Goal: Book appointment/travel/reservation: Book appointment/travel/reservation

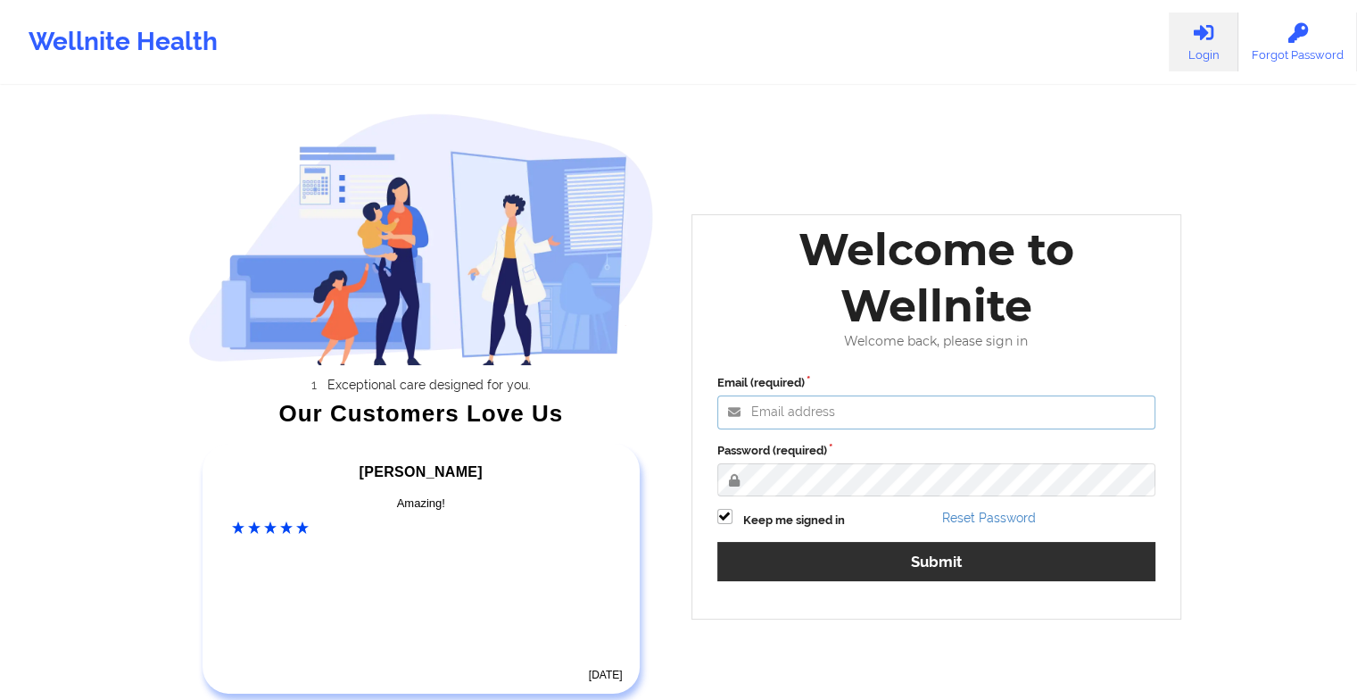
type input "[EMAIL_ADDRESS][DOMAIN_NAME]"
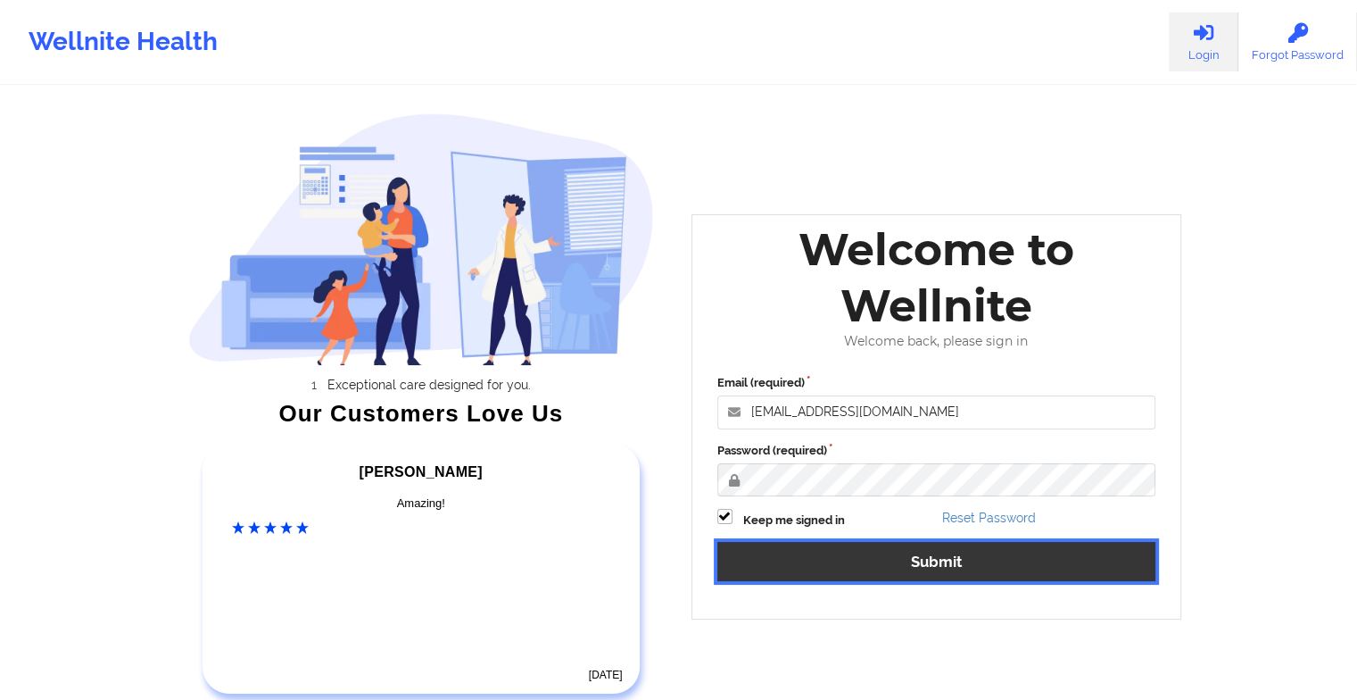
click at [812, 557] on button "Submit" at bounding box center [936, 561] width 439 height 38
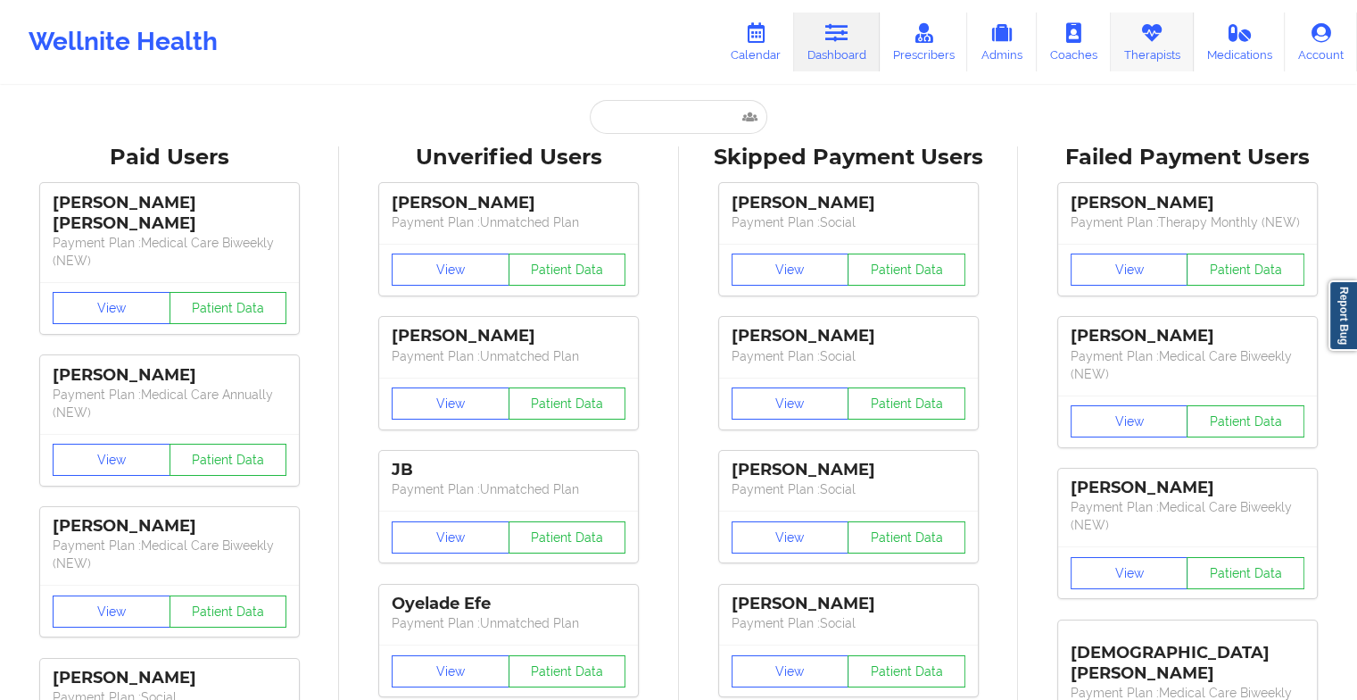
click at [1179, 37] on link "Therapists" at bounding box center [1152, 41] width 83 height 59
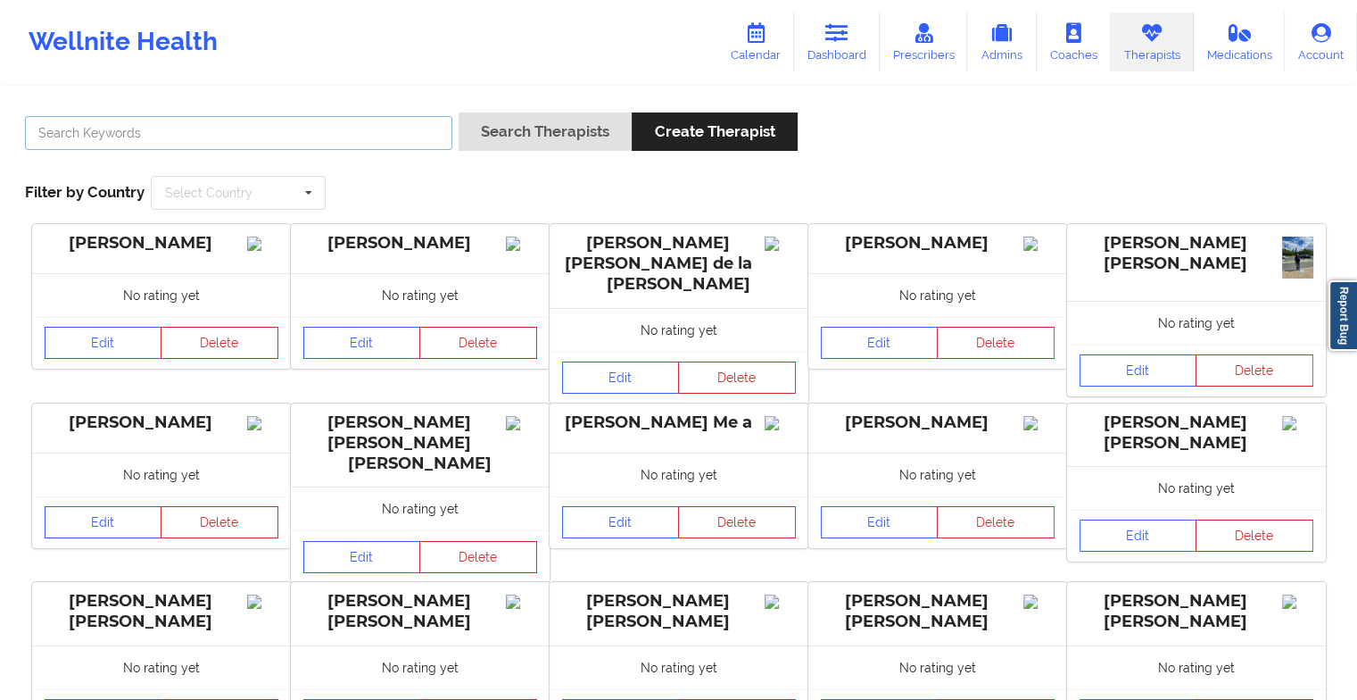
click at [389, 136] on input "text" at bounding box center [238, 133] width 427 height 34
paste input "[PERSON_NAME]"
type input "[PERSON_NAME]"
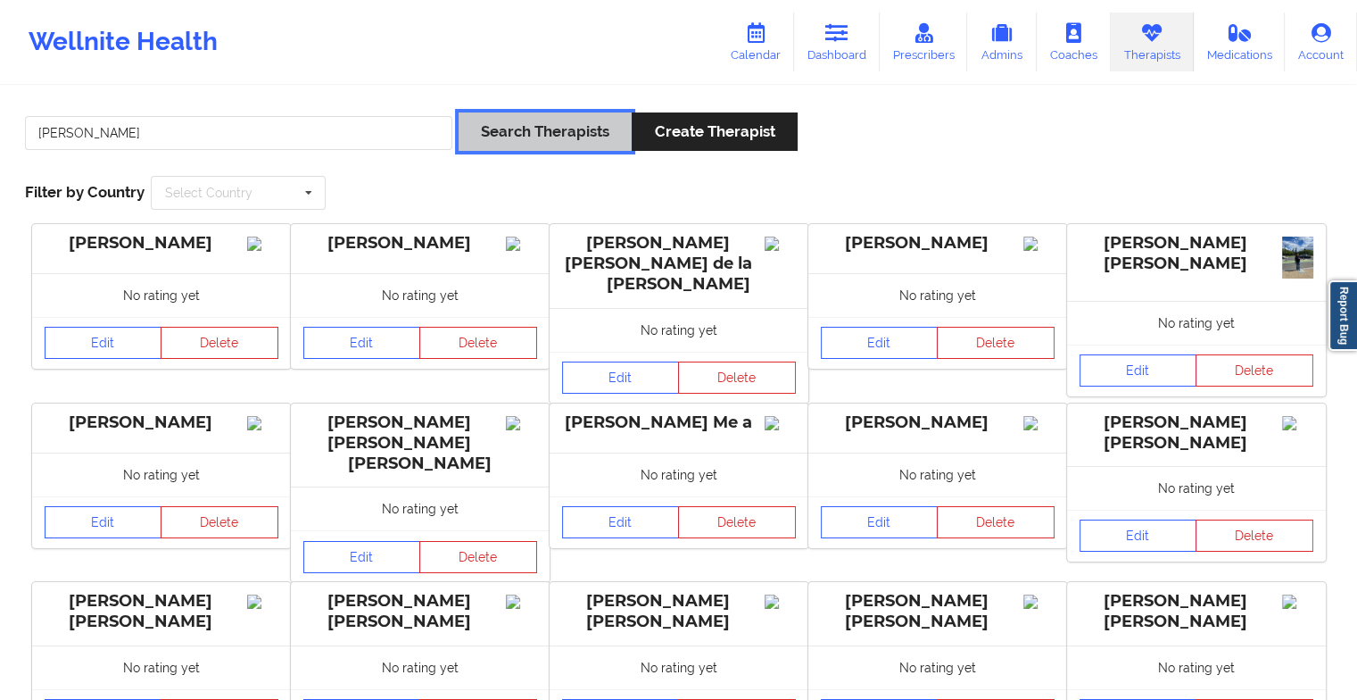
click at [486, 136] on button "Search Therapists" at bounding box center [545, 131] width 173 height 38
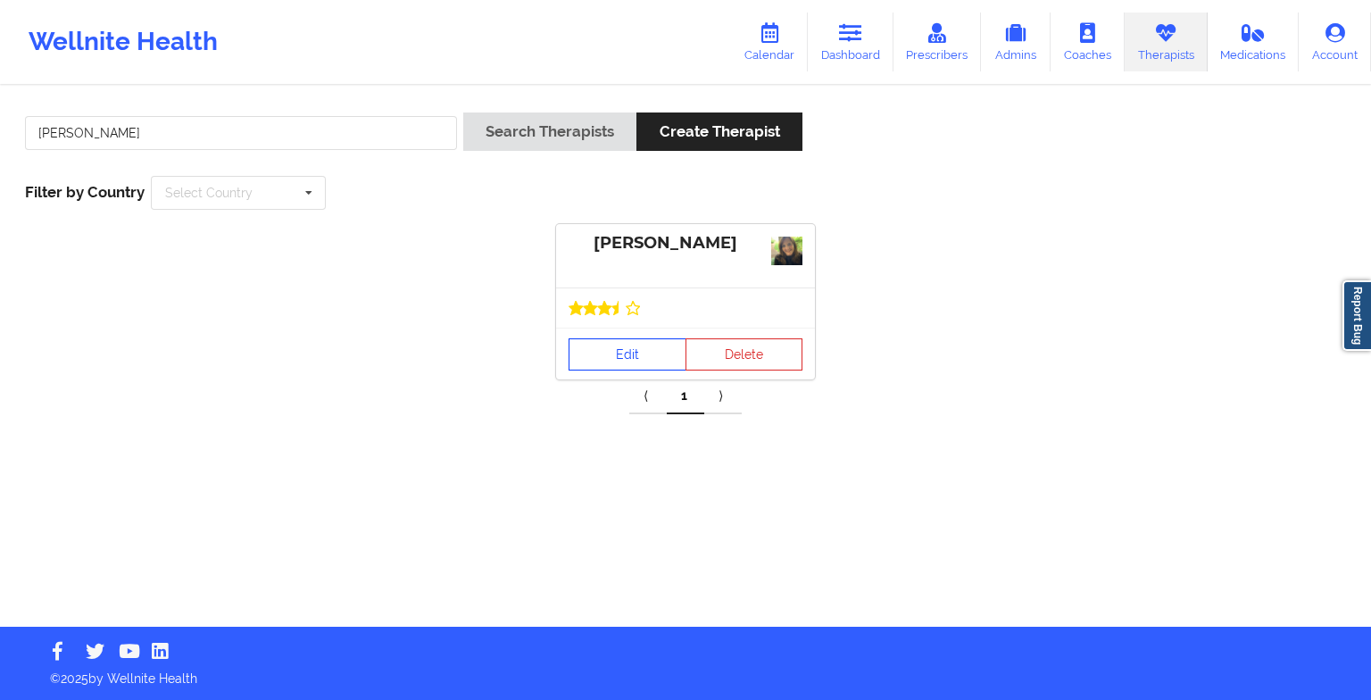
click at [626, 359] on link "Edit" at bounding box center [627, 354] width 118 height 32
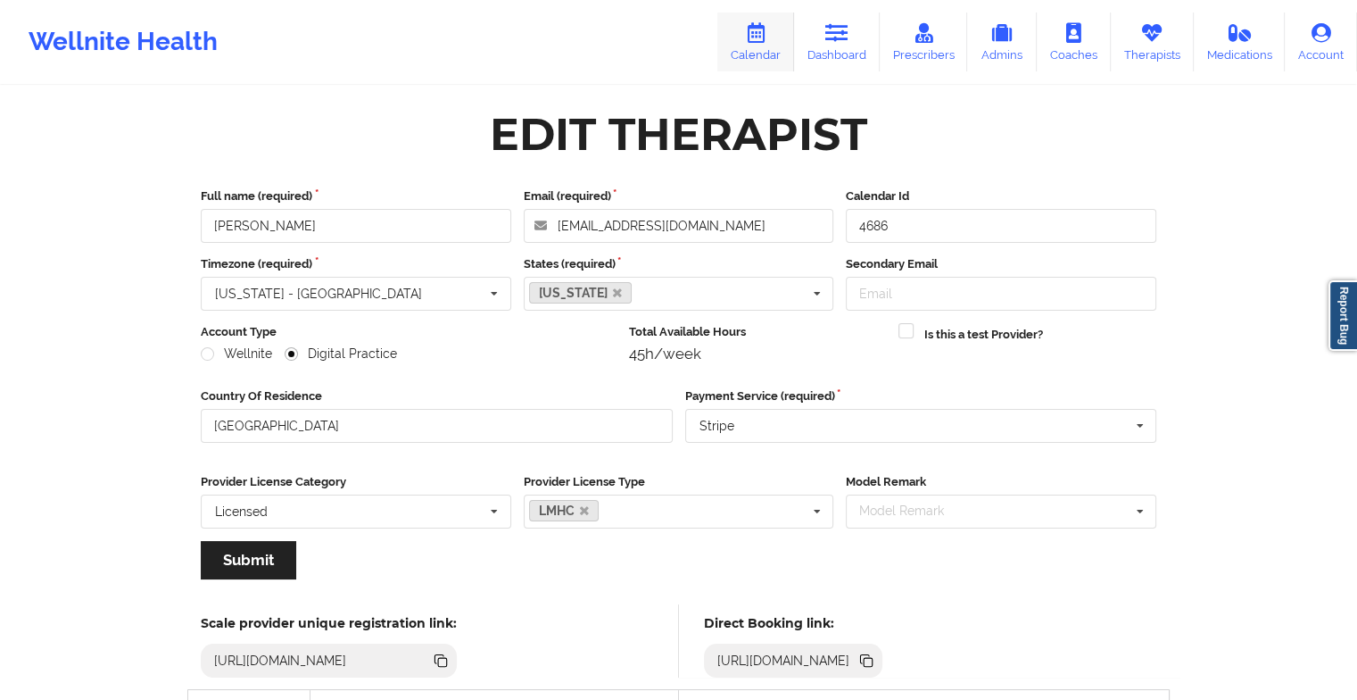
click at [777, 59] on link "Calendar" at bounding box center [755, 41] width 77 height 59
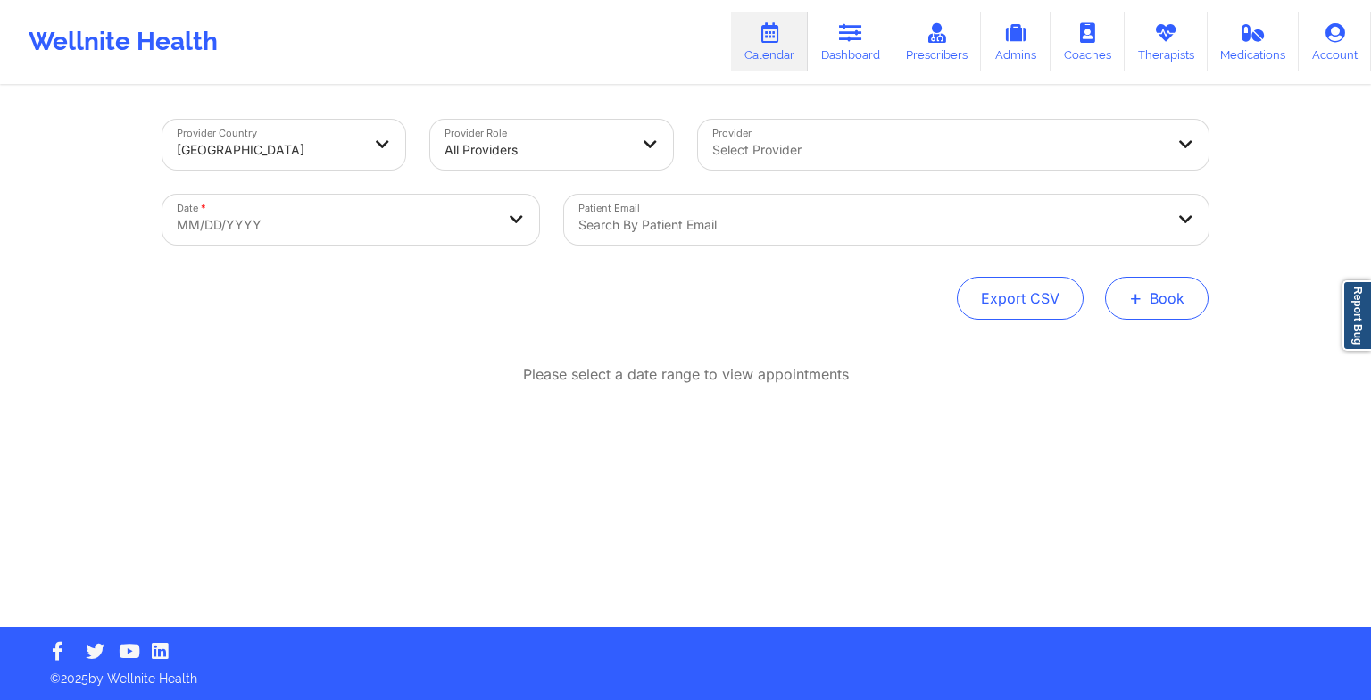
click at [1135, 303] on span "+" at bounding box center [1135, 298] width 13 height 10
click at [1091, 353] on button "Therapy Session" at bounding box center [1126, 354] width 137 height 29
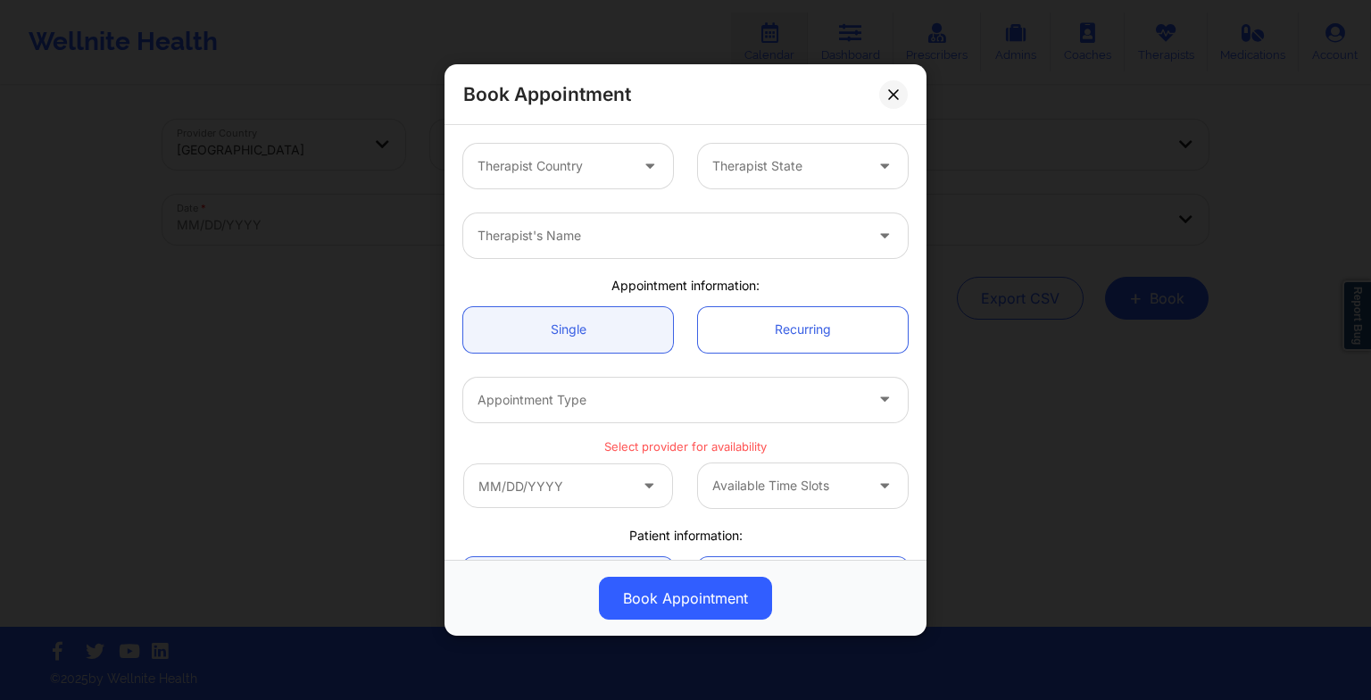
click at [528, 142] on div "Therapist Country Therapist State" at bounding box center [685, 166] width 469 height 70
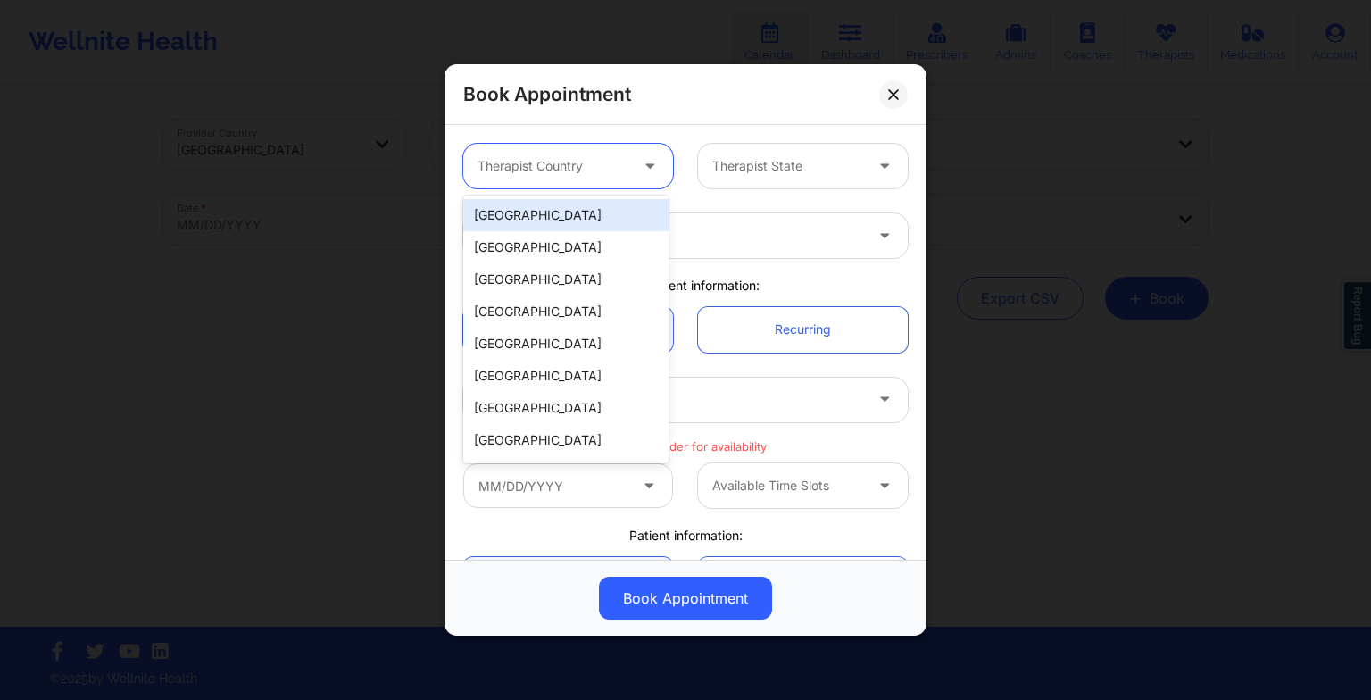
click at [535, 162] on div at bounding box center [552, 165] width 151 height 21
click at [543, 212] on div "[GEOGRAPHIC_DATA]" at bounding box center [565, 215] width 205 height 32
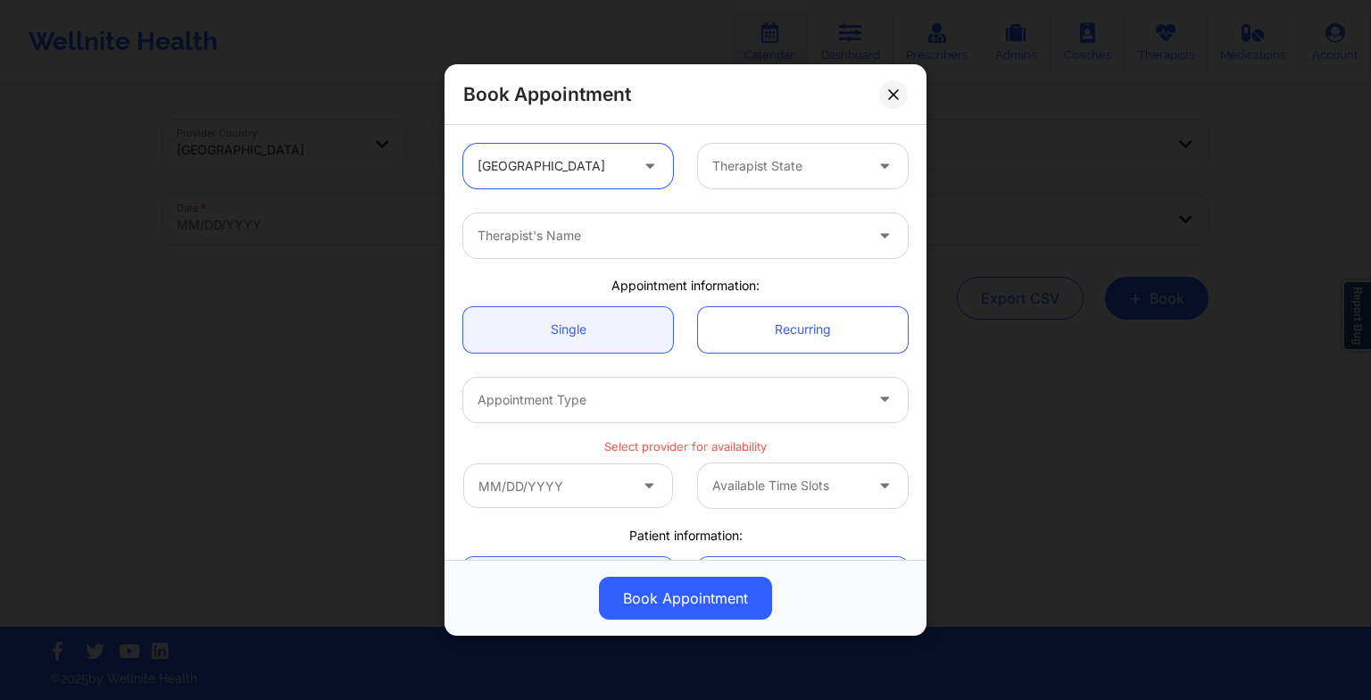
click at [732, 171] on div at bounding box center [787, 165] width 151 height 21
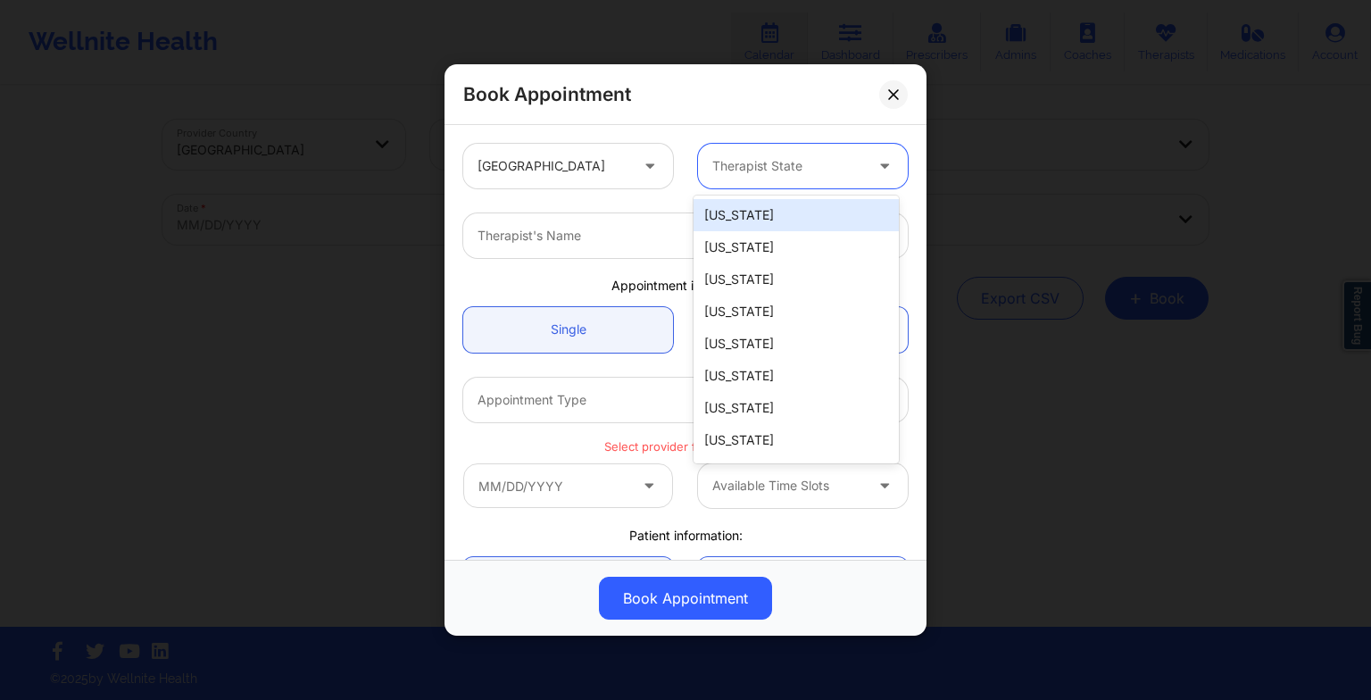
type input "f"
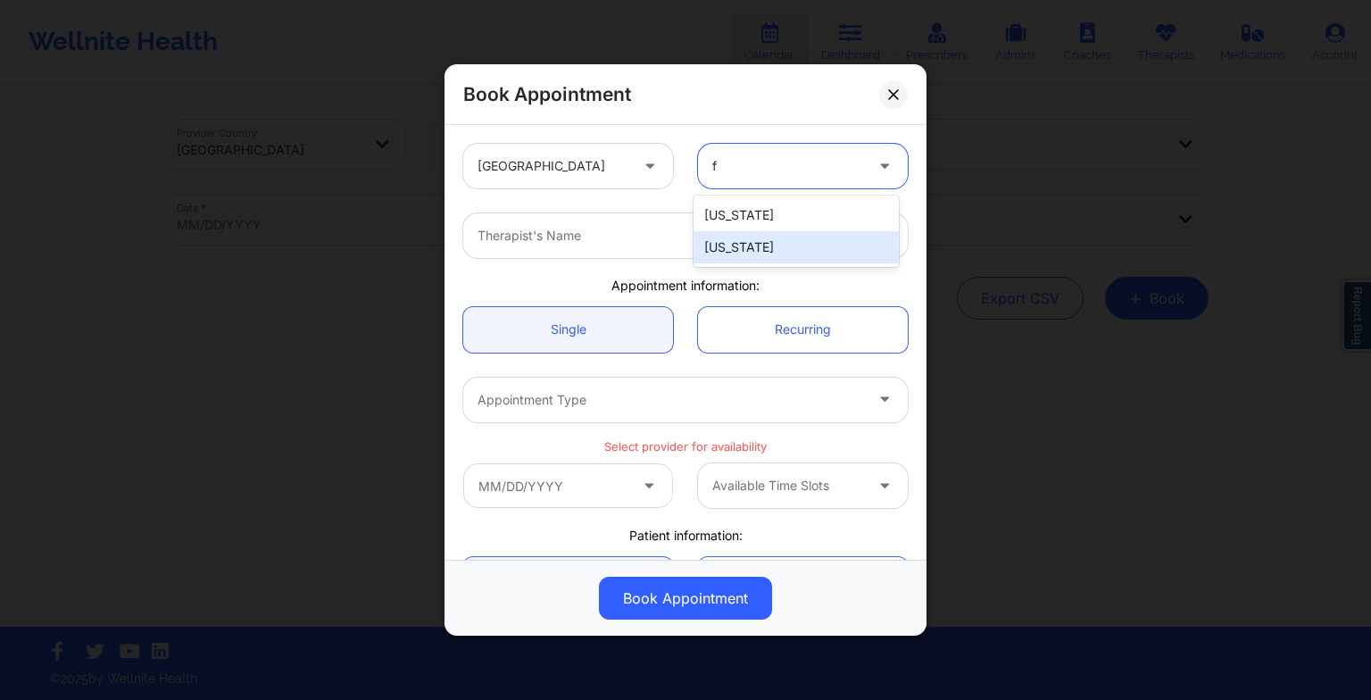
click at [721, 236] on div "[US_STATE]" at bounding box center [795, 247] width 205 height 32
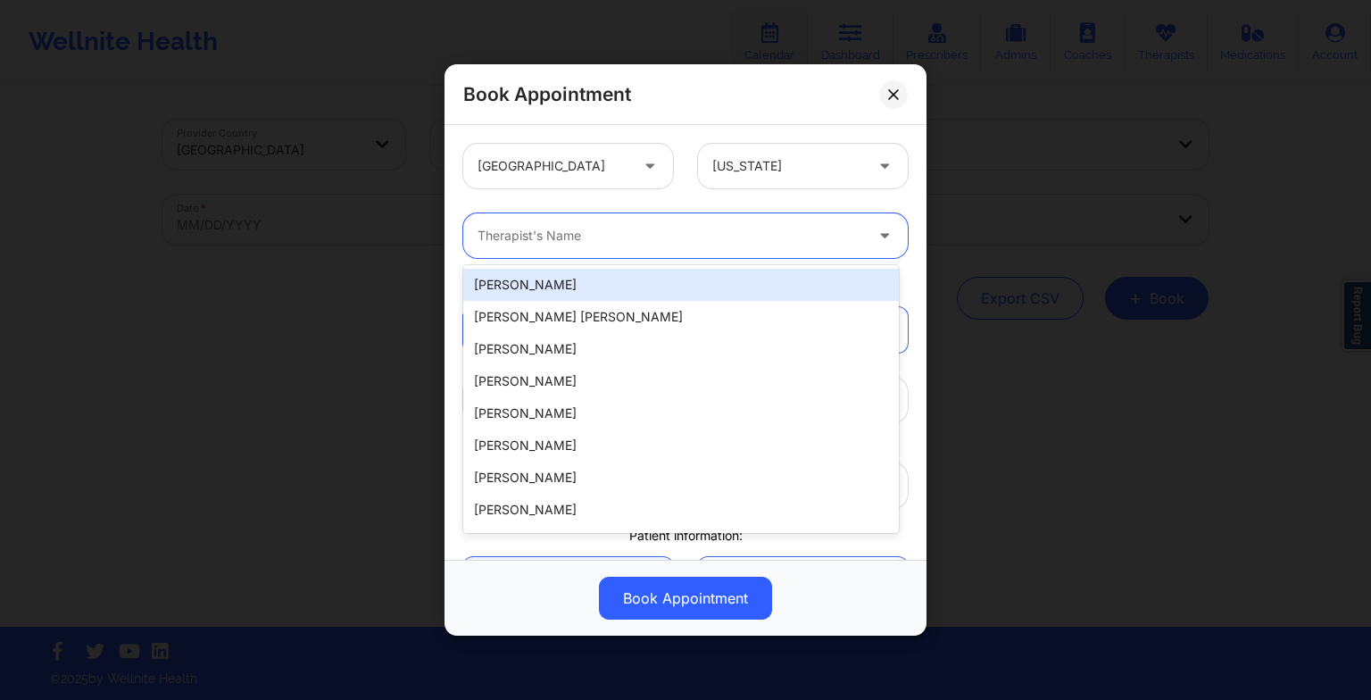
click at [484, 240] on div at bounding box center [670, 235] width 386 height 21
paste input "[PERSON_NAME]"
type input "[PERSON_NAME]"
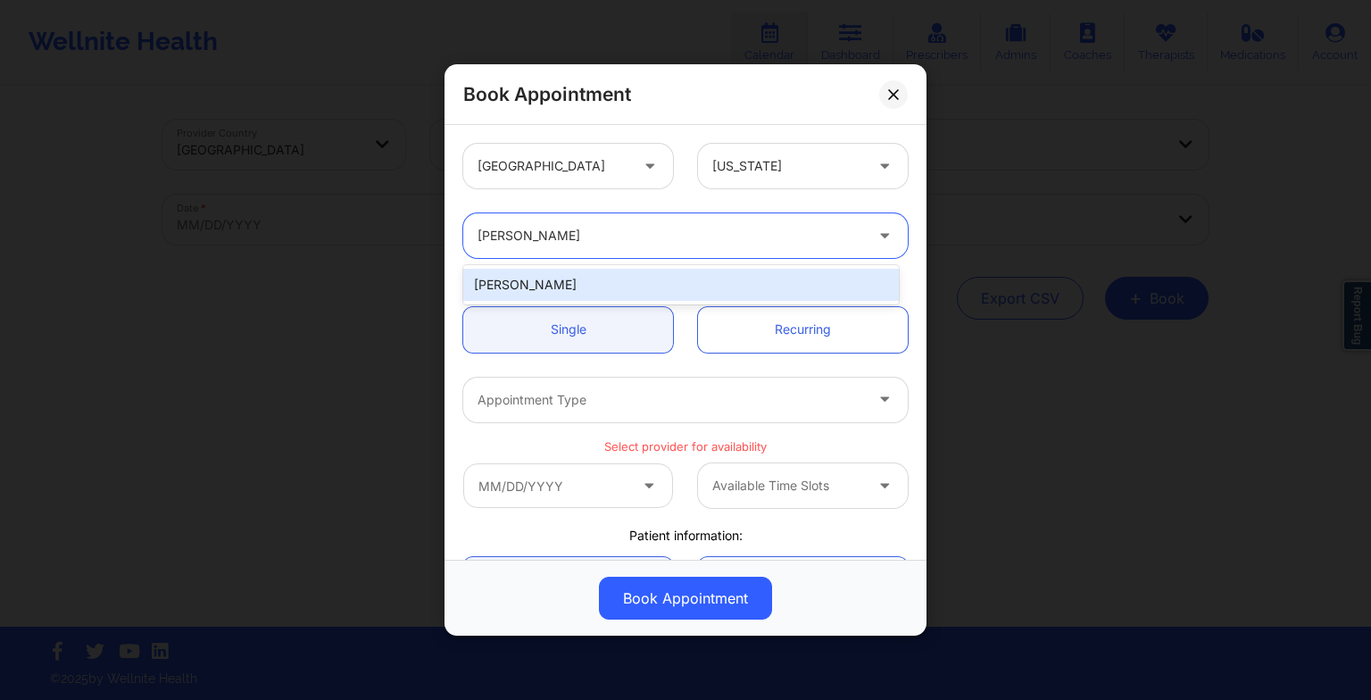
click at [561, 276] on div "[PERSON_NAME]" at bounding box center [680, 285] width 435 height 32
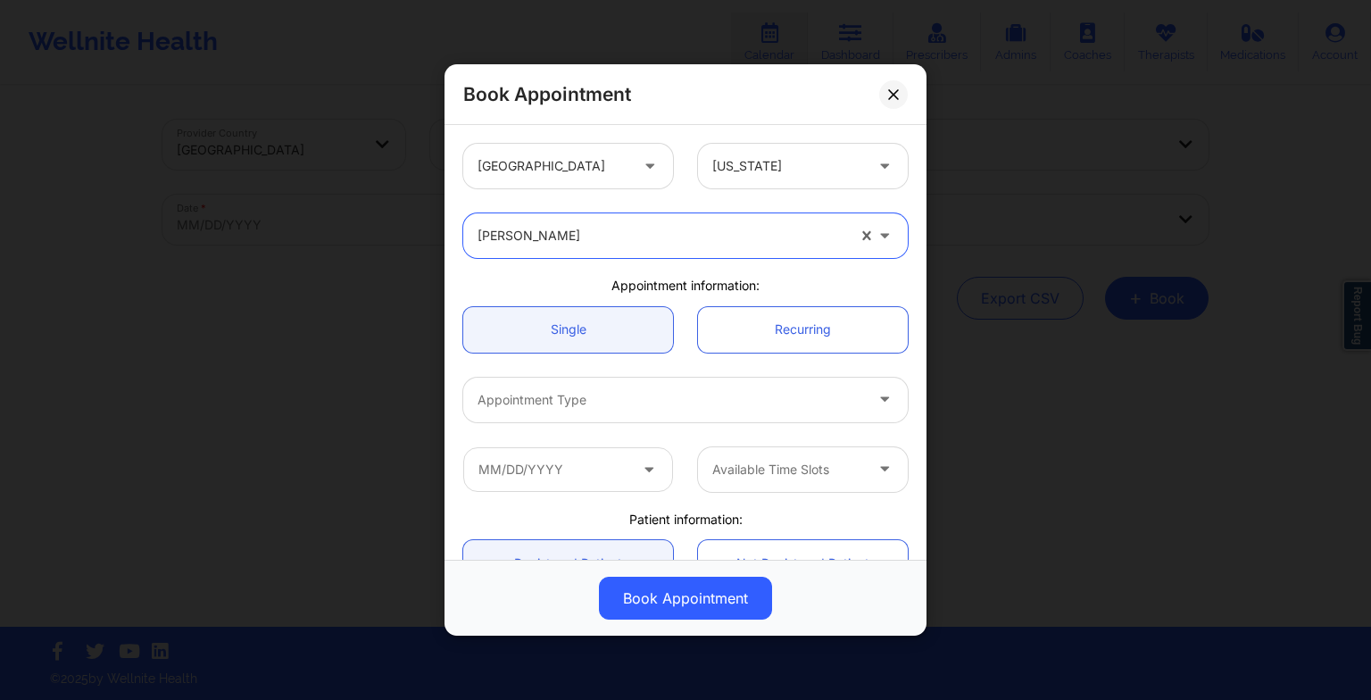
scroll to position [79, 0]
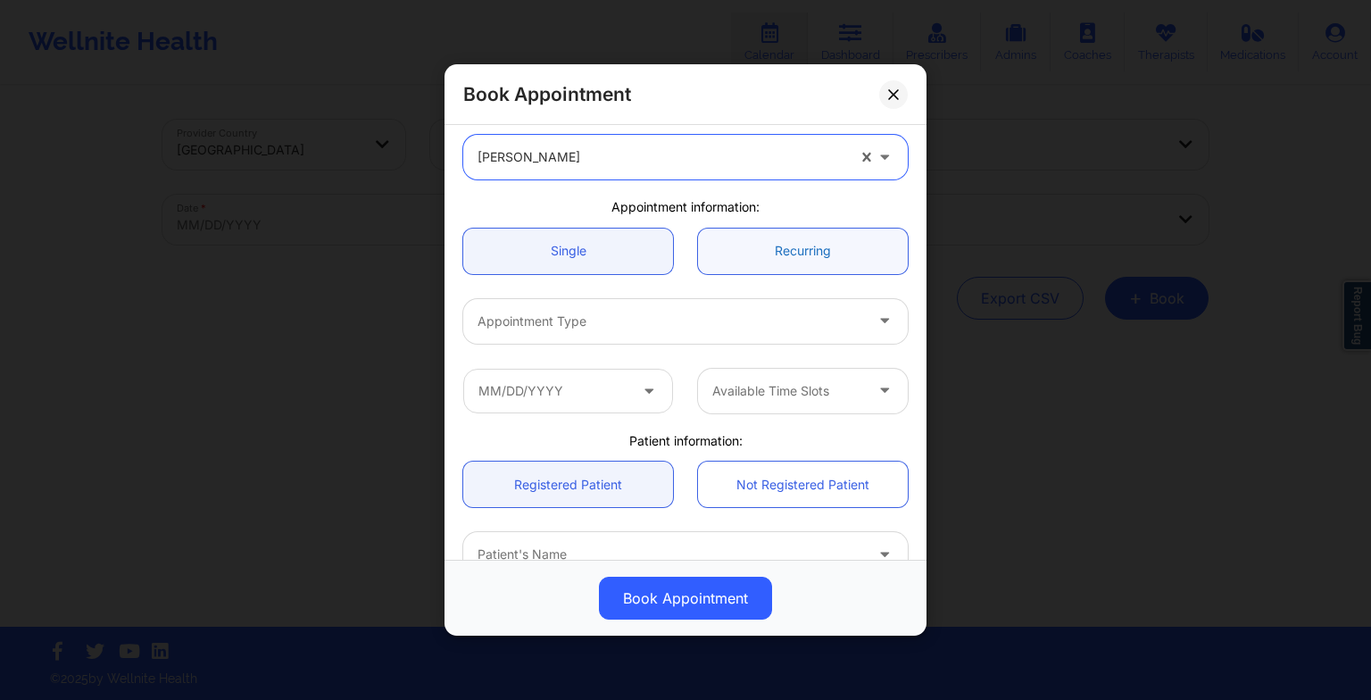
click at [789, 236] on link "Recurring" at bounding box center [803, 251] width 210 height 46
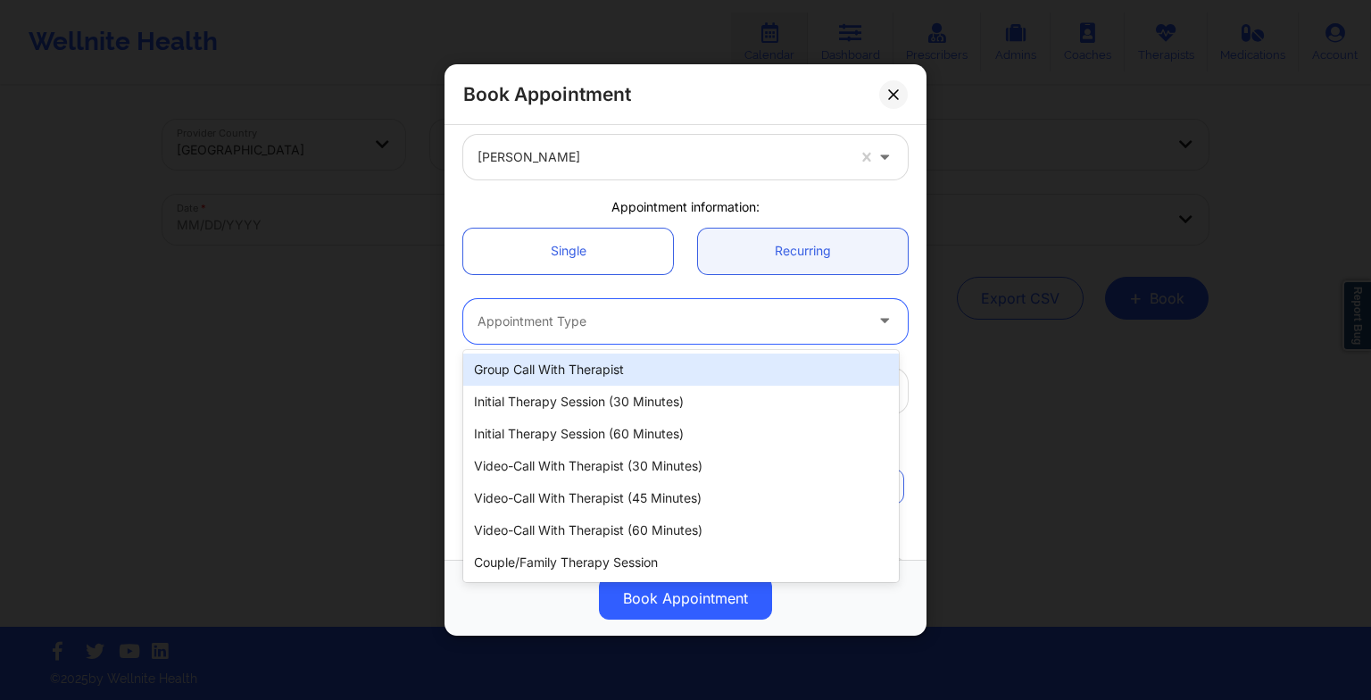
click at [598, 313] on div at bounding box center [670, 321] width 386 height 21
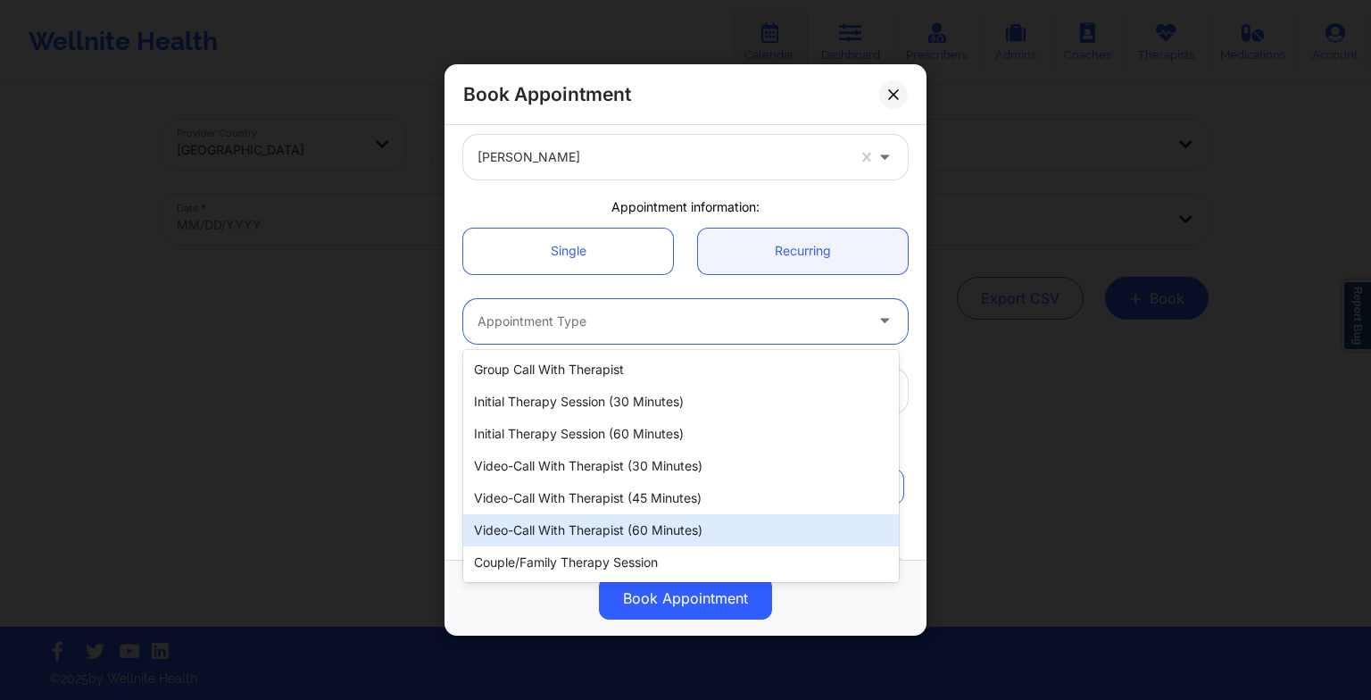
click at [588, 532] on div "Video-Call with Therapist (60 minutes)" at bounding box center [680, 530] width 435 height 32
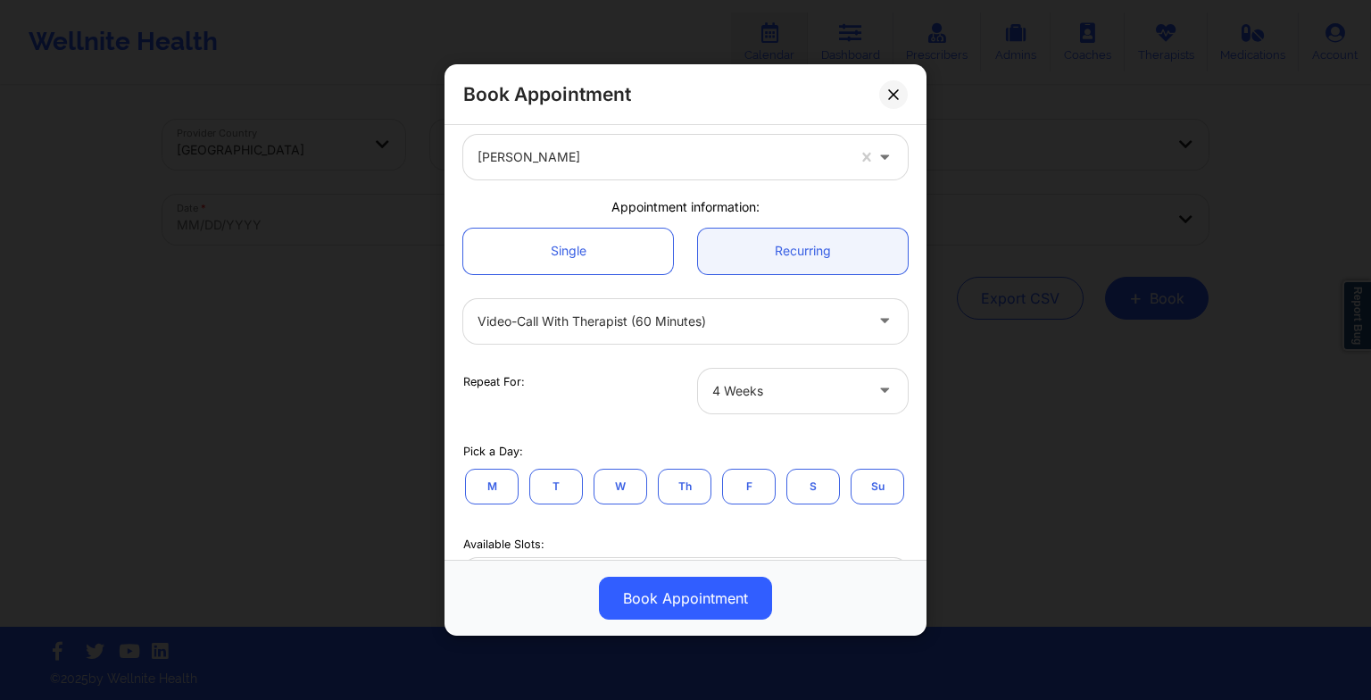
click at [518, 489] on button "M" at bounding box center [492, 486] width 54 height 36
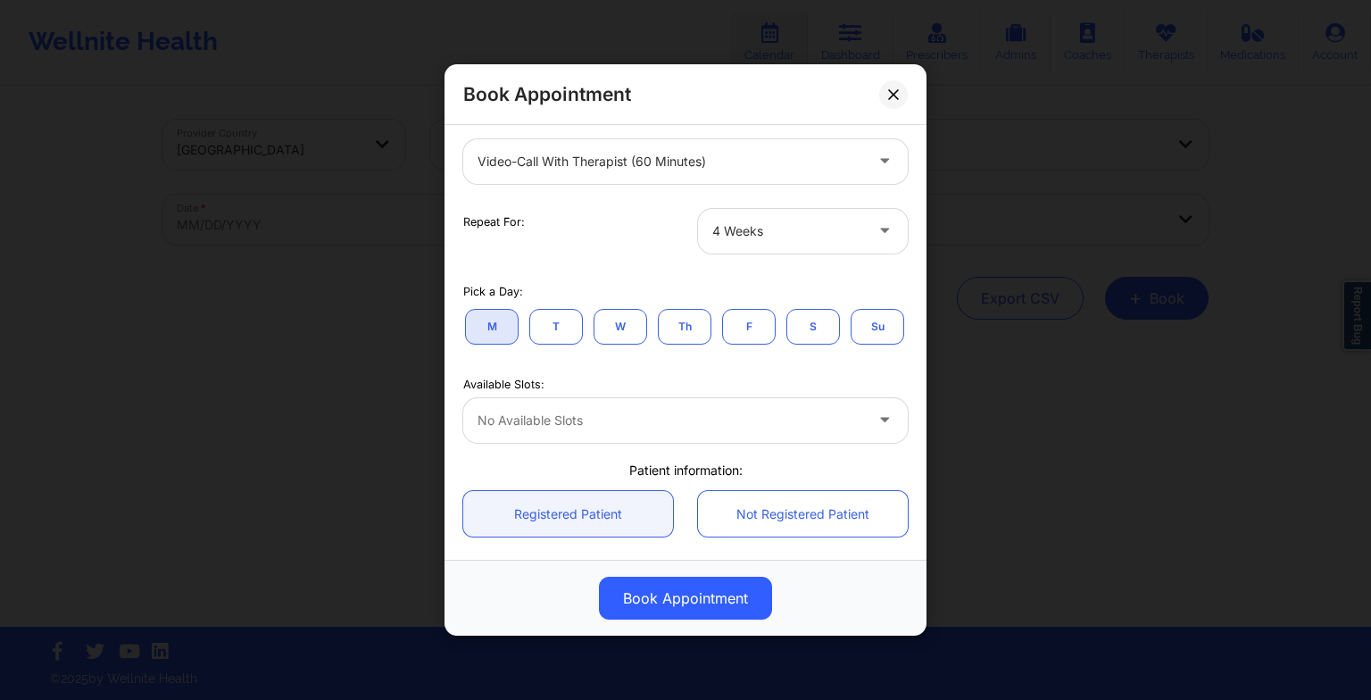
click at [557, 319] on button "T" at bounding box center [556, 326] width 54 height 36
click at [620, 325] on button "W" at bounding box center [620, 326] width 54 height 36
click at [561, 324] on button "T" at bounding box center [556, 326] width 54 height 36
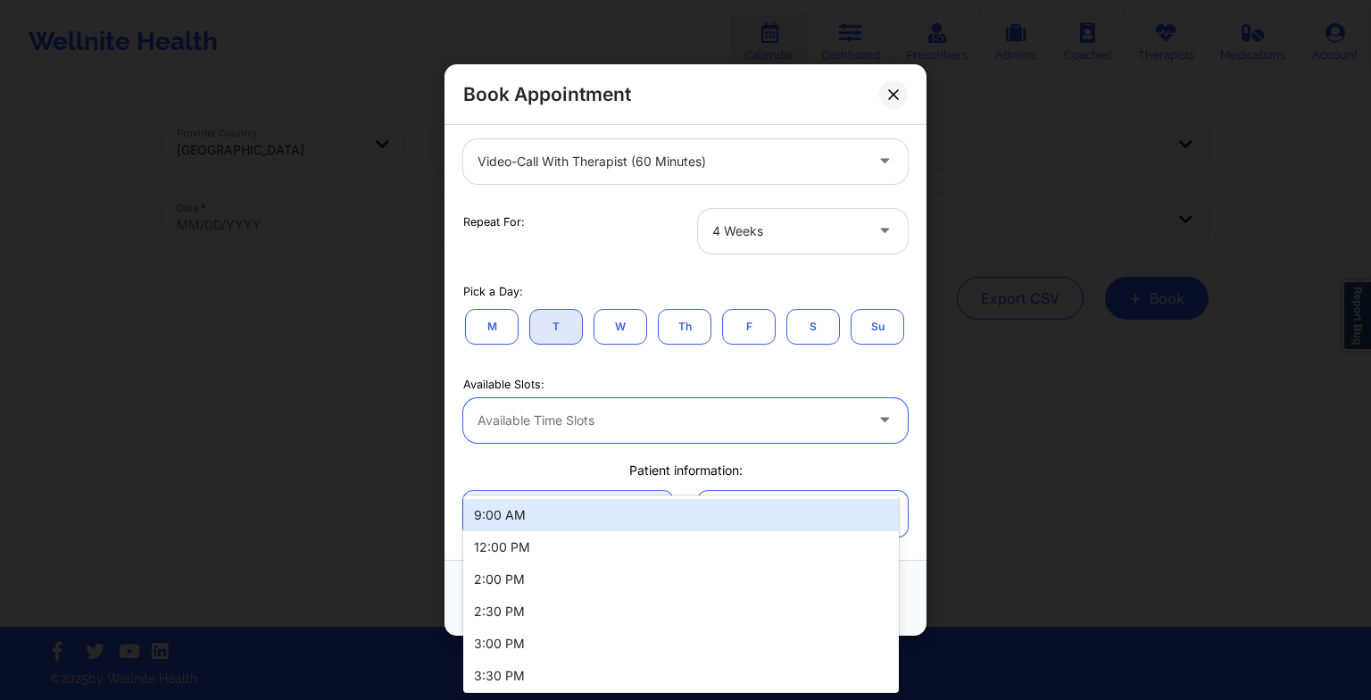
click at [537, 431] on div at bounding box center [670, 420] width 386 height 21
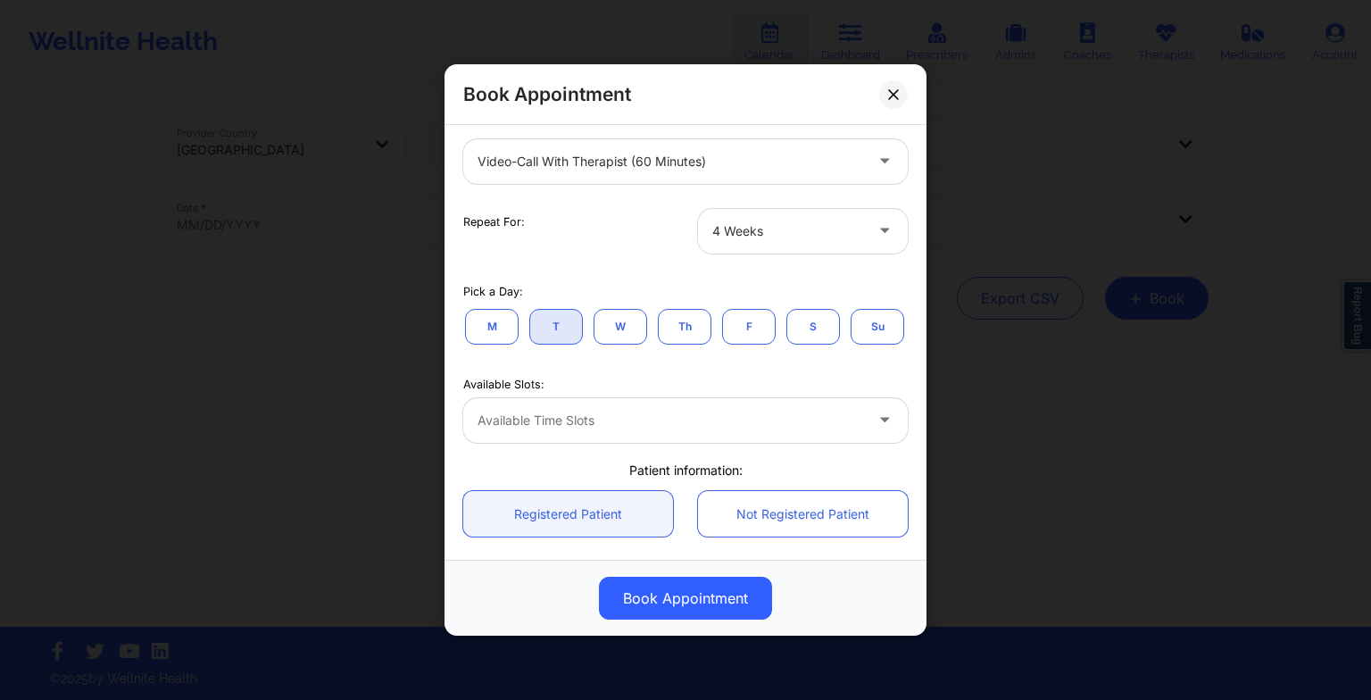
click at [619, 326] on button "W" at bounding box center [620, 326] width 54 height 36
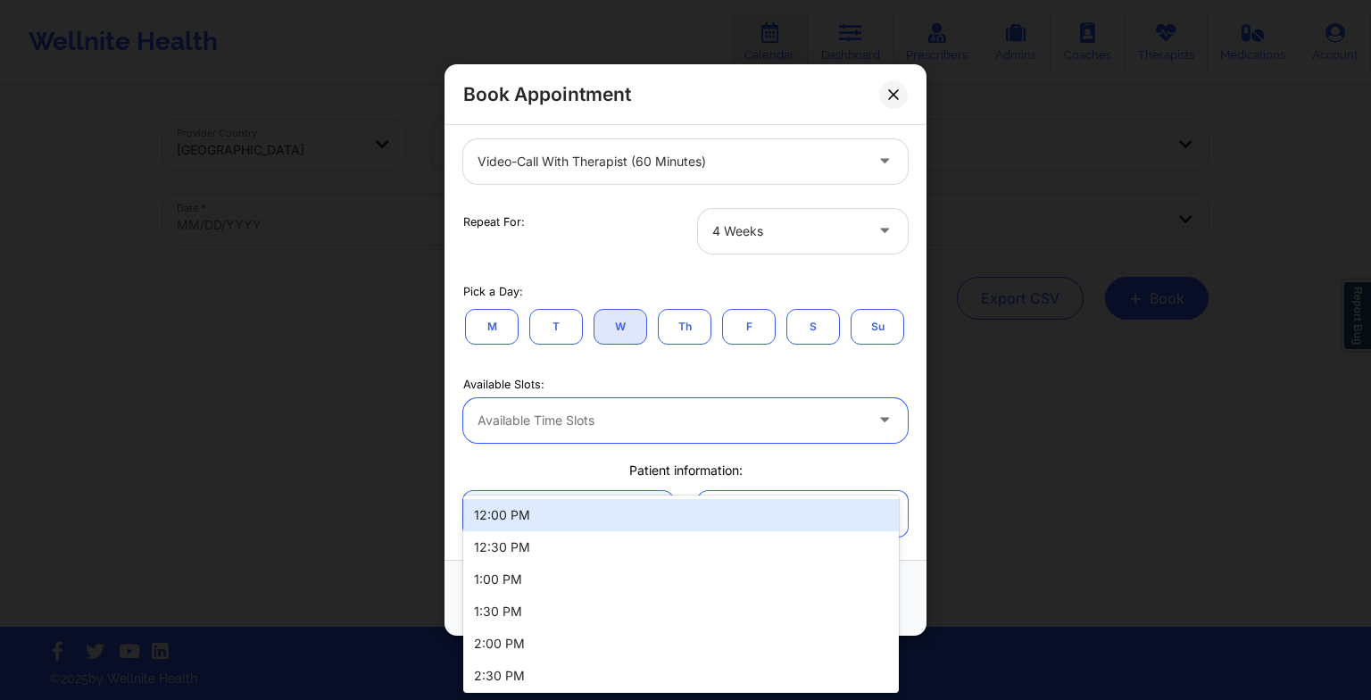
click at [556, 431] on div at bounding box center [670, 420] width 386 height 21
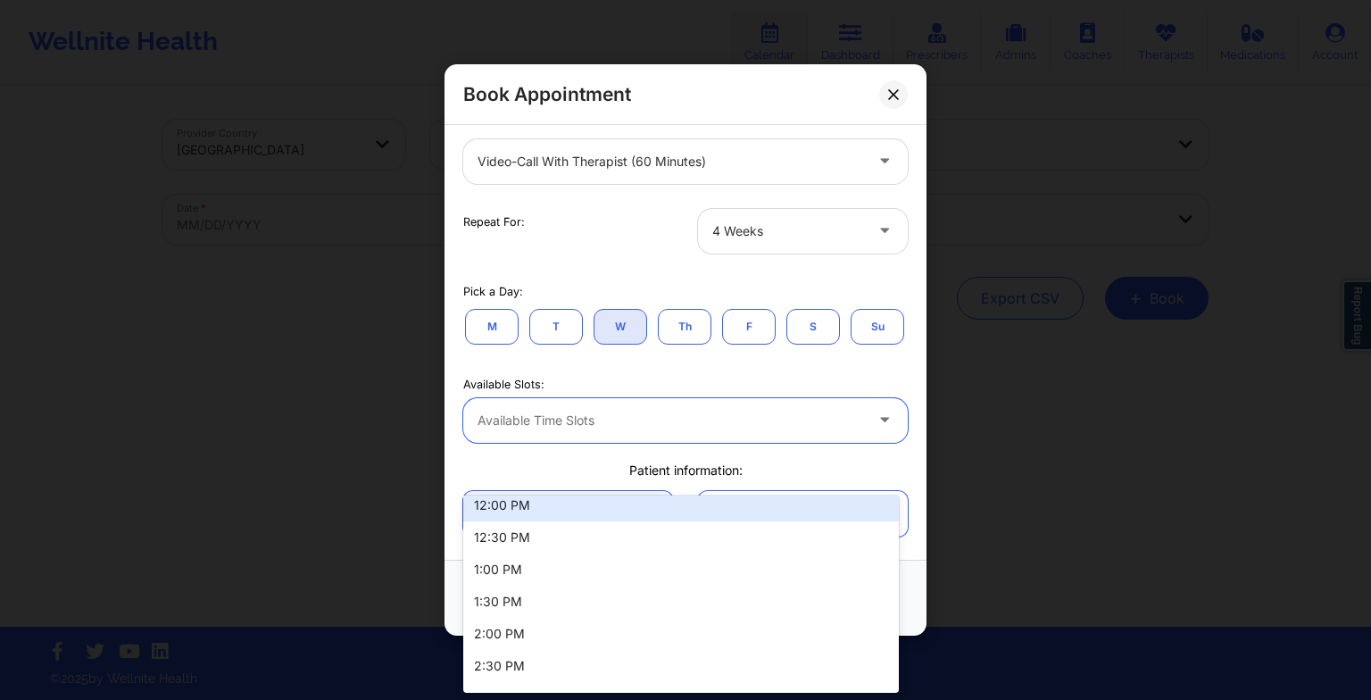
scroll to position [11, 0]
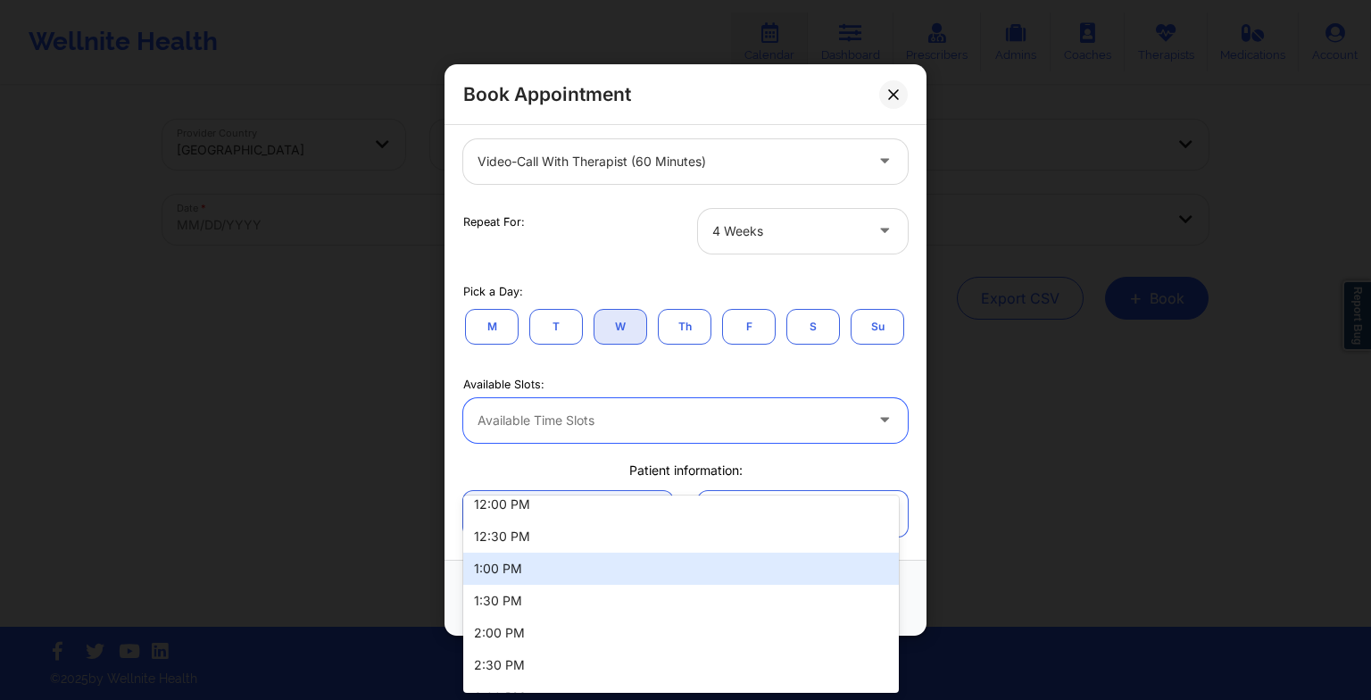
click at [528, 555] on div "1:00 PM" at bounding box center [680, 568] width 435 height 32
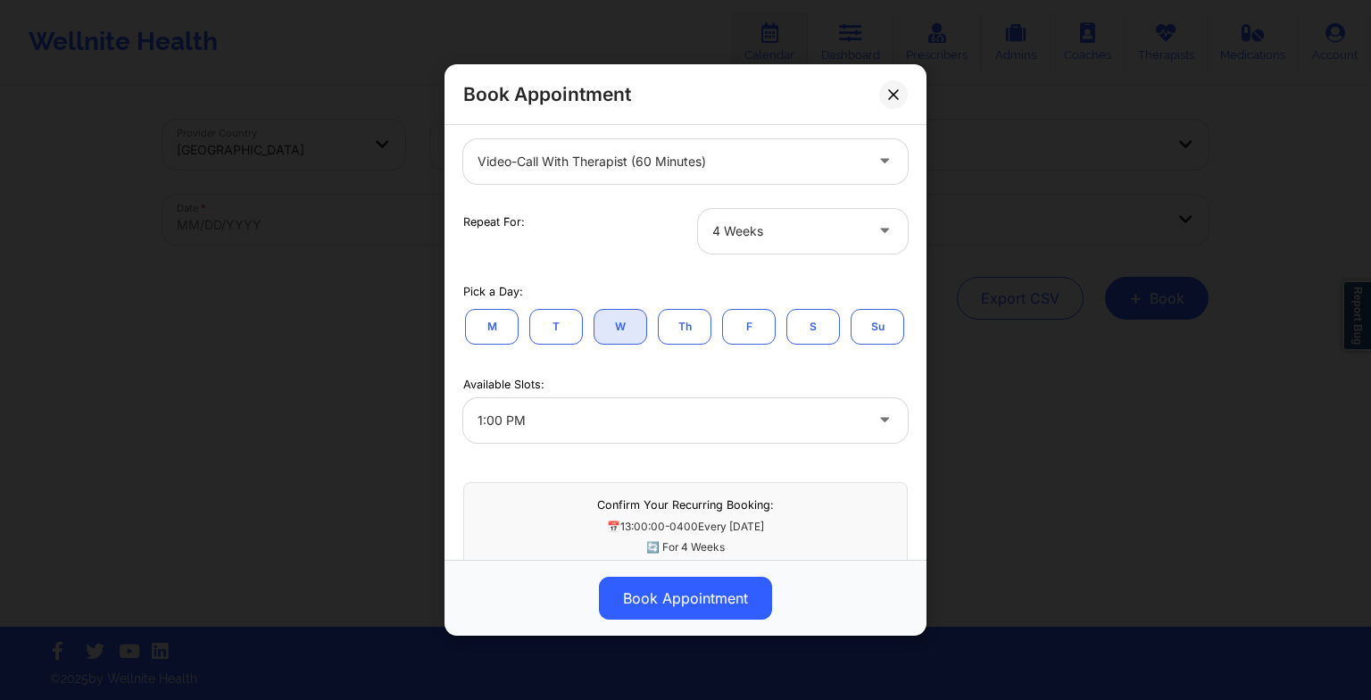
click at [709, 318] on button "Th" at bounding box center [685, 326] width 54 height 36
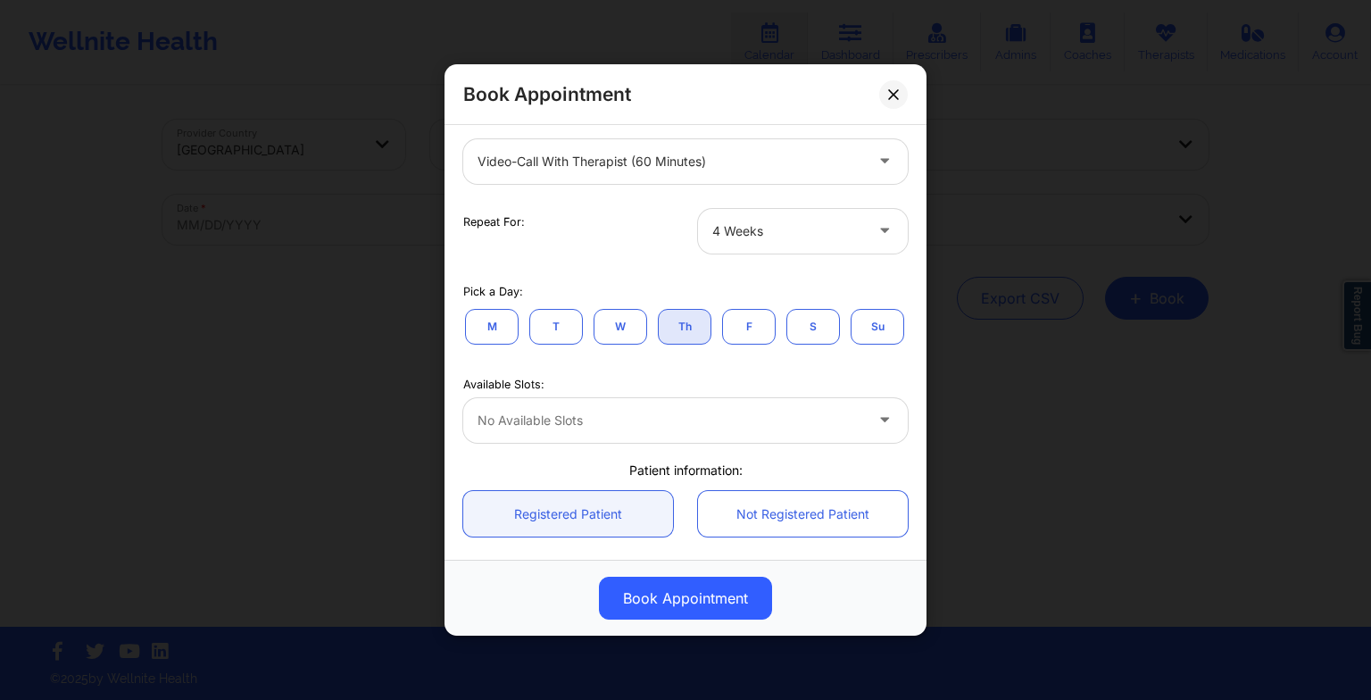
click at [625, 318] on button "W" at bounding box center [620, 326] width 54 height 36
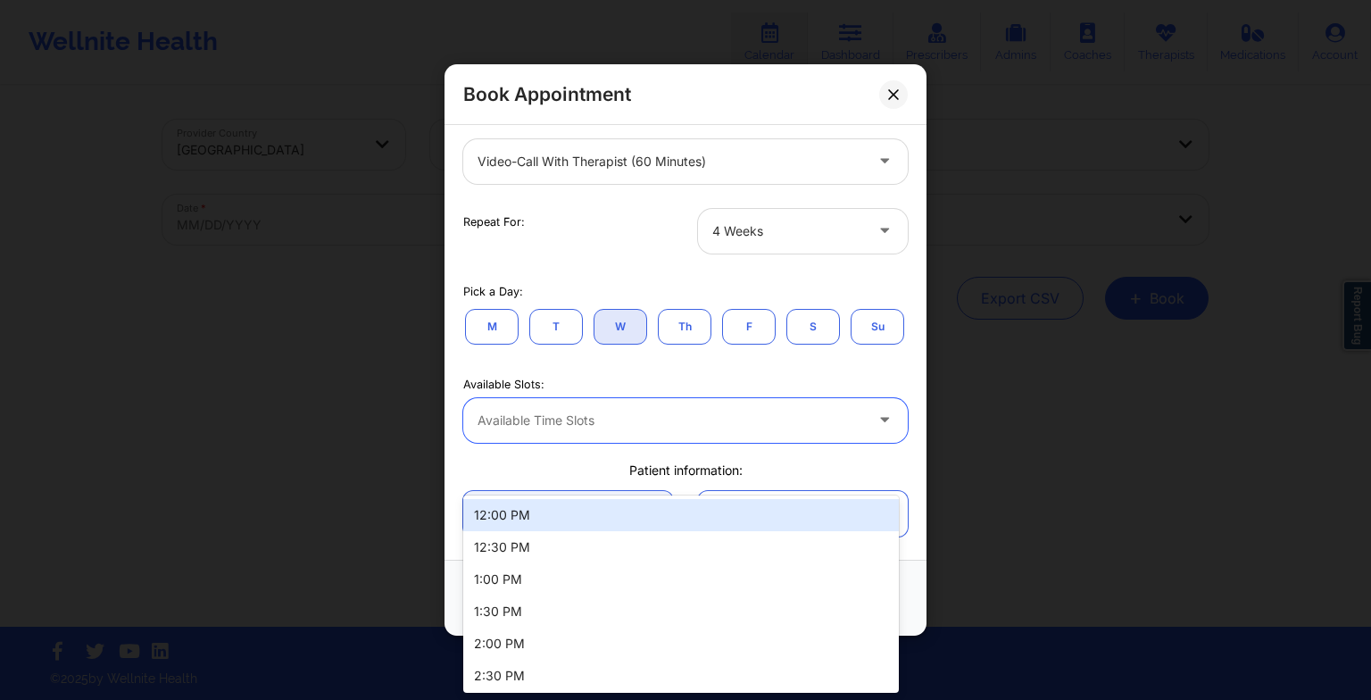
click at [570, 443] on div "Available Time Slots" at bounding box center [664, 420] width 402 height 45
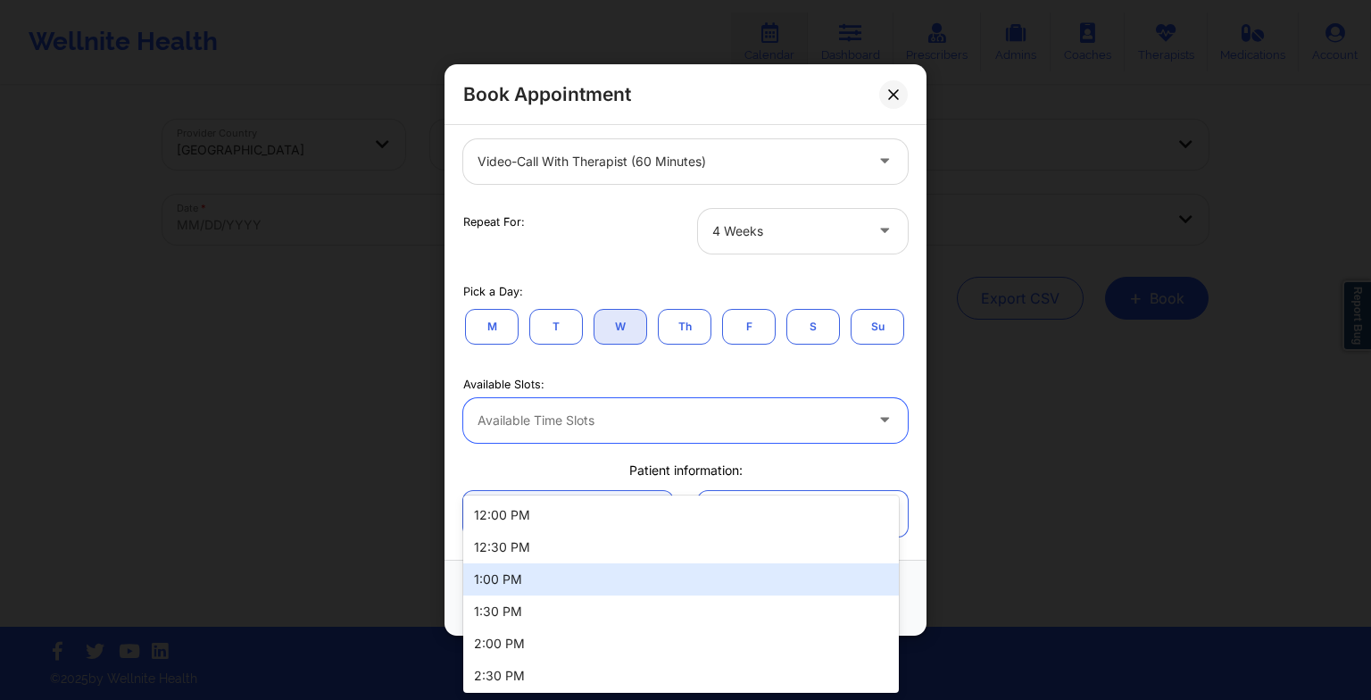
click at [530, 579] on div "1:00 PM" at bounding box center [680, 579] width 435 height 32
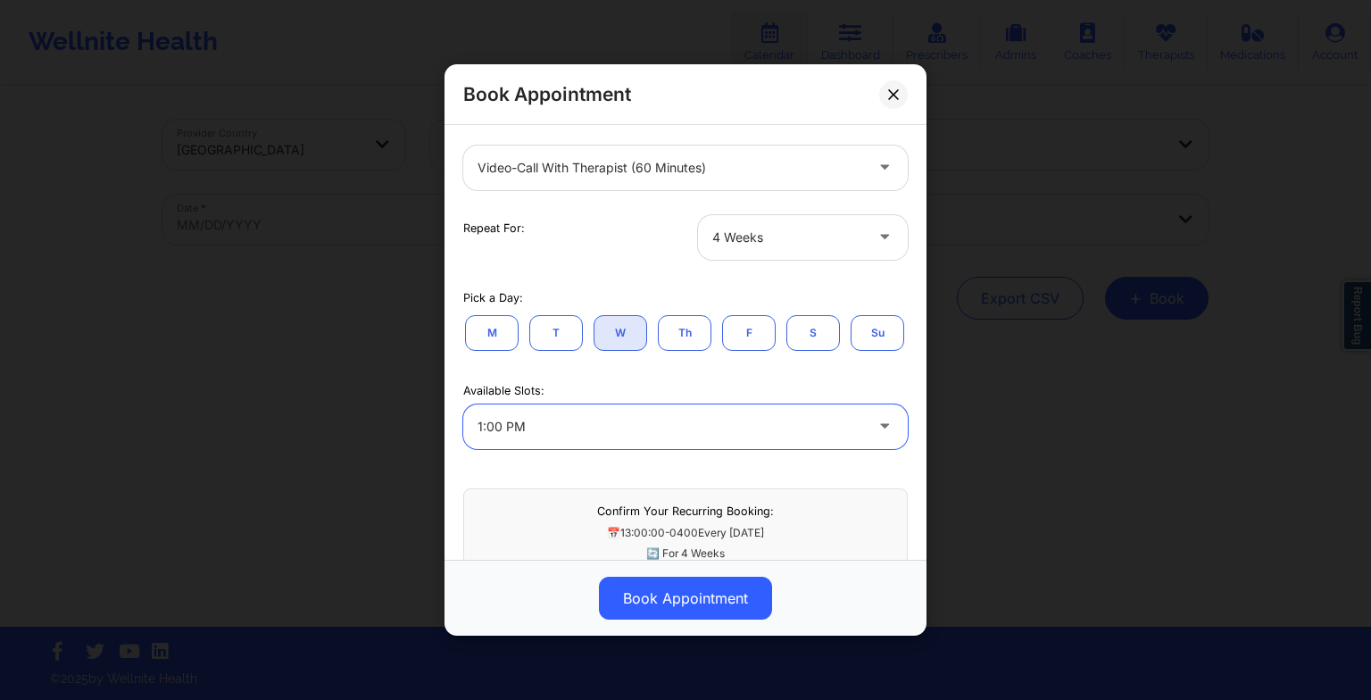
scroll to position [223, 0]
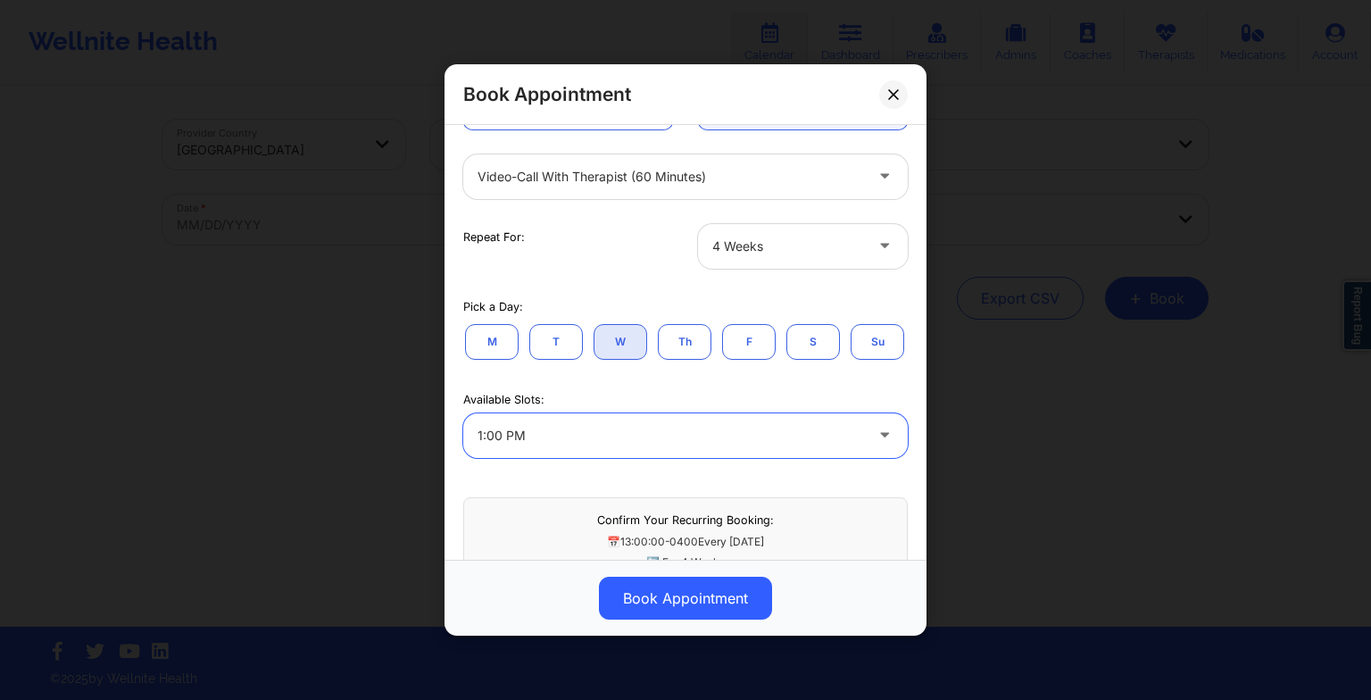
click at [669, 329] on button "Th" at bounding box center [685, 341] width 54 height 36
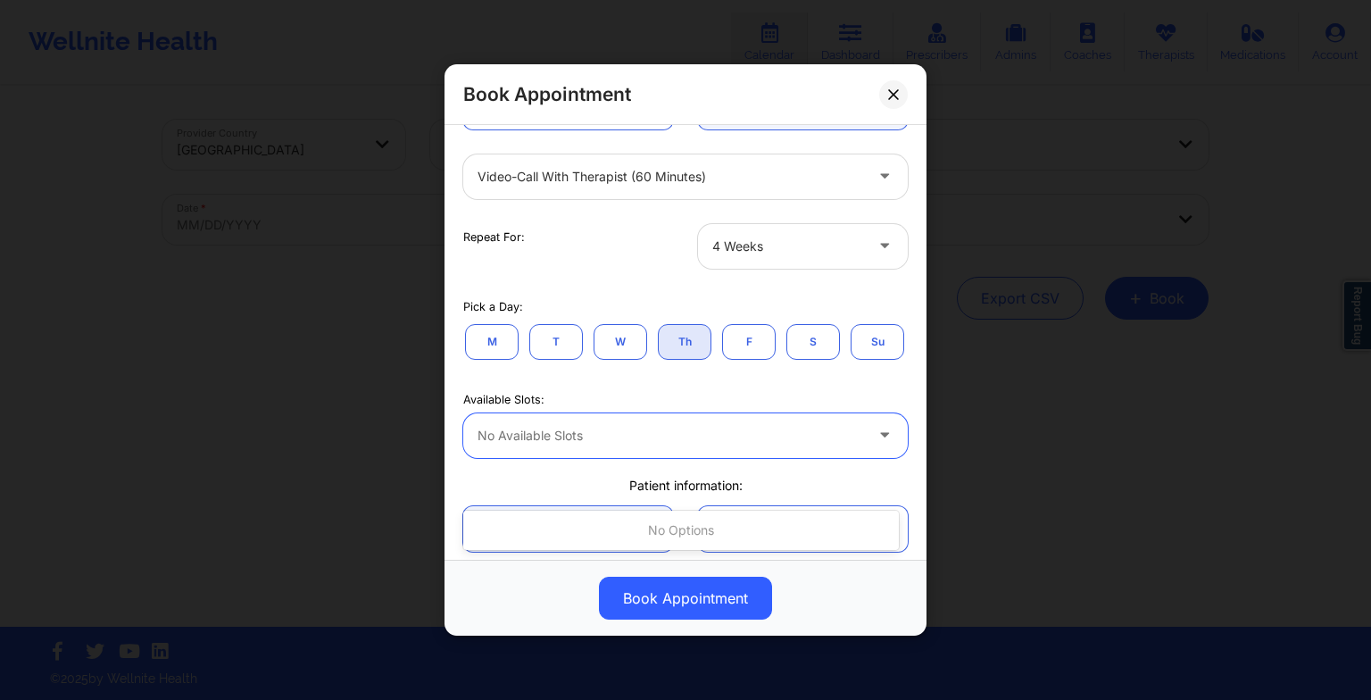
click at [599, 446] on div at bounding box center [670, 435] width 386 height 21
click at [734, 342] on button "F" at bounding box center [749, 341] width 54 height 36
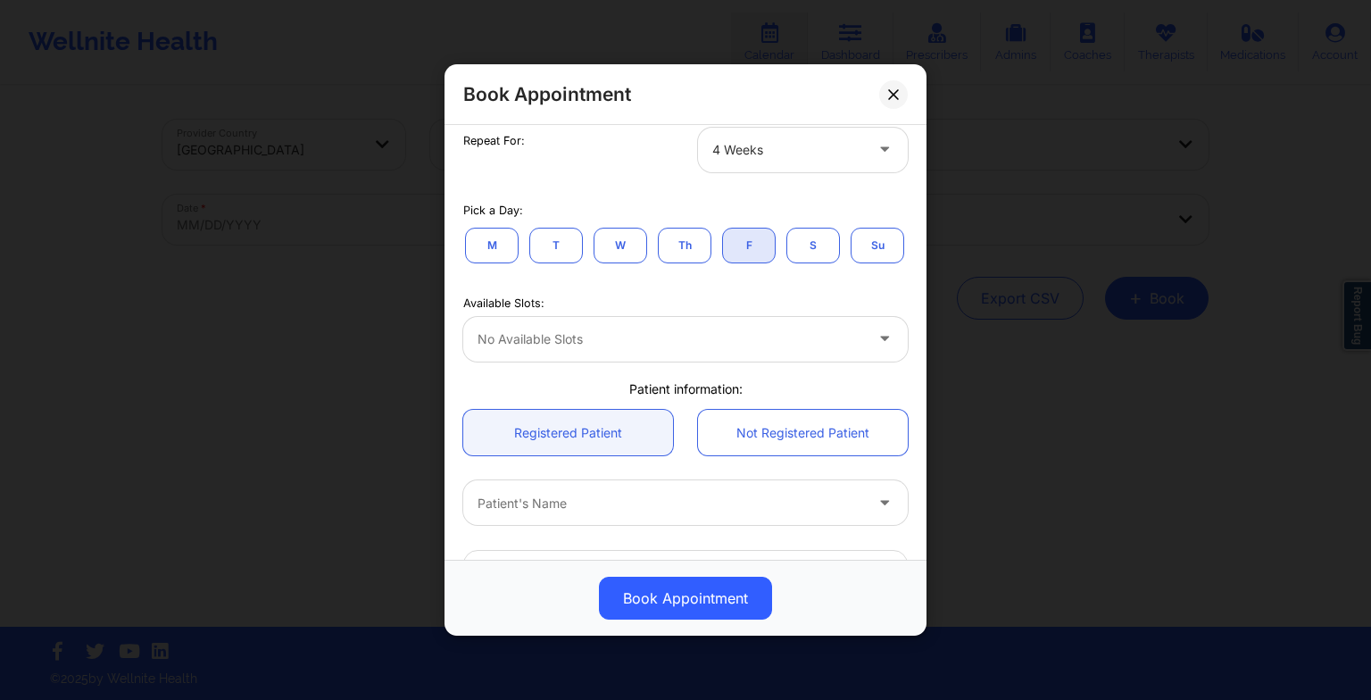
scroll to position [320, 0]
click at [814, 234] on button "S" at bounding box center [813, 244] width 54 height 36
click at [604, 251] on button "W" at bounding box center [620, 244] width 54 height 36
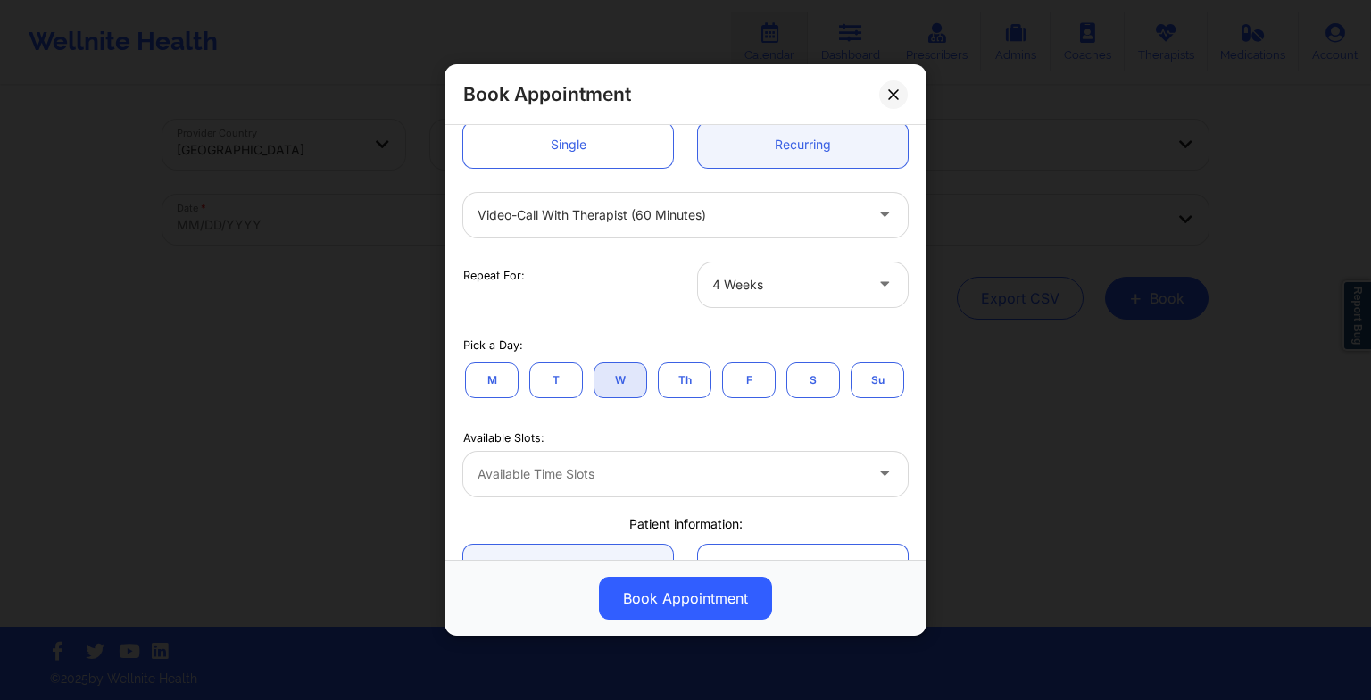
scroll to position [182, 0]
click at [543, 145] on link "Single" at bounding box center [568, 148] width 210 height 46
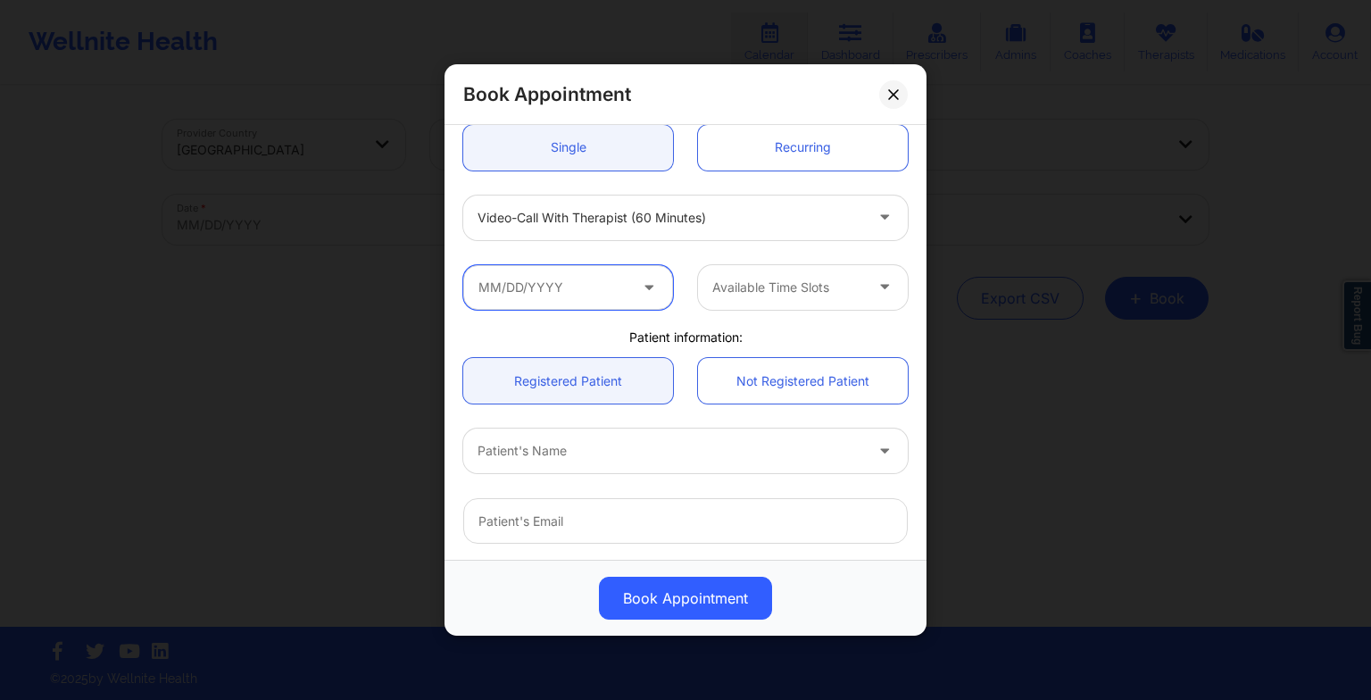
click at [621, 278] on input "text" at bounding box center [568, 287] width 210 height 45
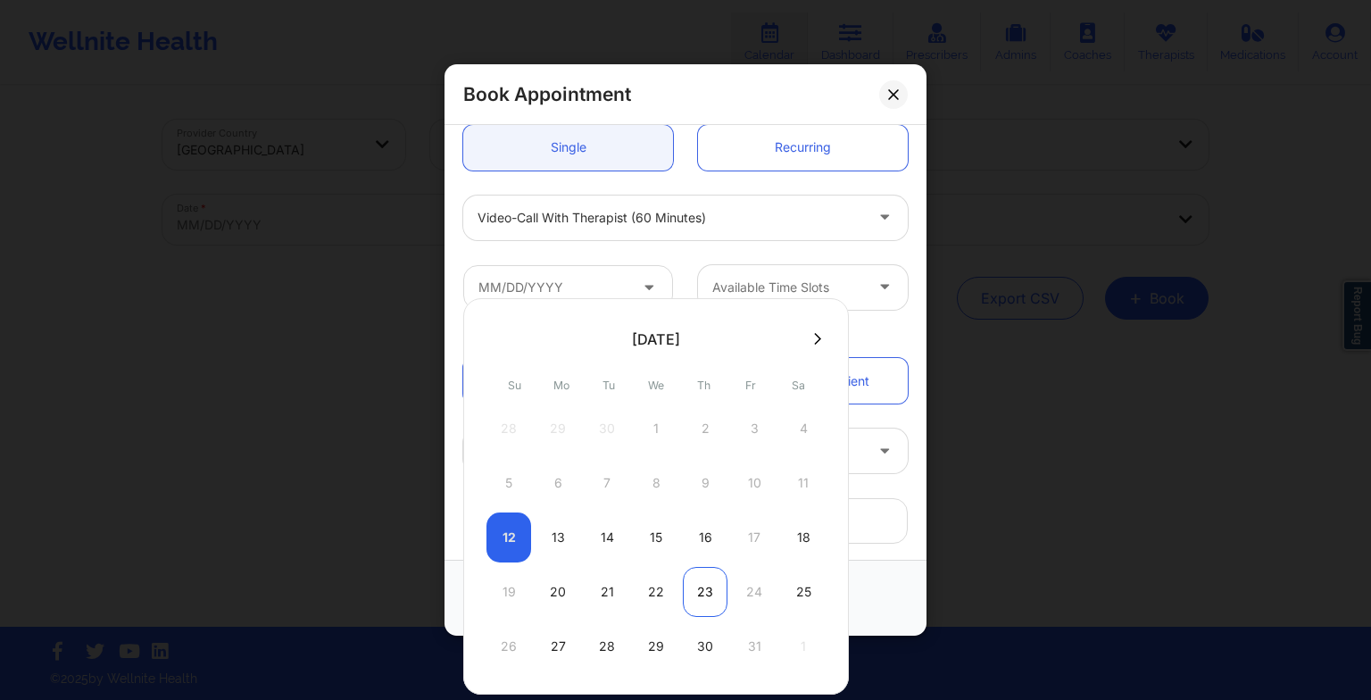
click at [692, 574] on div "23" at bounding box center [705, 592] width 45 height 50
type input "[DATE]"
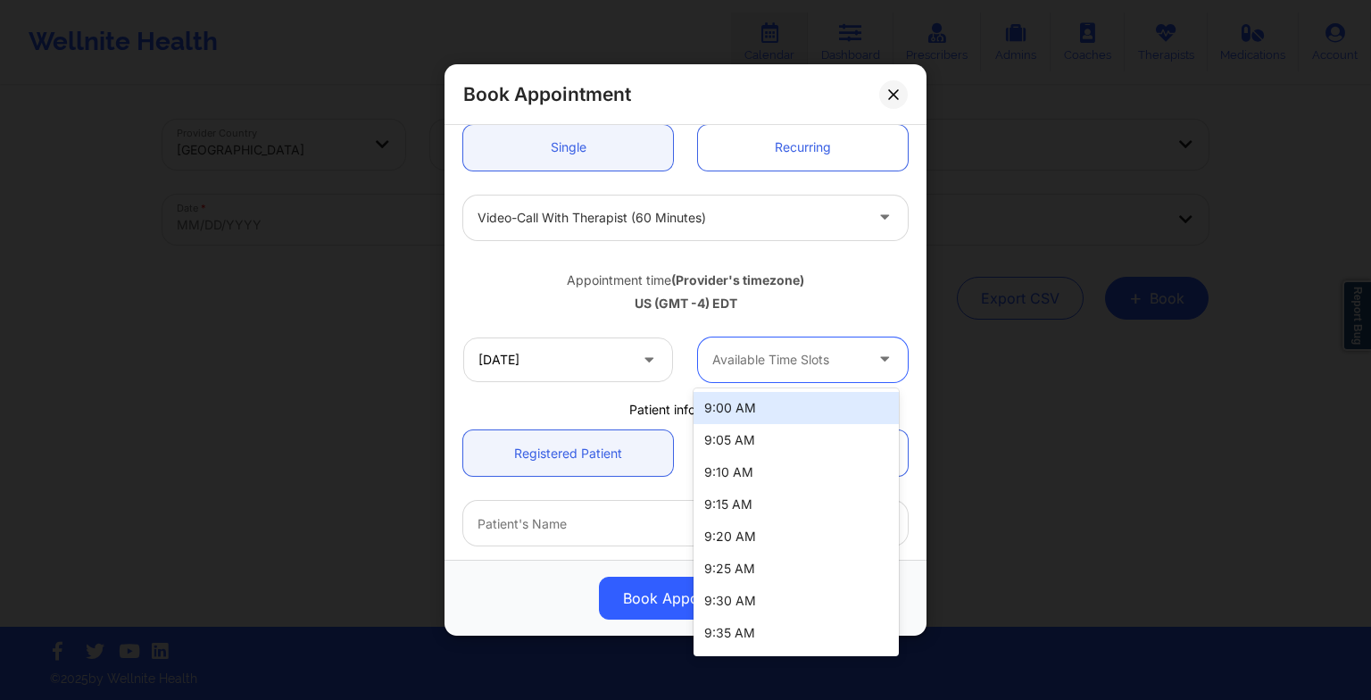
click at [757, 352] on div at bounding box center [787, 359] width 151 height 21
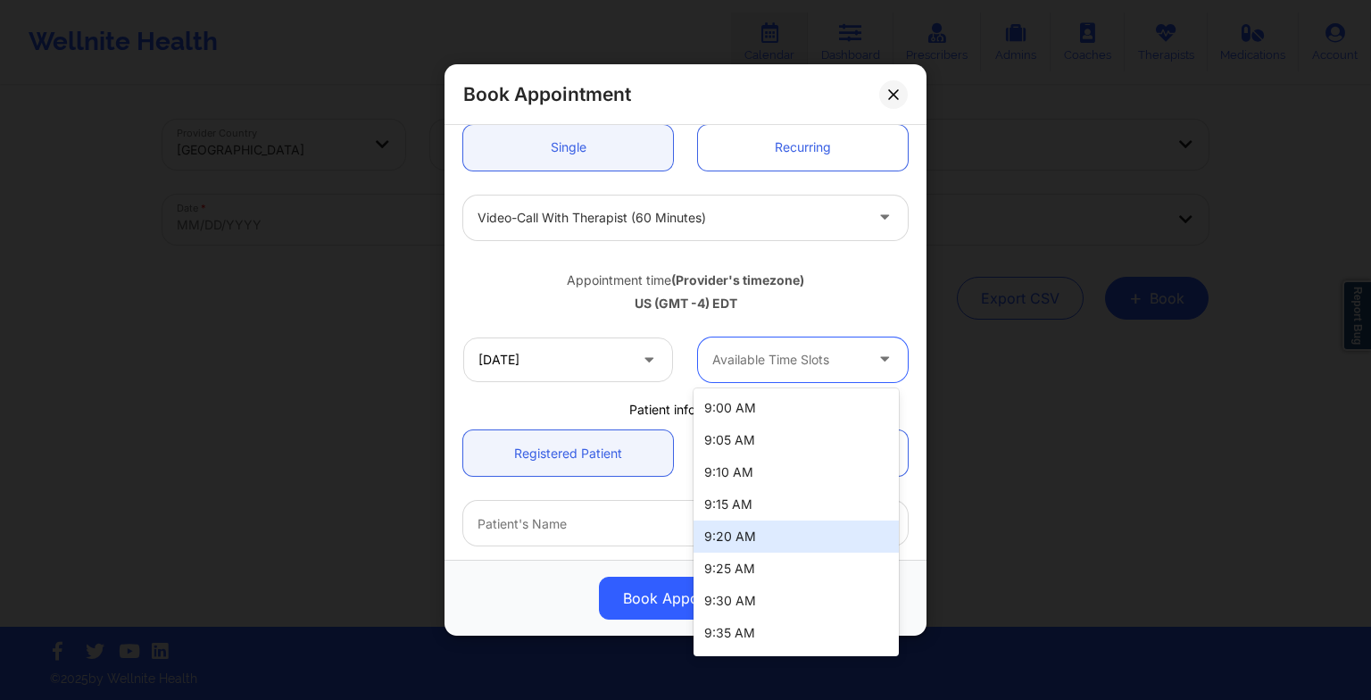
scroll to position [189, 0]
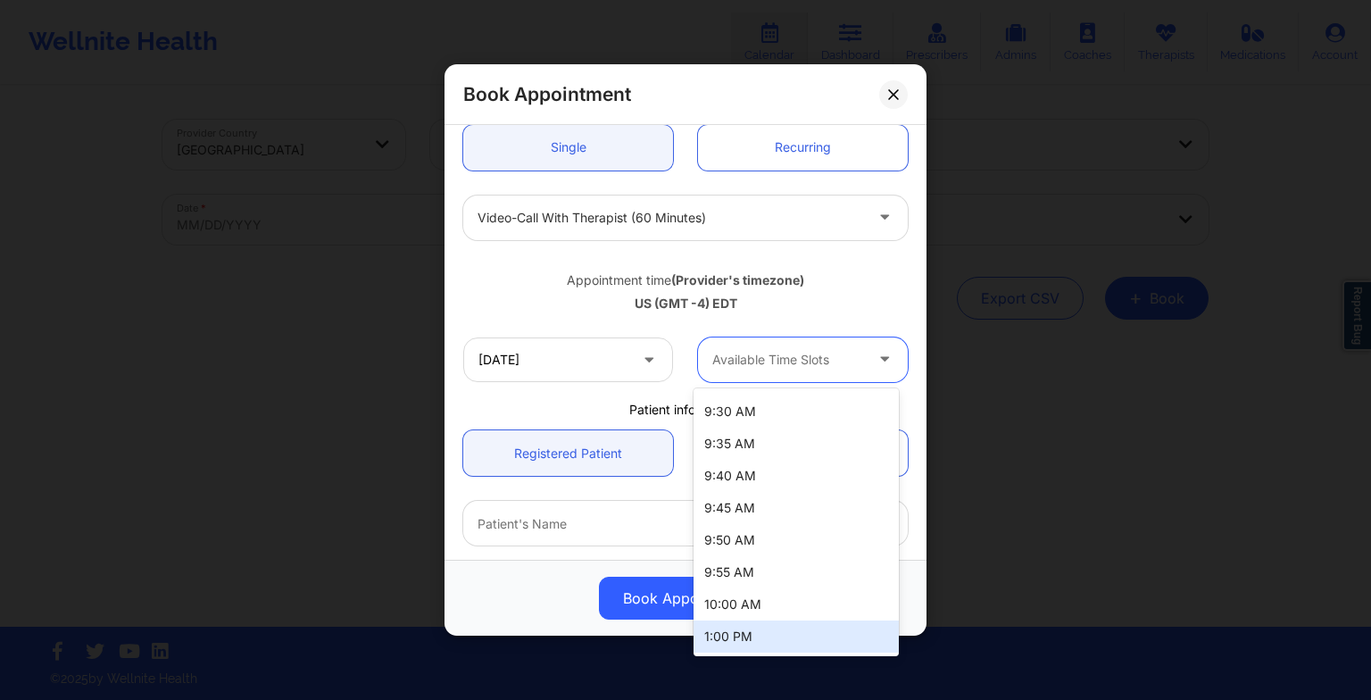
click at [733, 632] on div "1:00 PM" at bounding box center [795, 636] width 205 height 32
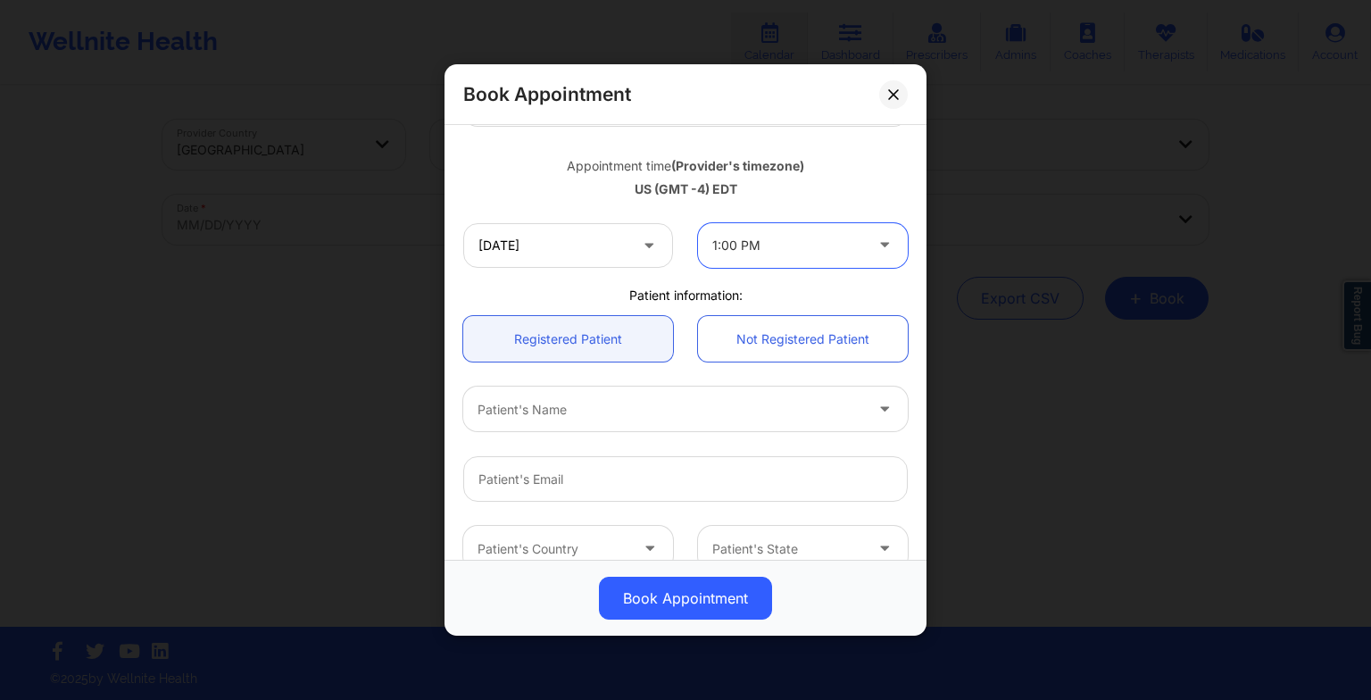
scroll to position [296, 0]
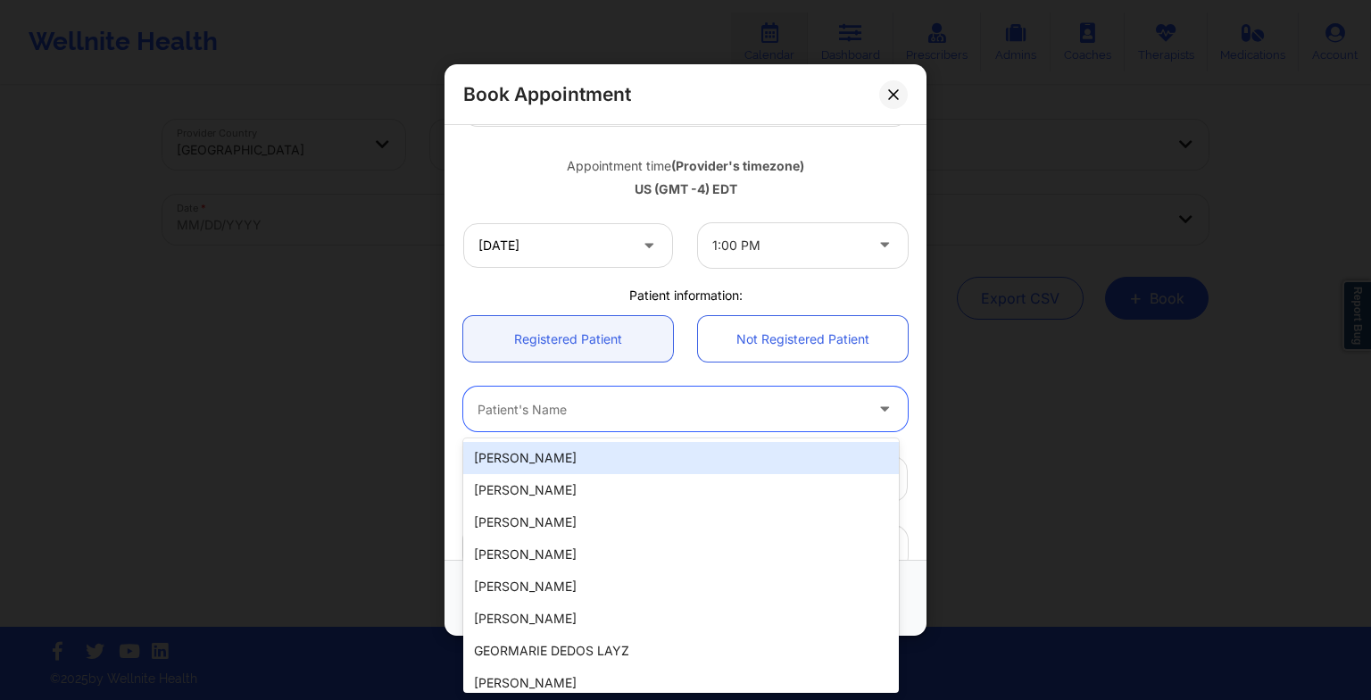
click at [481, 405] on input "text" at bounding box center [479, 409] width 4 height 18
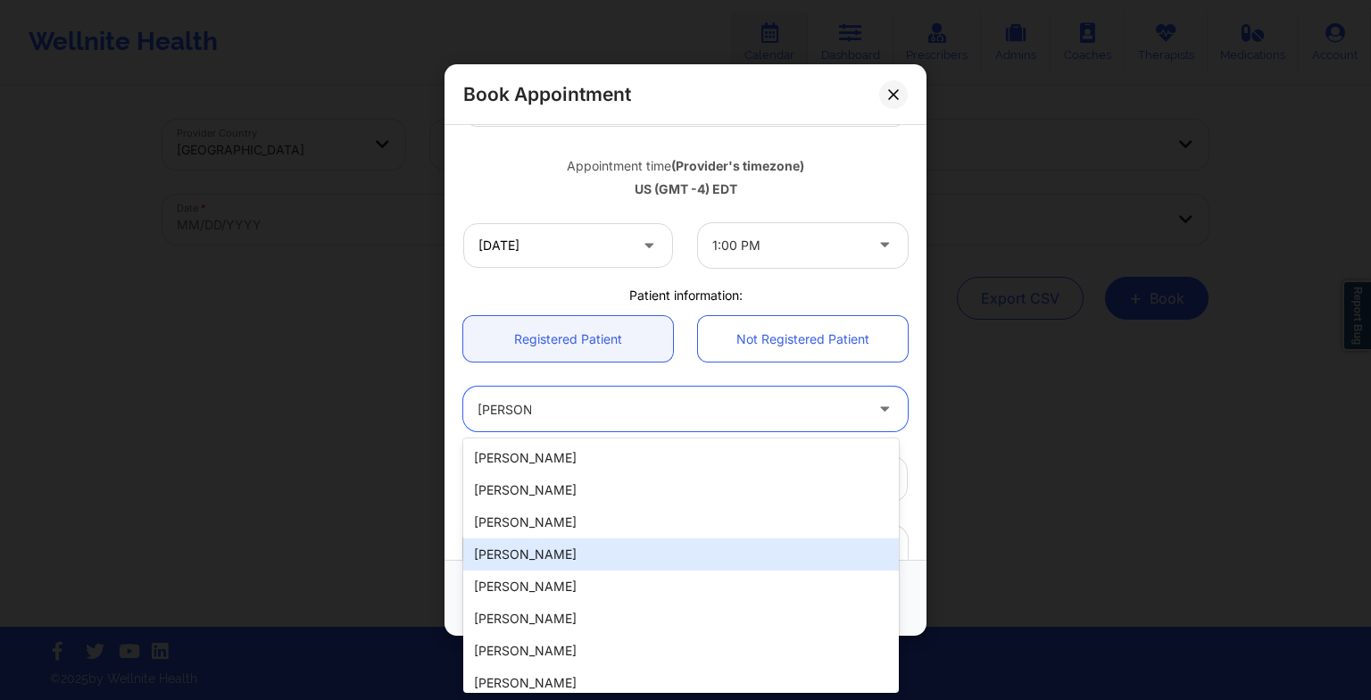
type input "[PERSON_NAME]"
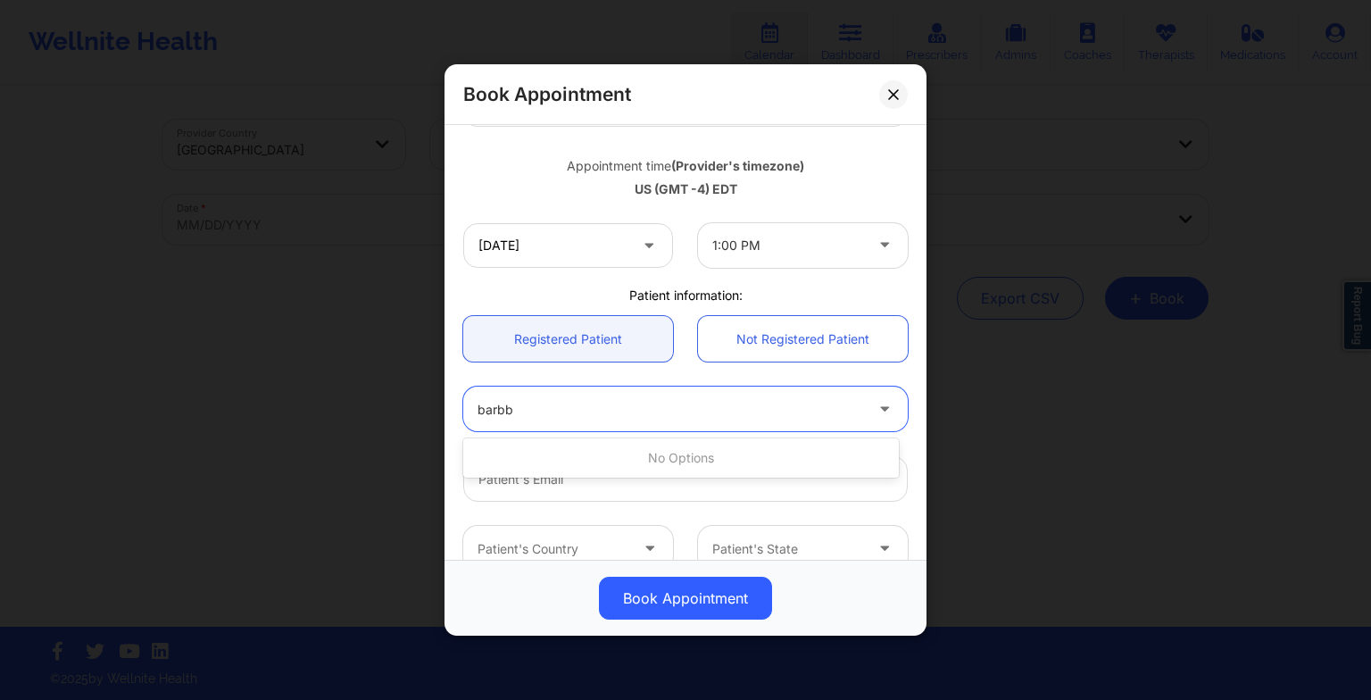
type input "[PERSON_NAME]"
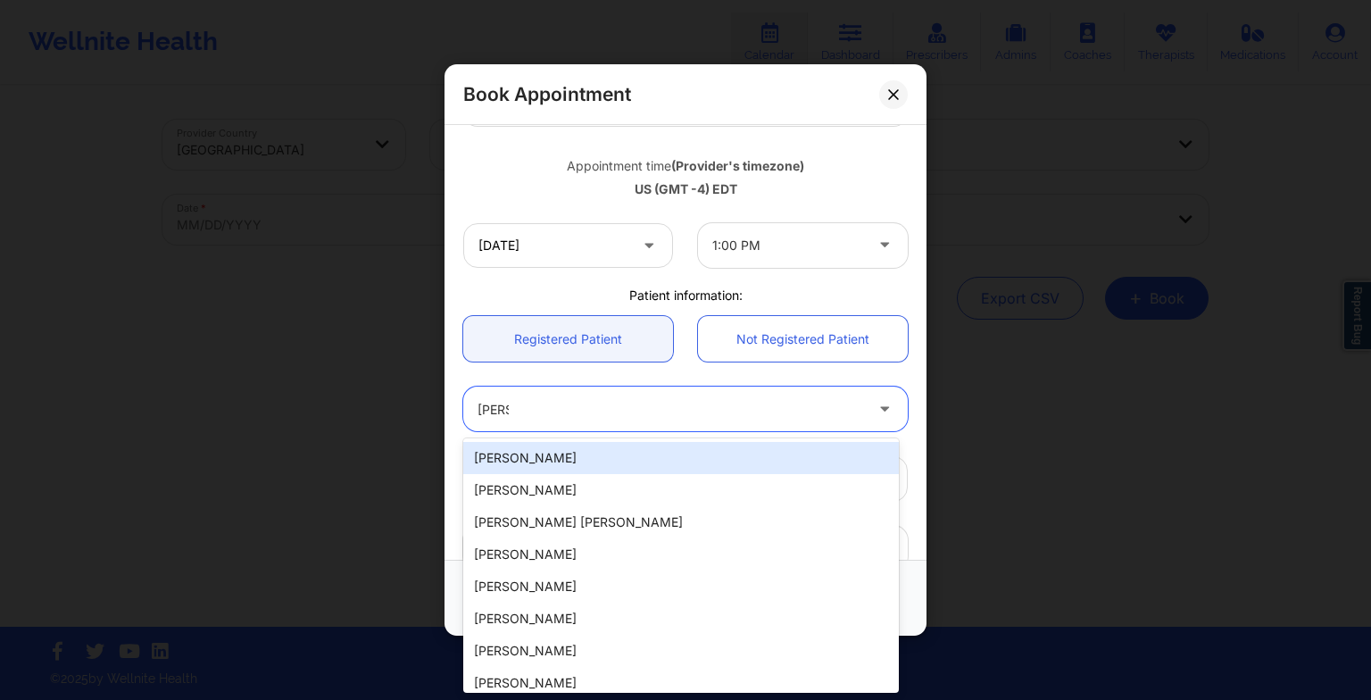
click at [585, 464] on div "[PERSON_NAME]" at bounding box center [680, 458] width 435 height 32
type input "[EMAIL_ADDRESS][DOMAIN_NAME]"
type input "[PHONE_NUMBER]"
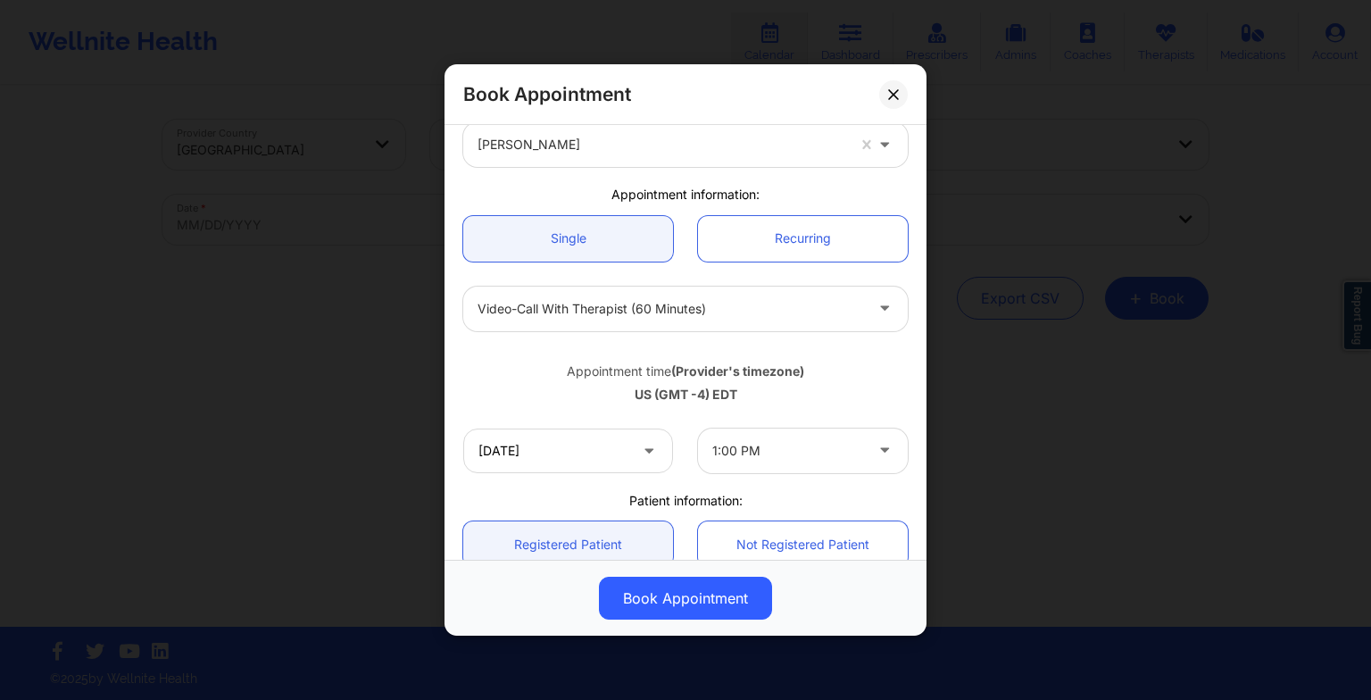
scroll to position [90, 0]
click at [596, 426] on div "[DATE] 1:00 PM" at bounding box center [685, 452] width 469 height 70
click at [603, 446] on input "[DATE]" at bounding box center [568, 451] width 210 height 45
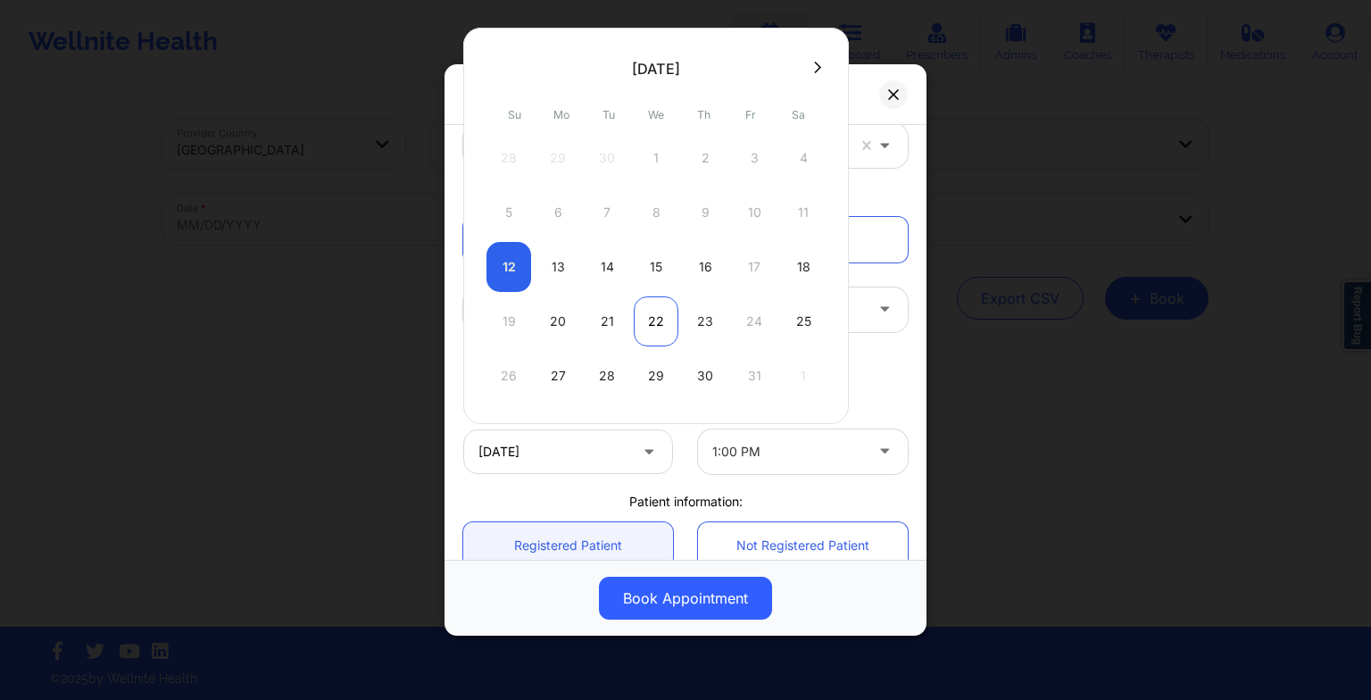
click at [654, 322] on div "22" at bounding box center [656, 321] width 45 height 50
type input "[DATE]"
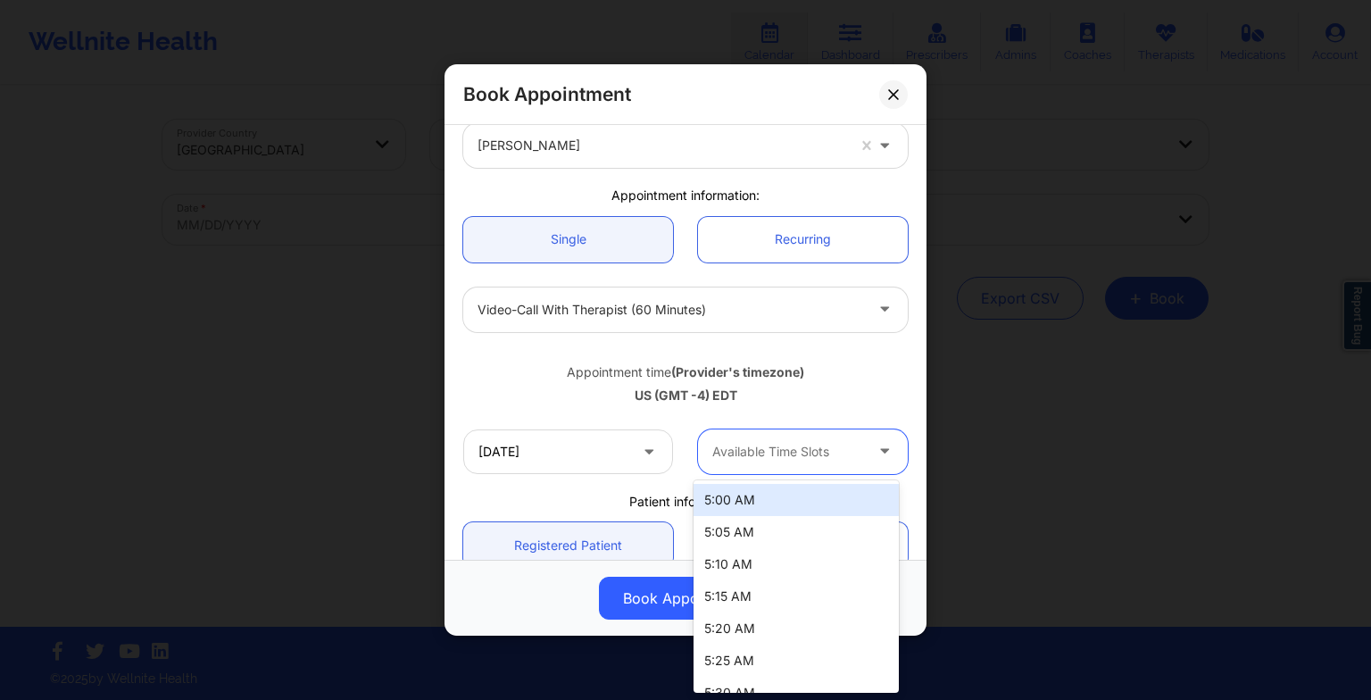
click at [773, 435] on div "Available Time Slots" at bounding box center [781, 451] width 167 height 45
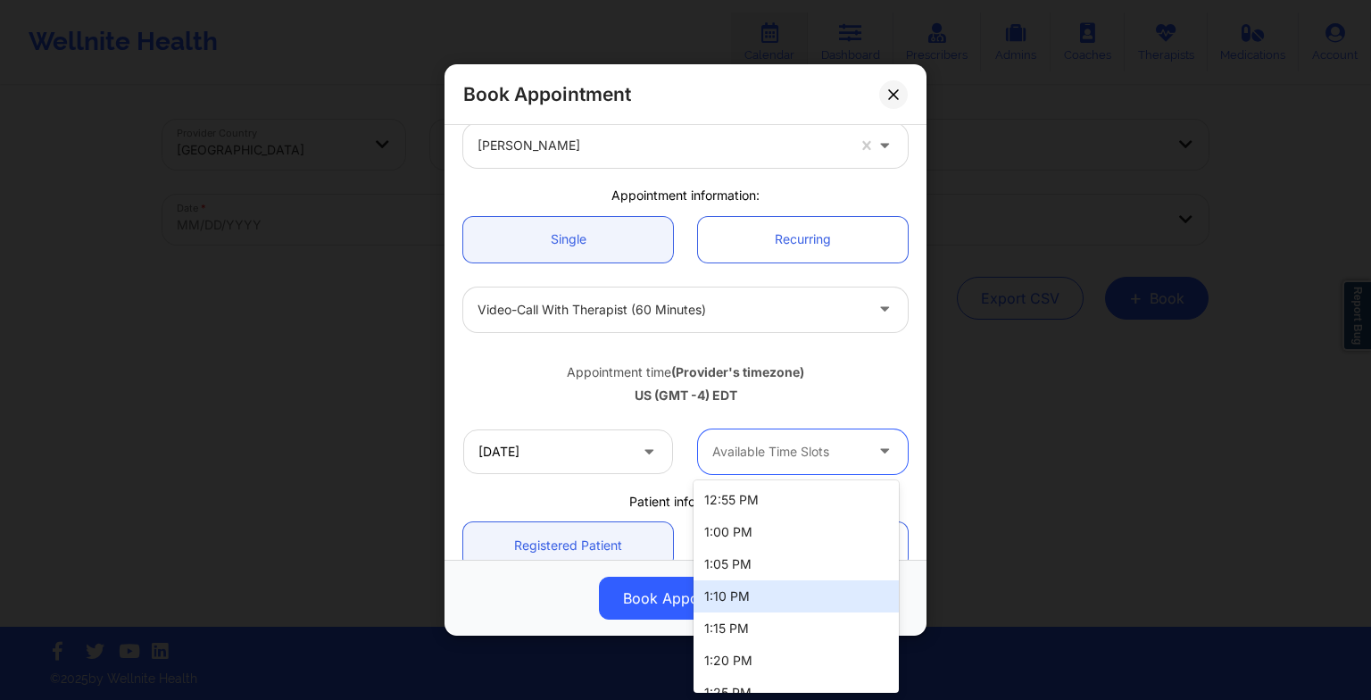
scroll to position [3045, 0]
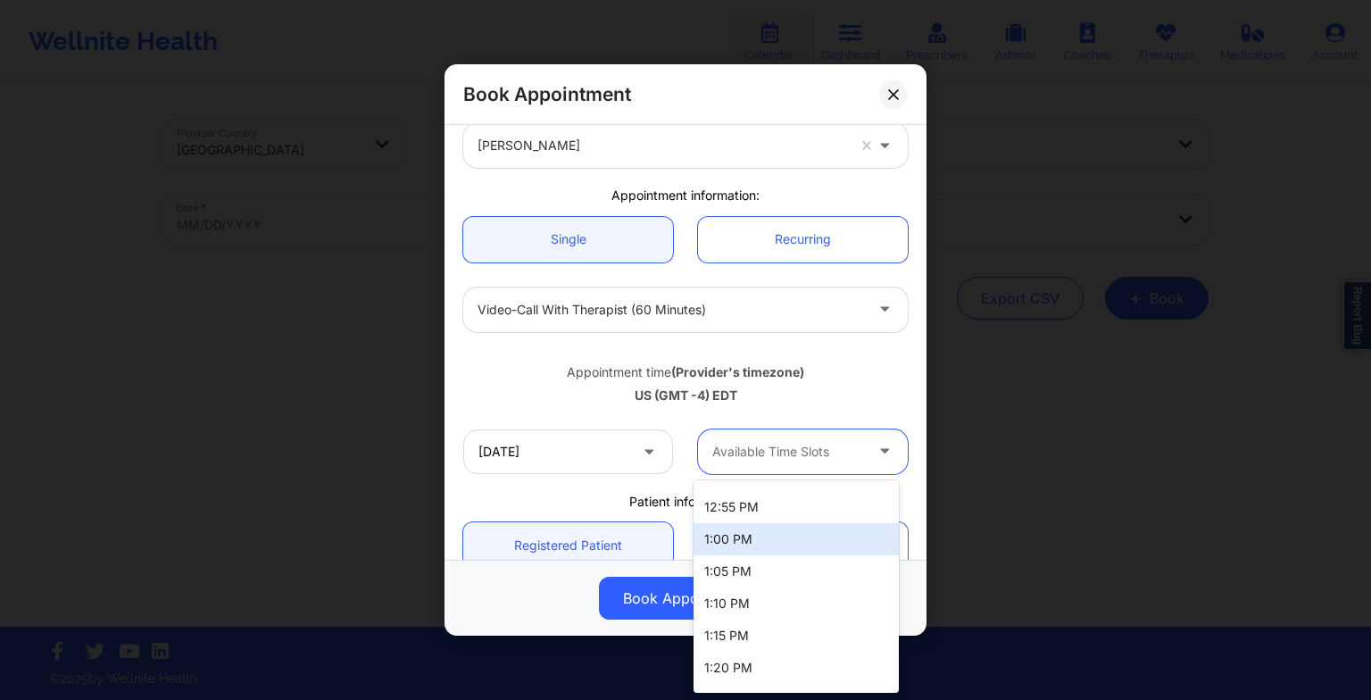
click at [764, 529] on div "1:00 PM" at bounding box center [795, 539] width 205 height 32
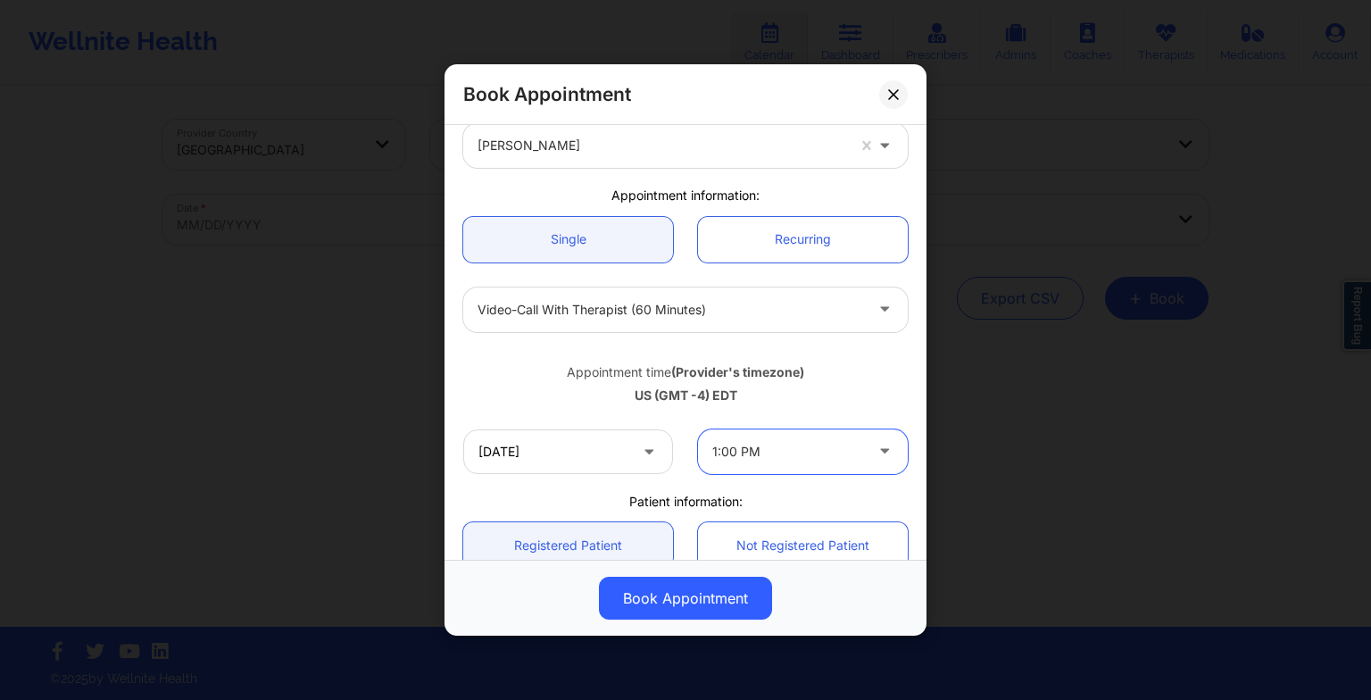
scroll to position [0, 0]
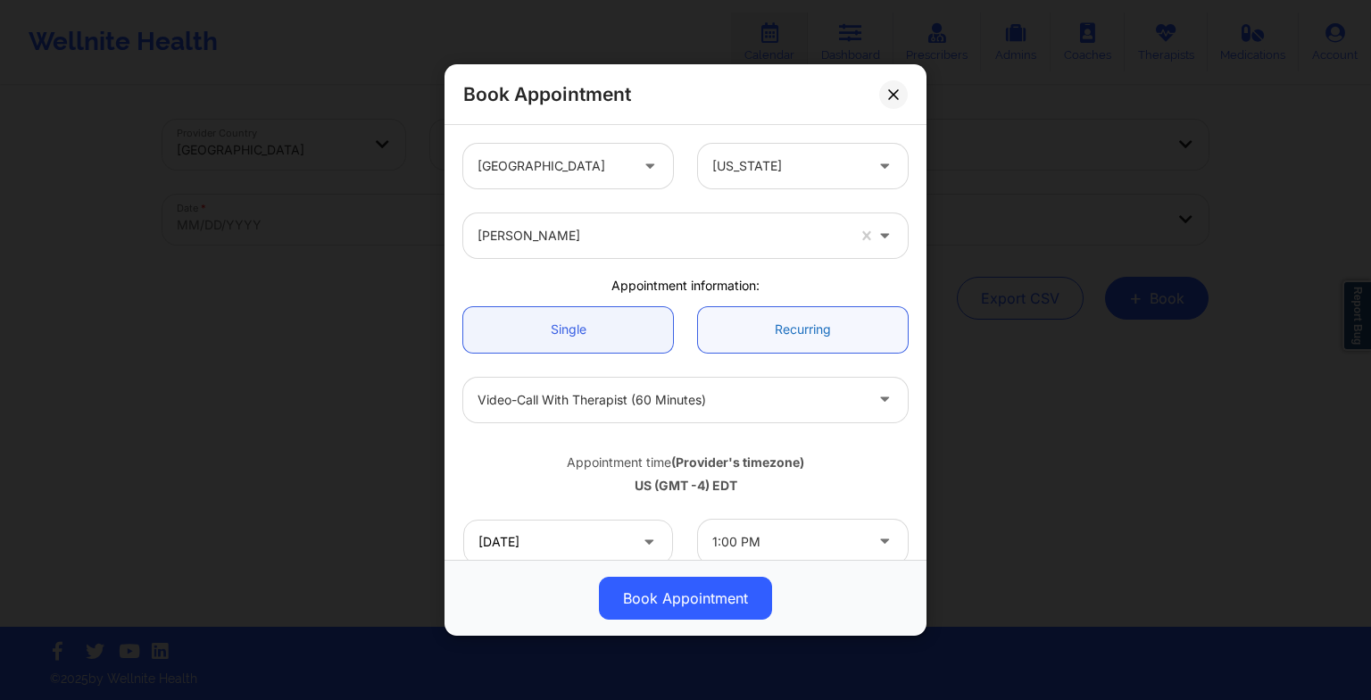
click at [775, 311] on link "Recurring" at bounding box center [803, 330] width 210 height 46
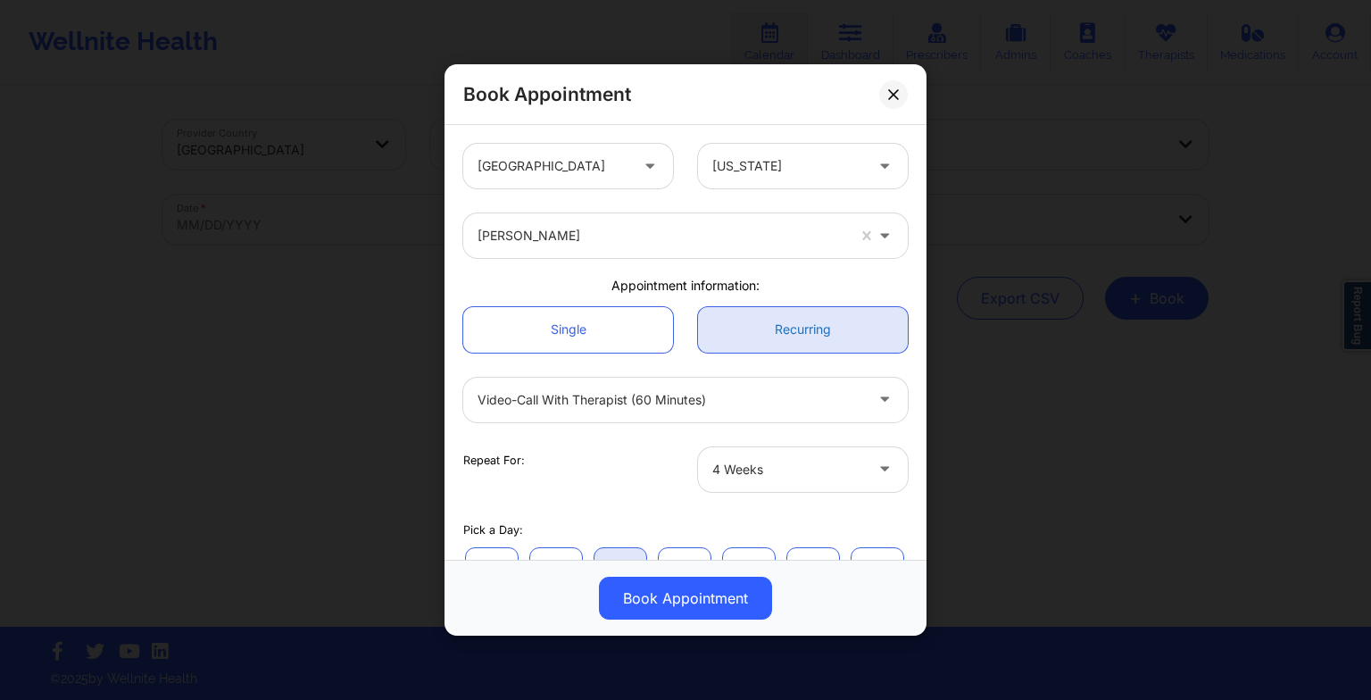
scroll to position [239, 0]
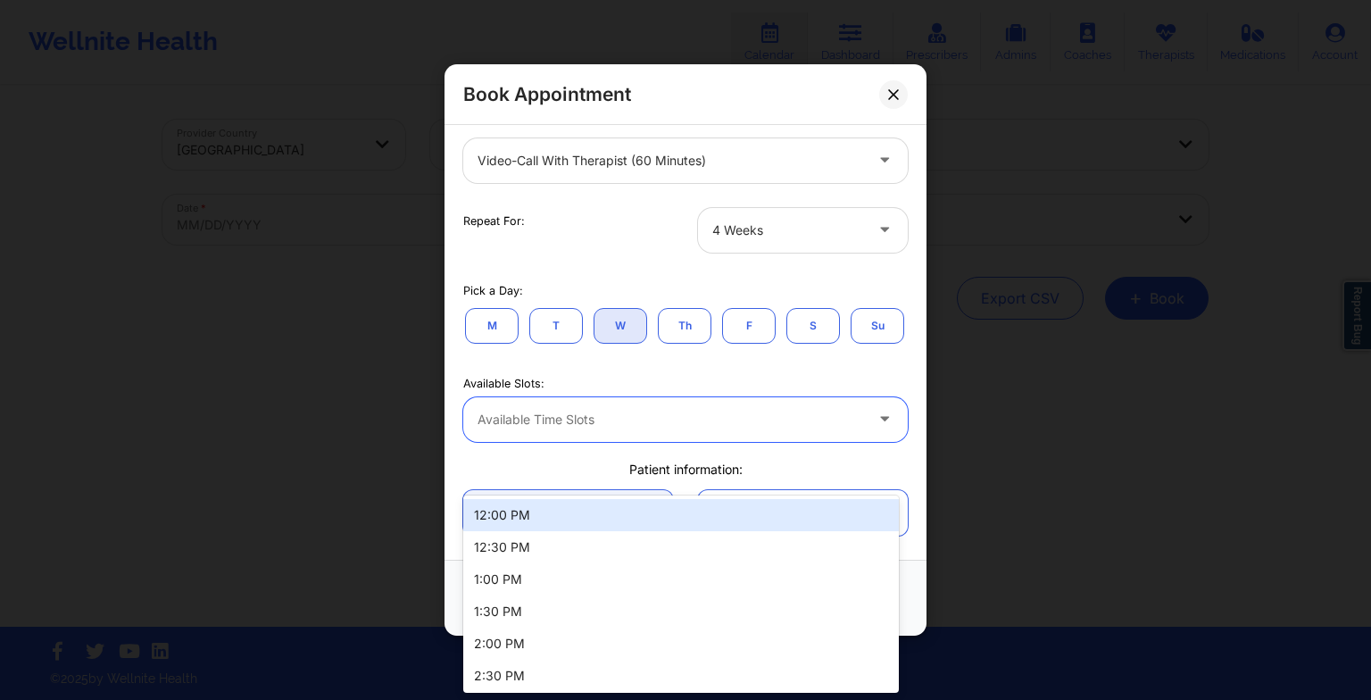
click at [605, 442] on div "Available Time Slots" at bounding box center [664, 419] width 402 height 45
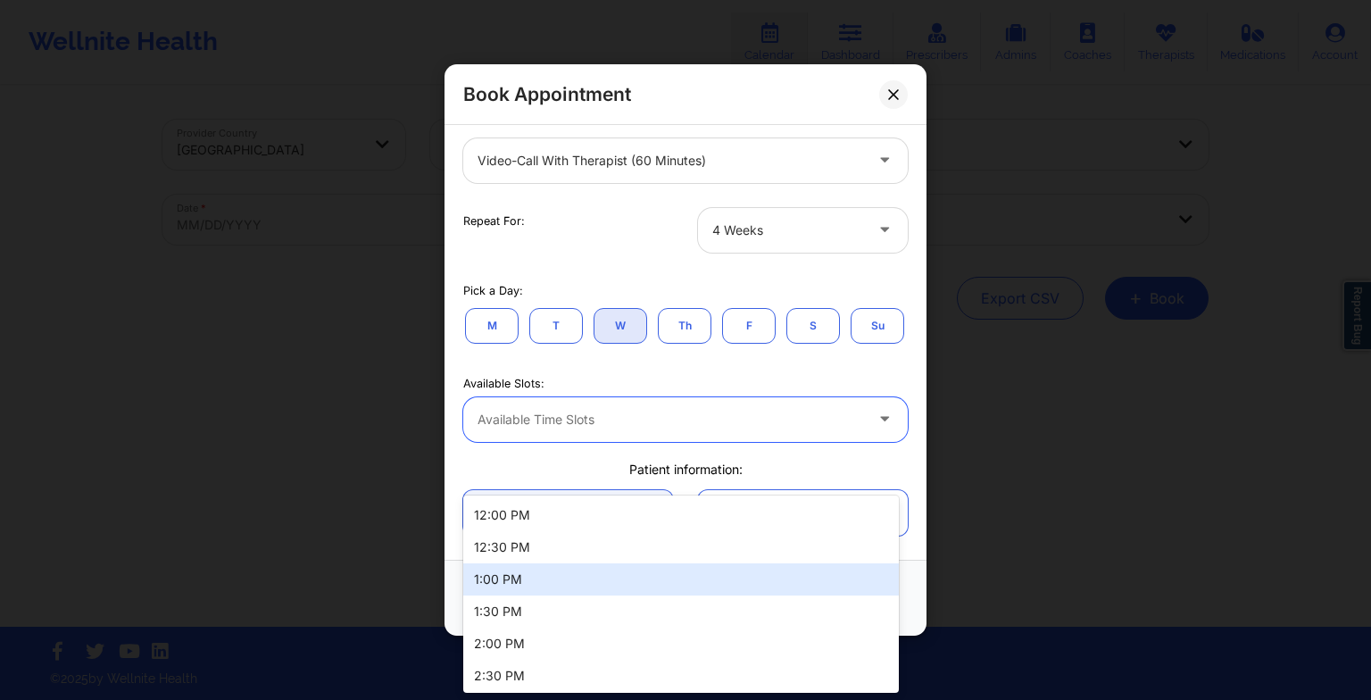
click at [541, 586] on div "1:00 PM" at bounding box center [680, 579] width 435 height 32
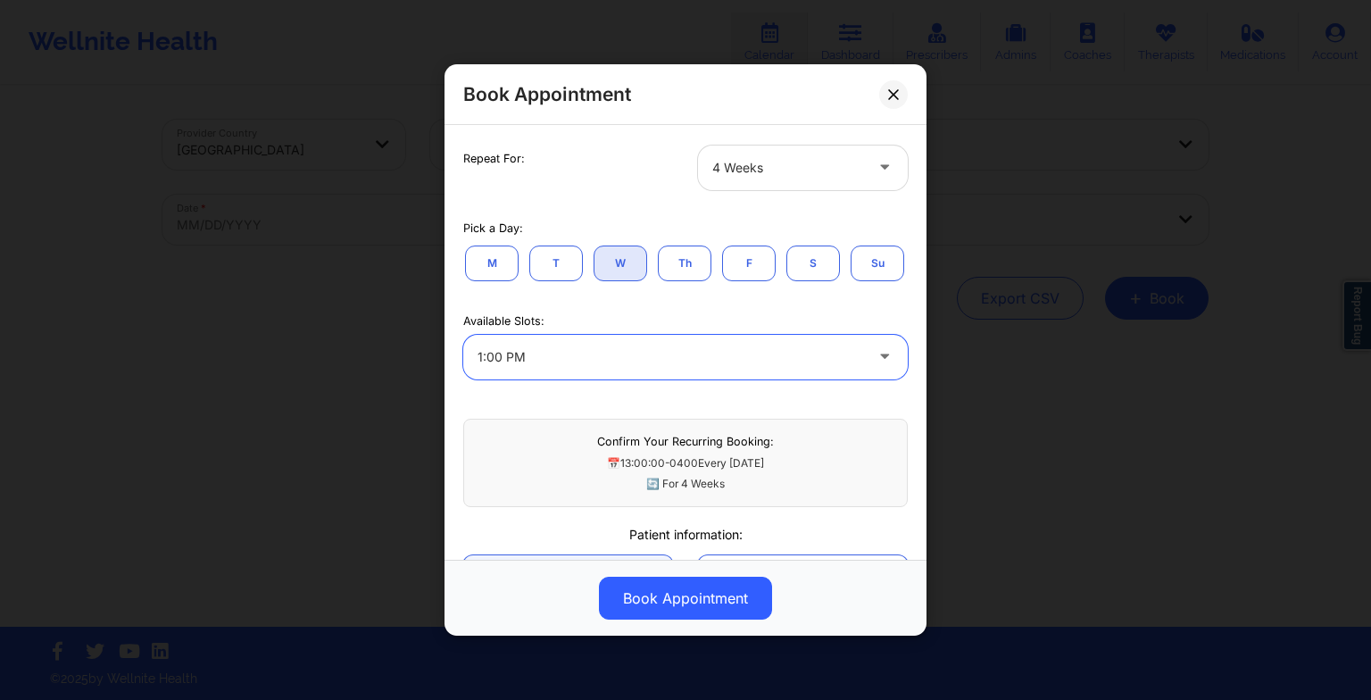
scroll to position [300, 0]
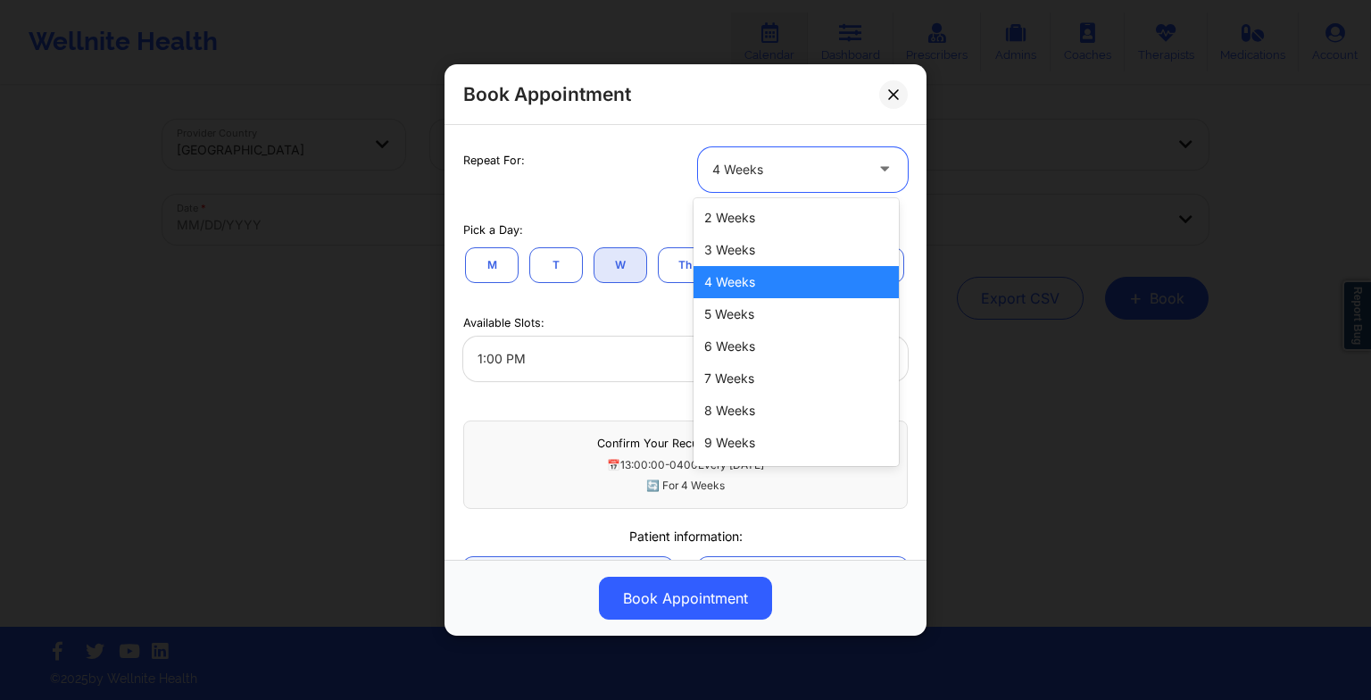
click at [807, 171] on div at bounding box center [787, 169] width 151 height 21
click at [757, 366] on div "7 Weeks" at bounding box center [795, 378] width 205 height 32
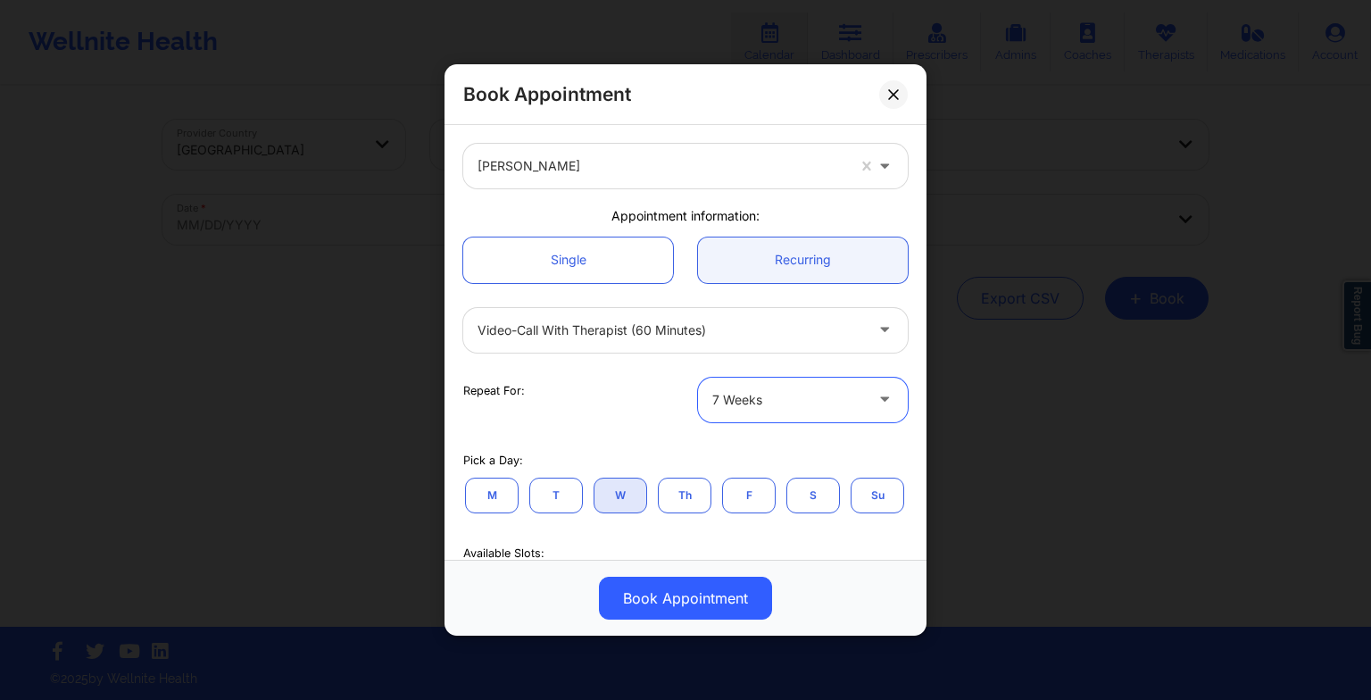
scroll to position [61, 0]
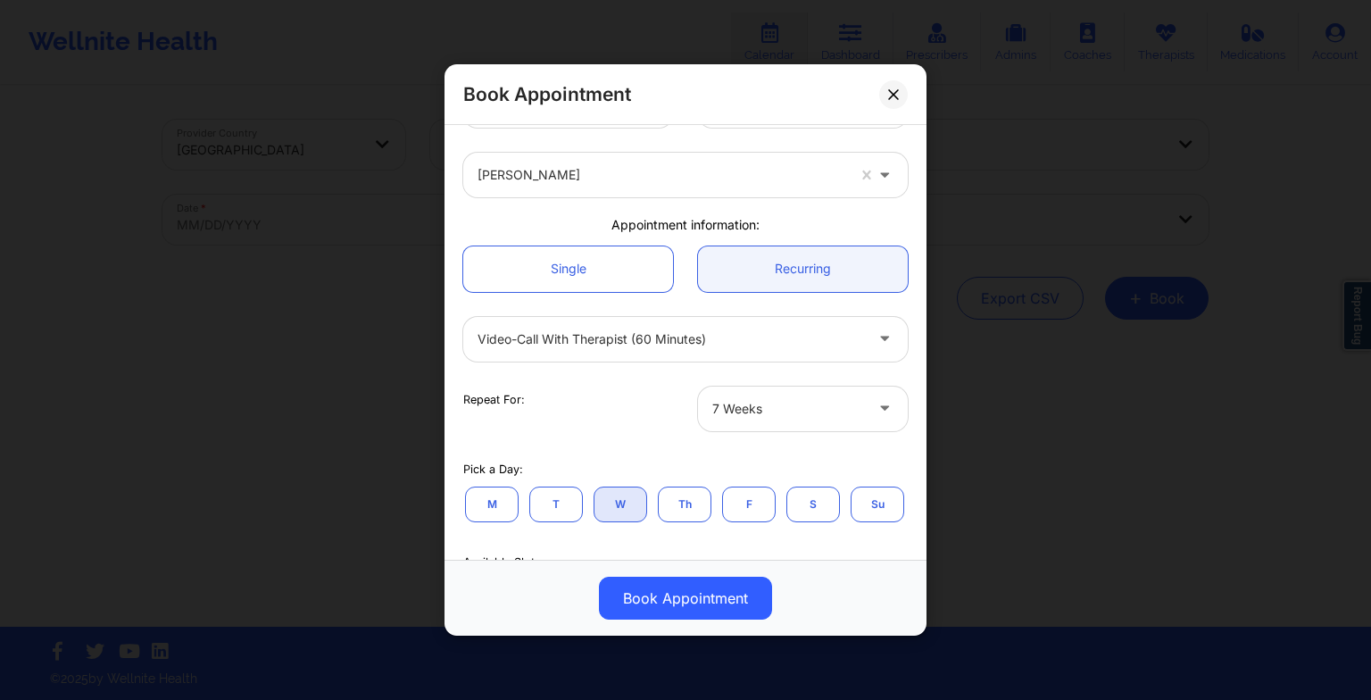
click at [1021, 107] on div "Book Appointment [GEOGRAPHIC_DATA] [US_STATE] [PERSON_NAME] Appointment informa…" at bounding box center [685, 350] width 1371 height 700
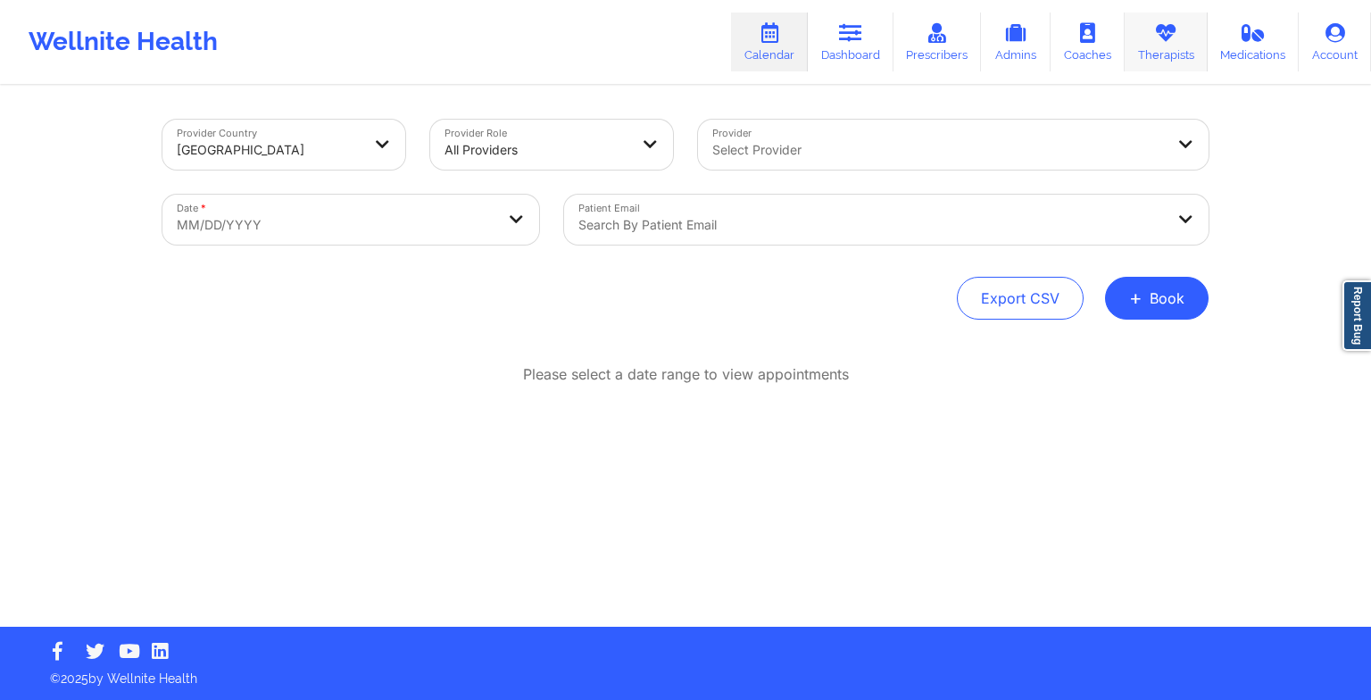
click at [1161, 56] on link "Therapists" at bounding box center [1165, 41] width 83 height 59
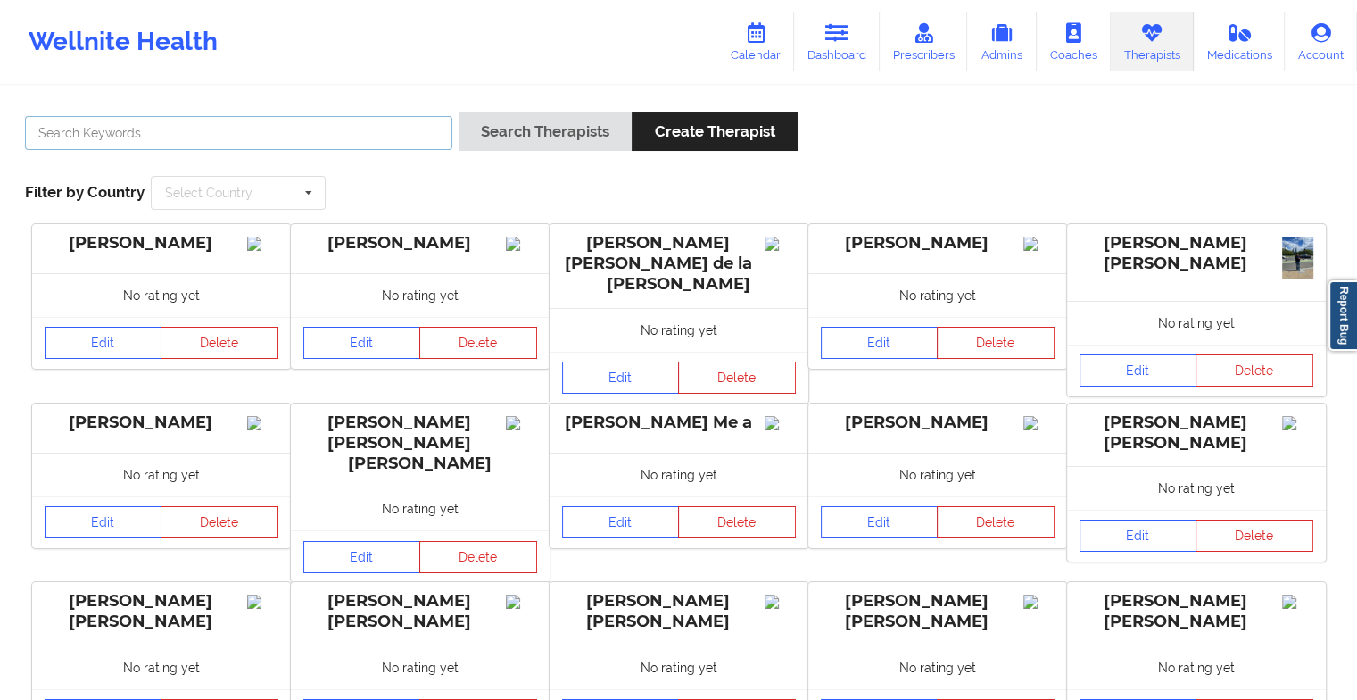
click at [421, 130] on input "text" at bounding box center [238, 133] width 427 height 34
paste input "[PERSON_NAME]"
type input "[PERSON_NAME]"
click at [544, 151] on div "Search Therapists Create Therapist" at bounding box center [628, 137] width 339 height 51
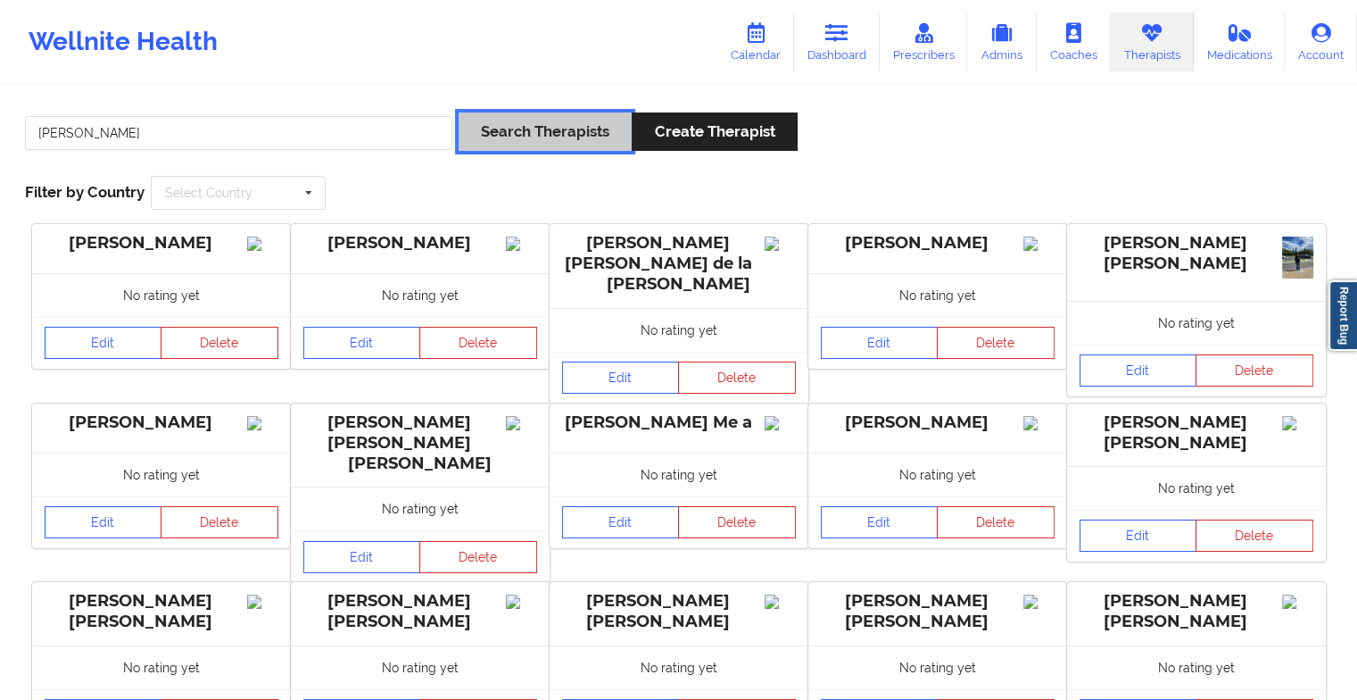
click at [543, 135] on button "Search Therapists" at bounding box center [545, 131] width 173 height 38
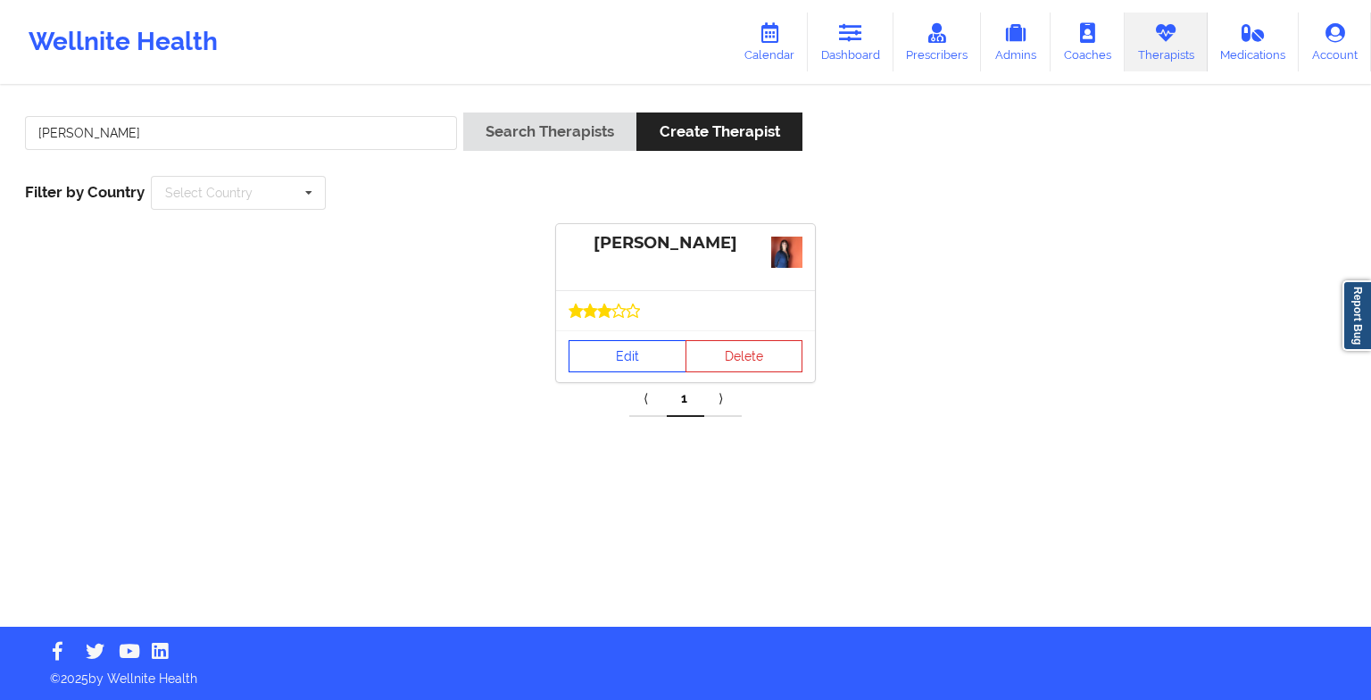
click at [610, 360] on link "Edit" at bounding box center [627, 356] width 118 height 32
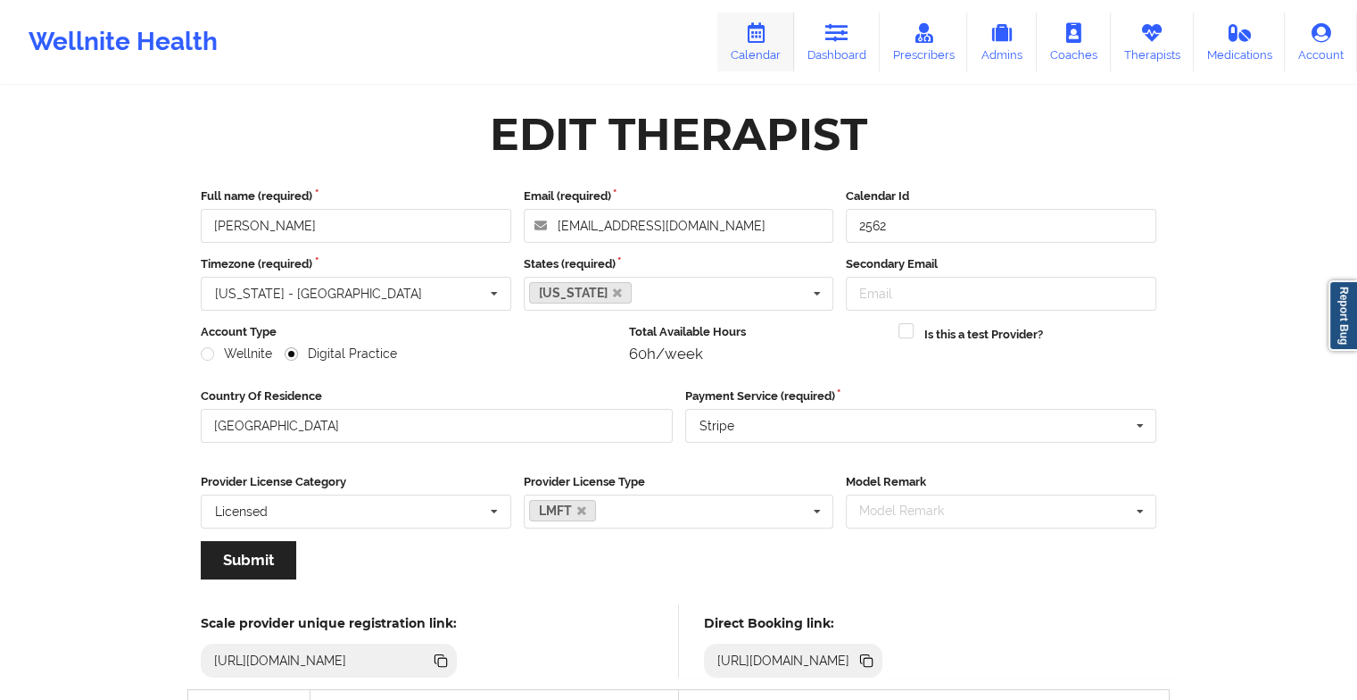
click at [767, 46] on link "Calendar" at bounding box center [755, 41] width 77 height 59
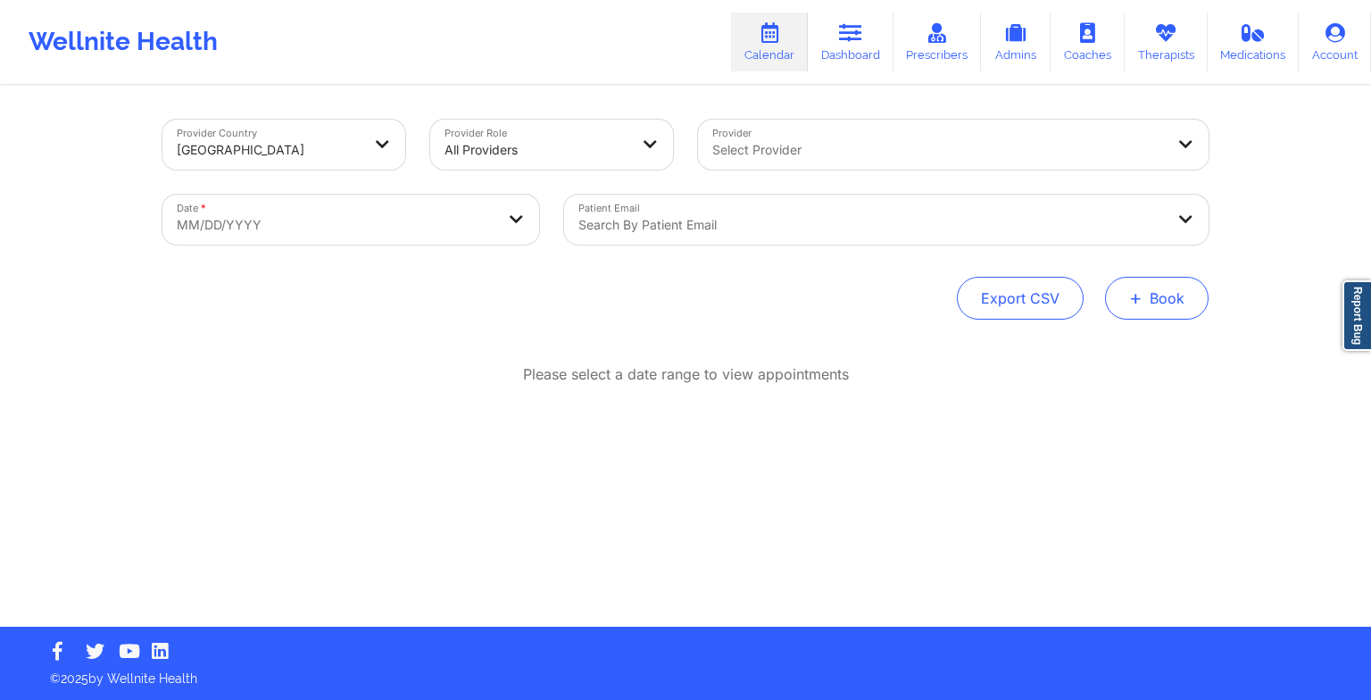
click at [1139, 303] on span "+" at bounding box center [1135, 298] width 13 height 10
click at [1099, 357] on button "Therapy Session" at bounding box center [1126, 354] width 137 height 29
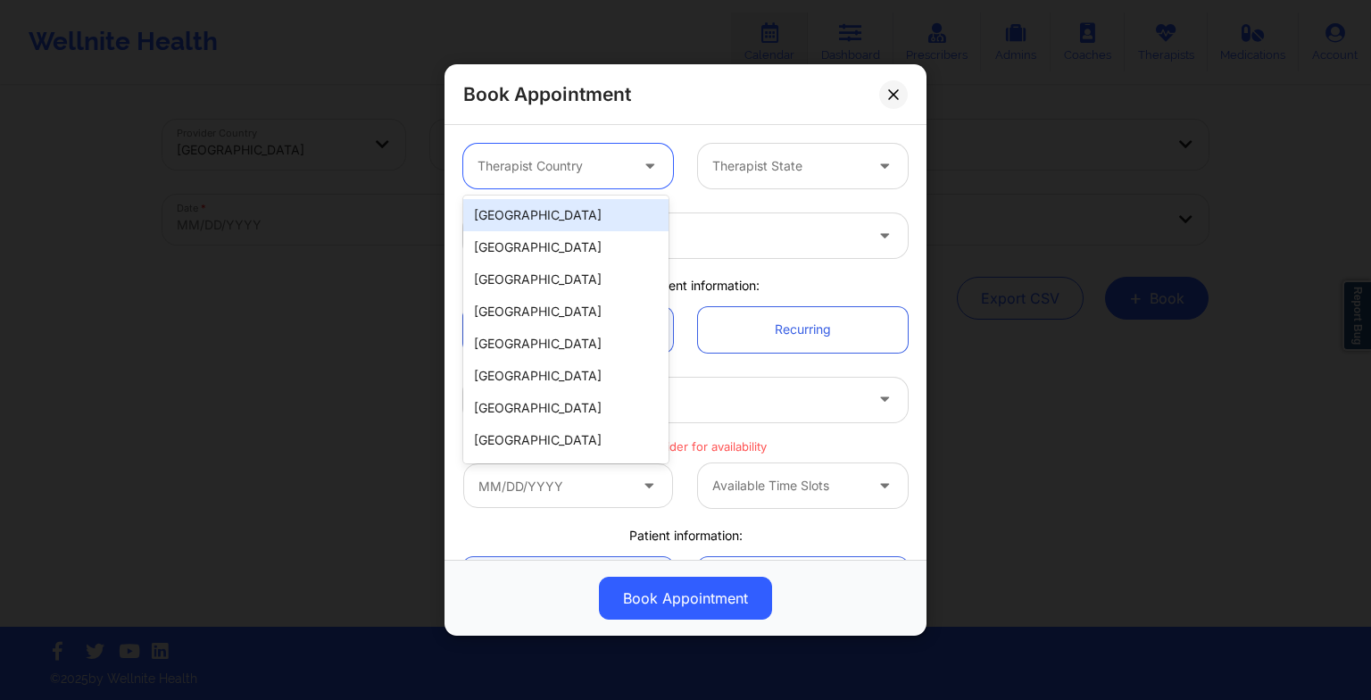
click at [558, 171] on div at bounding box center [552, 165] width 151 height 21
click at [557, 214] on div "[GEOGRAPHIC_DATA]" at bounding box center [565, 215] width 205 height 32
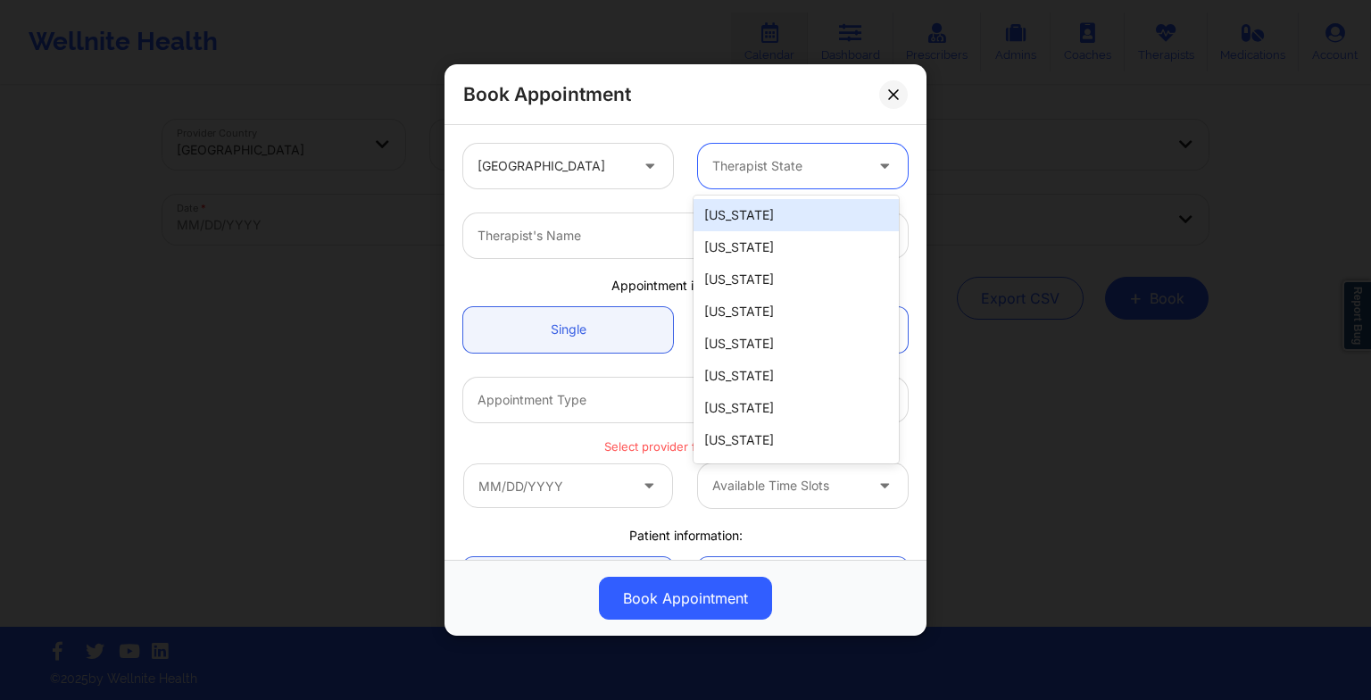
click at [736, 155] on div at bounding box center [787, 165] width 151 height 21
type input "f"
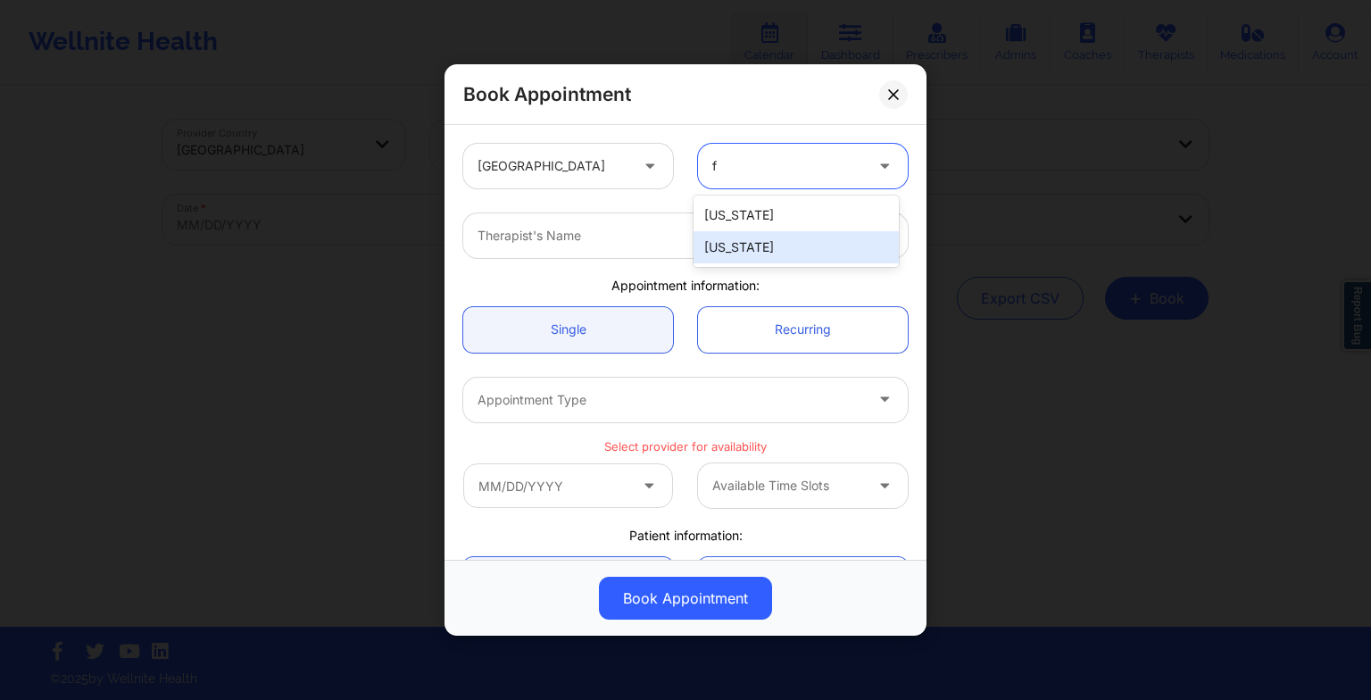
click at [735, 246] on div "[US_STATE]" at bounding box center [795, 247] width 205 height 32
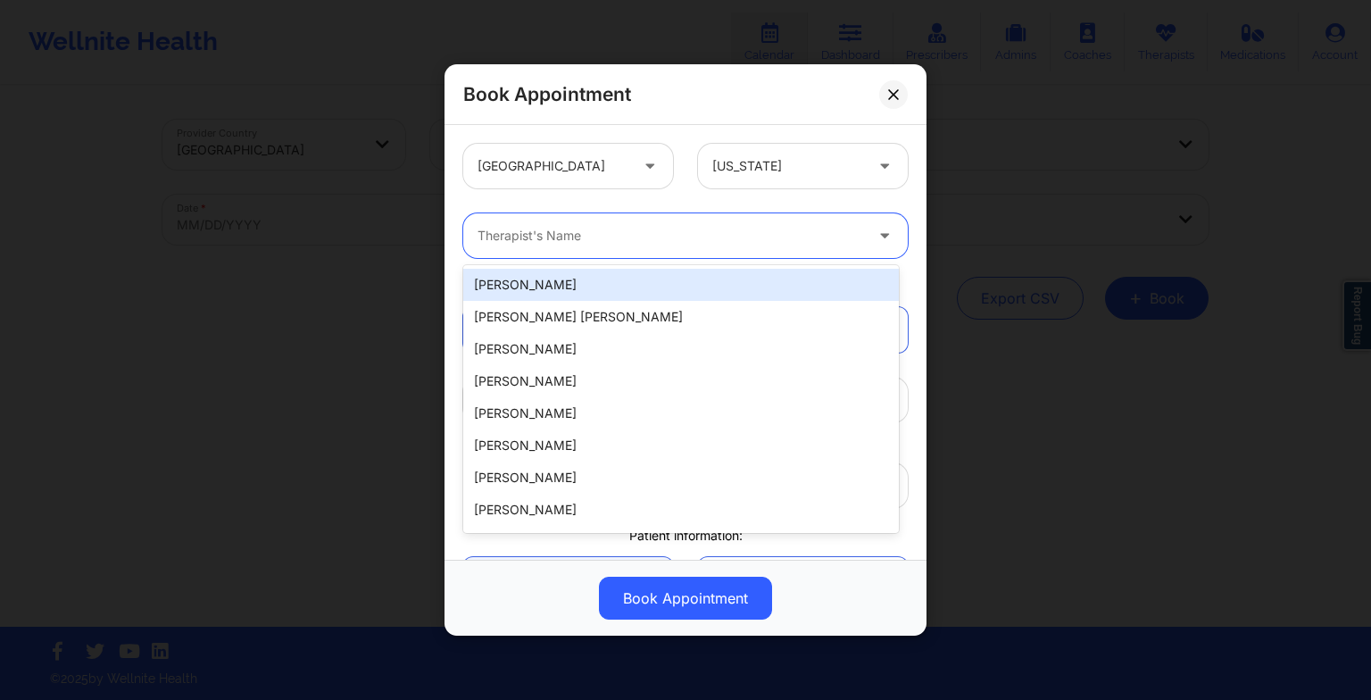
drag, startPoint x: 537, startPoint y: 227, endPoint x: 477, endPoint y: 239, distance: 61.1
click at [477, 239] on div at bounding box center [670, 235] width 386 height 21
paste input "[PERSON_NAME]"
type input "[PERSON_NAME]"
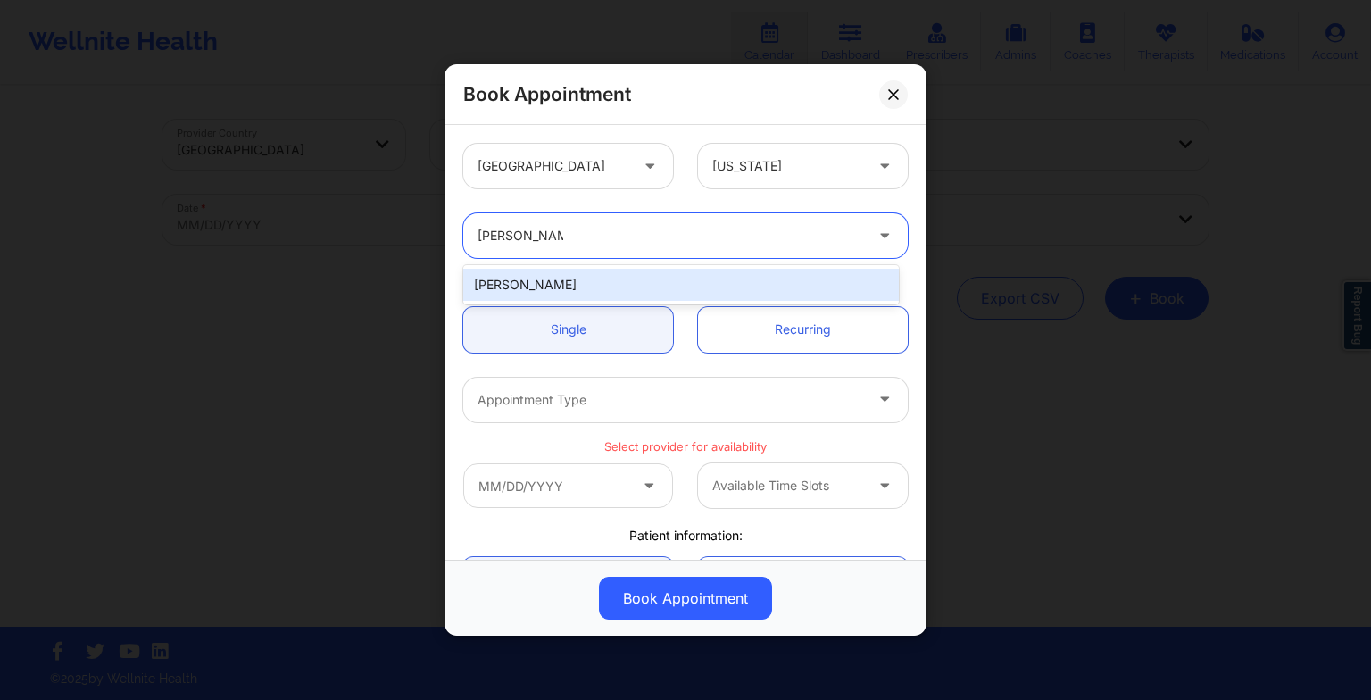
click at [618, 280] on div "[PERSON_NAME]" at bounding box center [680, 285] width 435 height 32
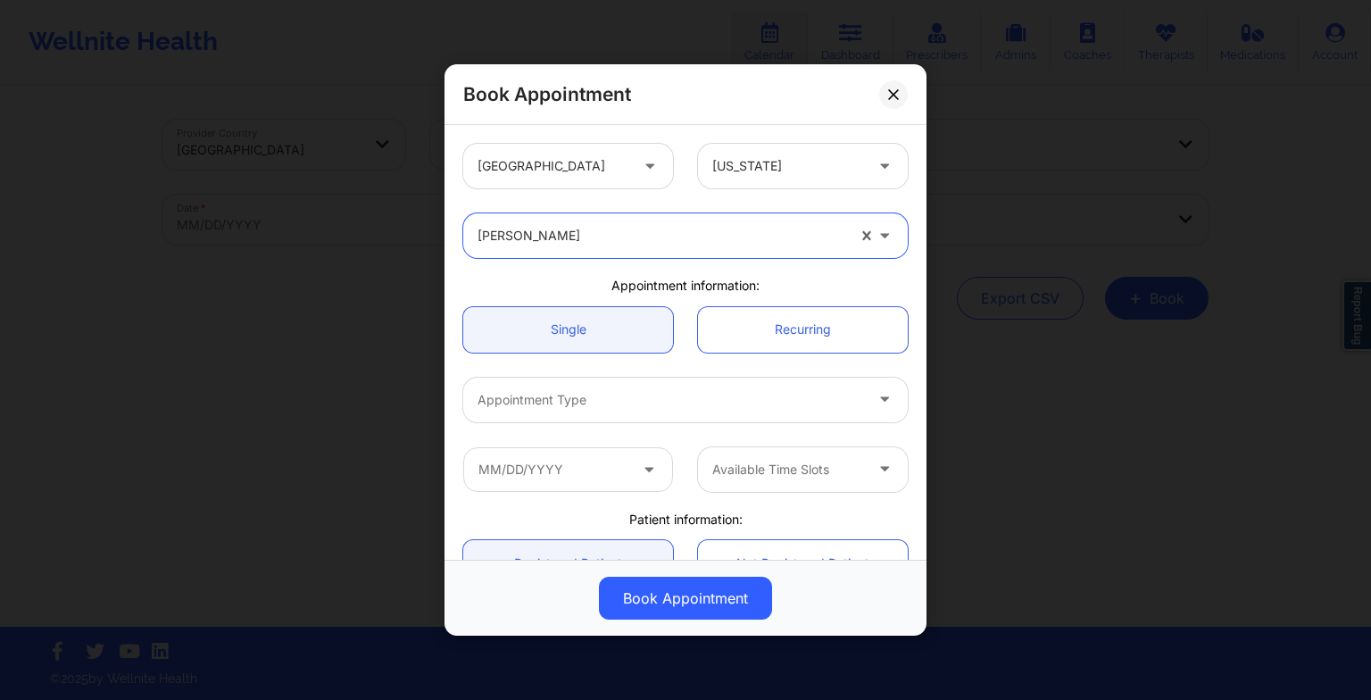
scroll to position [43, 0]
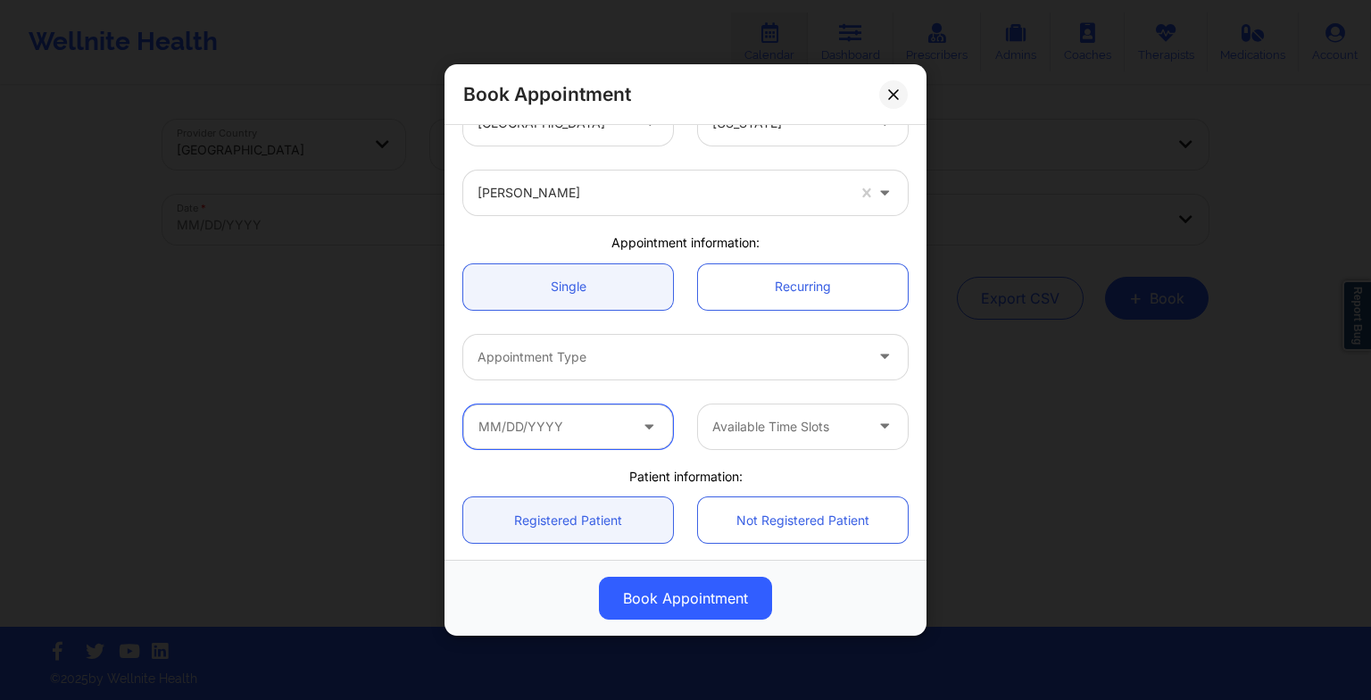
click at [625, 420] on input "text" at bounding box center [568, 426] width 210 height 45
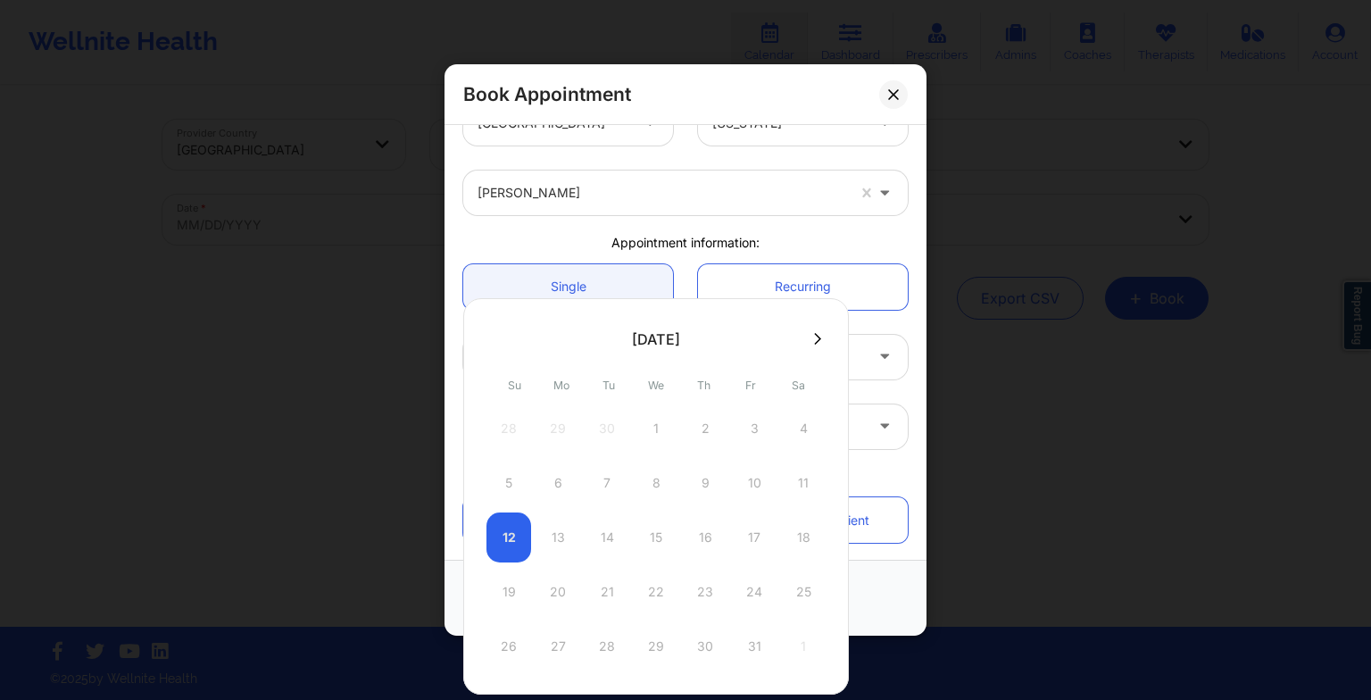
click at [814, 332] on icon at bounding box center [817, 338] width 7 height 13
click at [693, 242] on div "Appointment information:" at bounding box center [685, 243] width 469 height 18
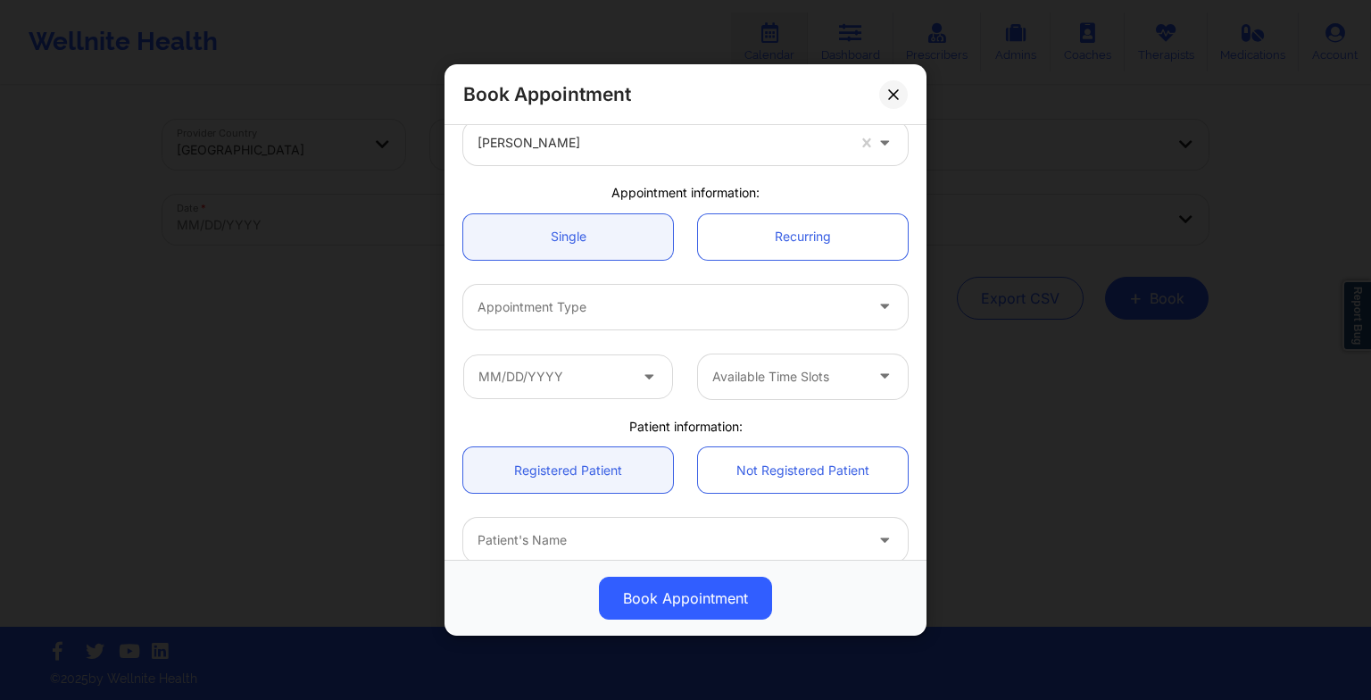
scroll to position [93, 0]
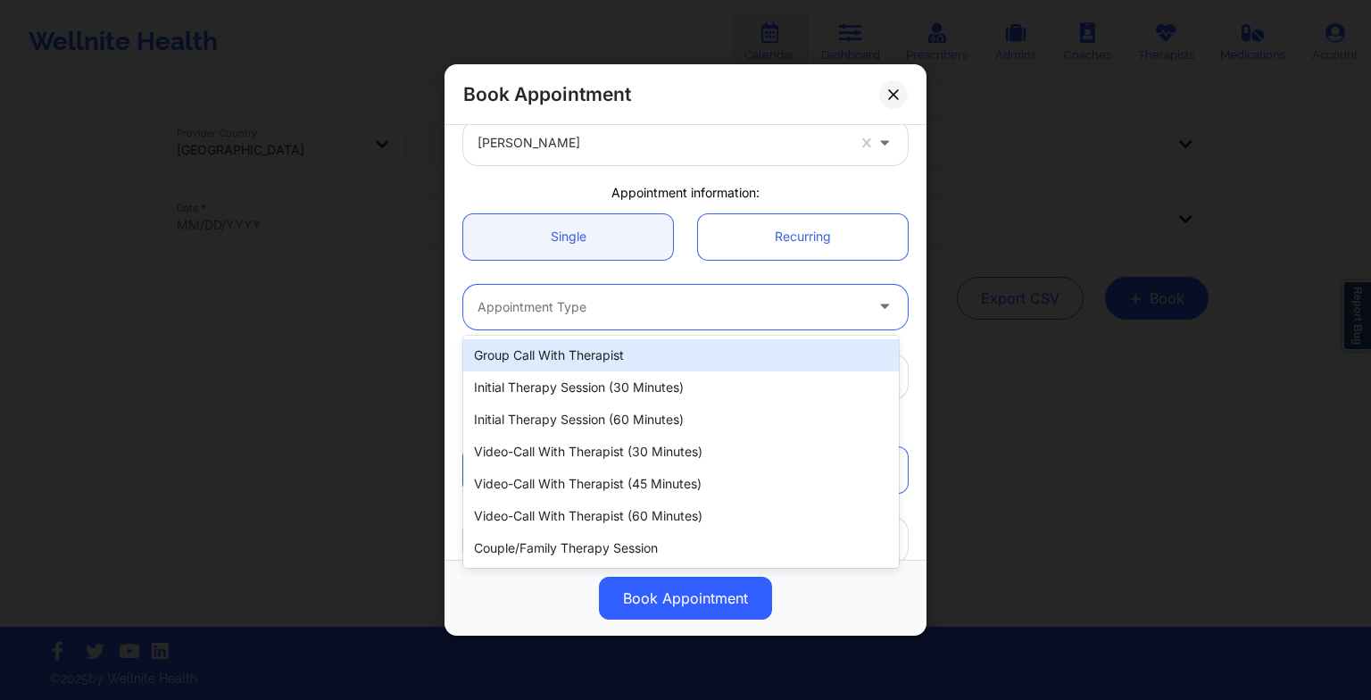
click at [628, 290] on div "Appointment Type" at bounding box center [664, 307] width 402 height 45
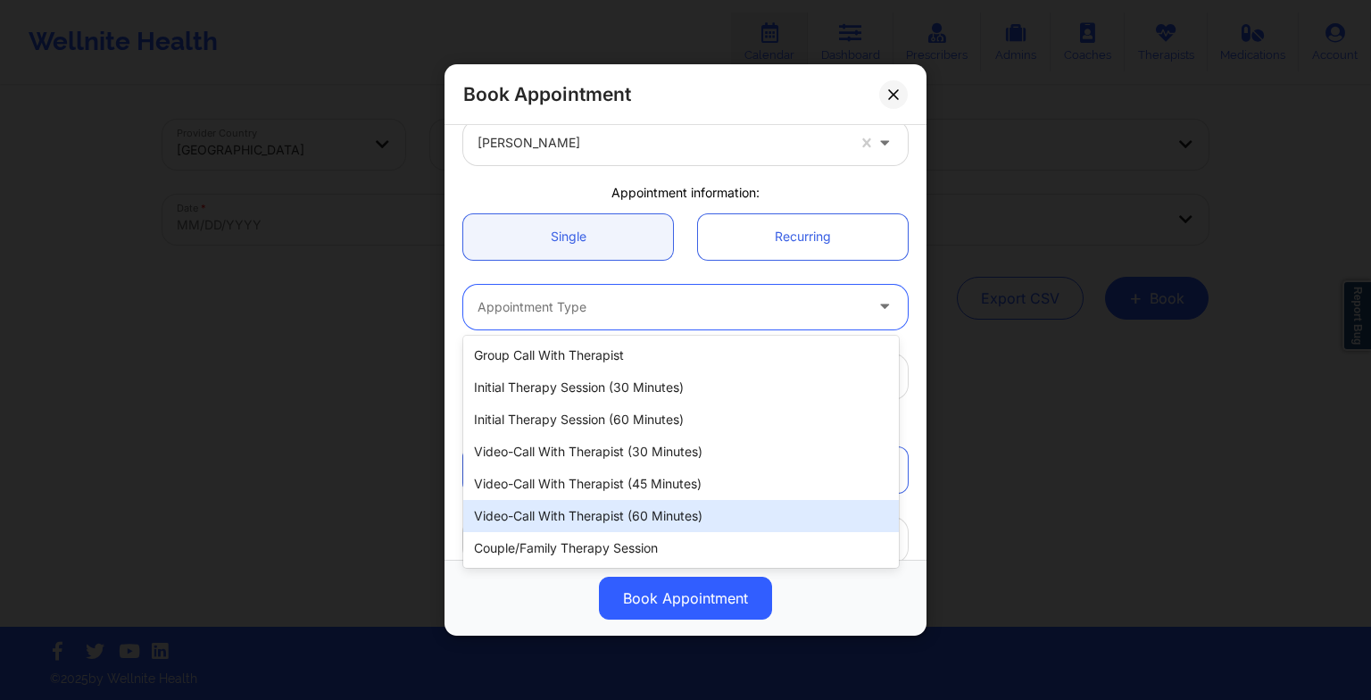
click at [620, 508] on div "Video-Call with Therapist (60 minutes)" at bounding box center [680, 516] width 435 height 32
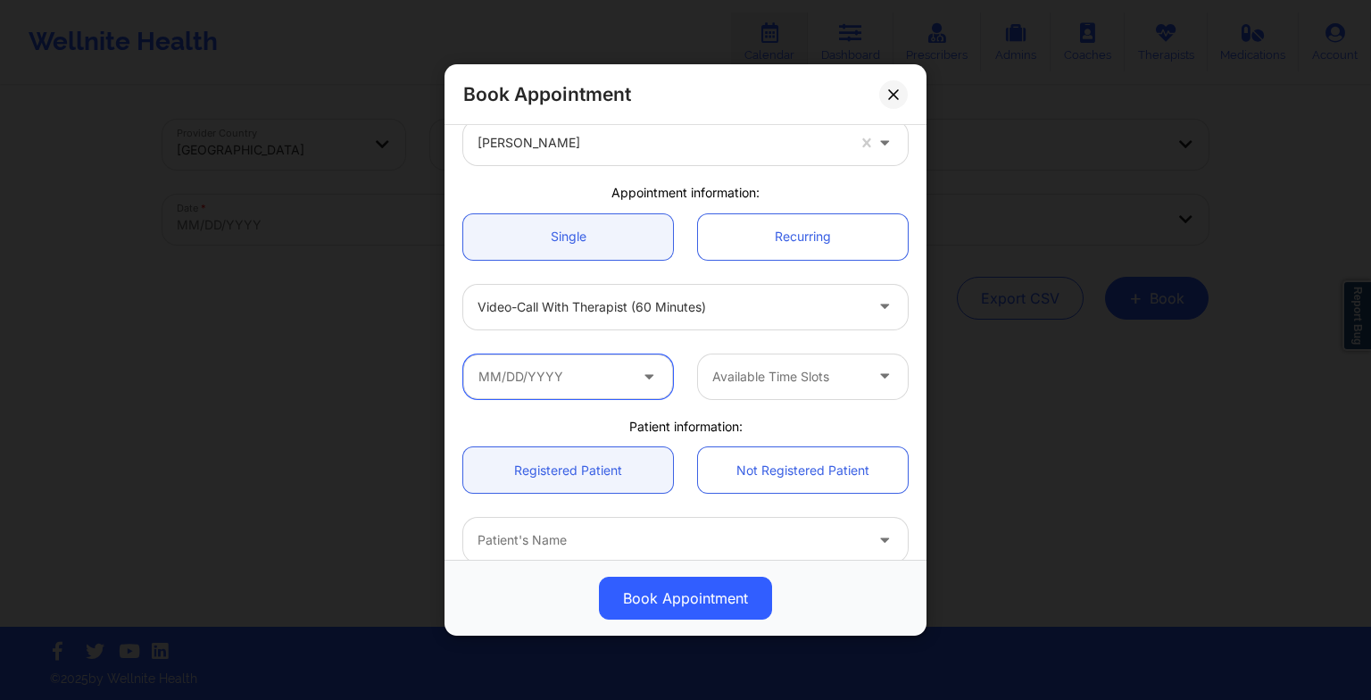
click at [539, 366] on input "text" at bounding box center [568, 376] width 210 height 45
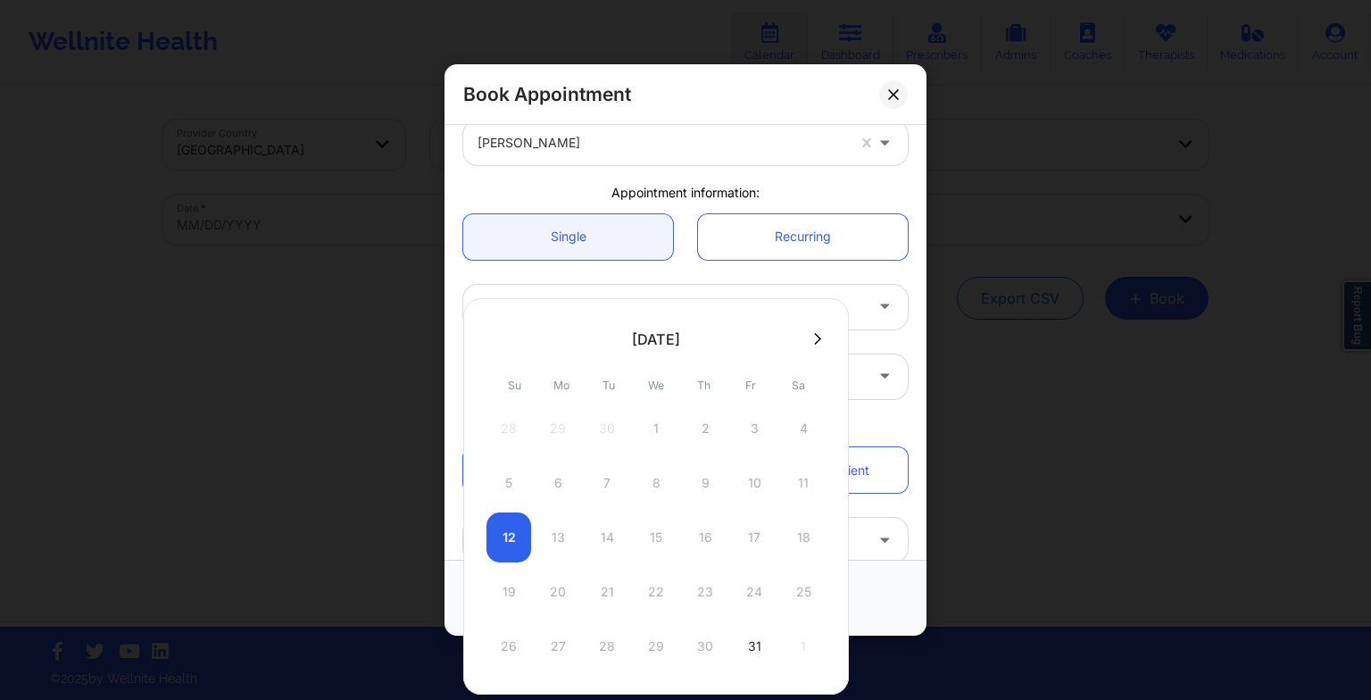
click at [816, 345] on button at bounding box center [818, 338] width 18 height 15
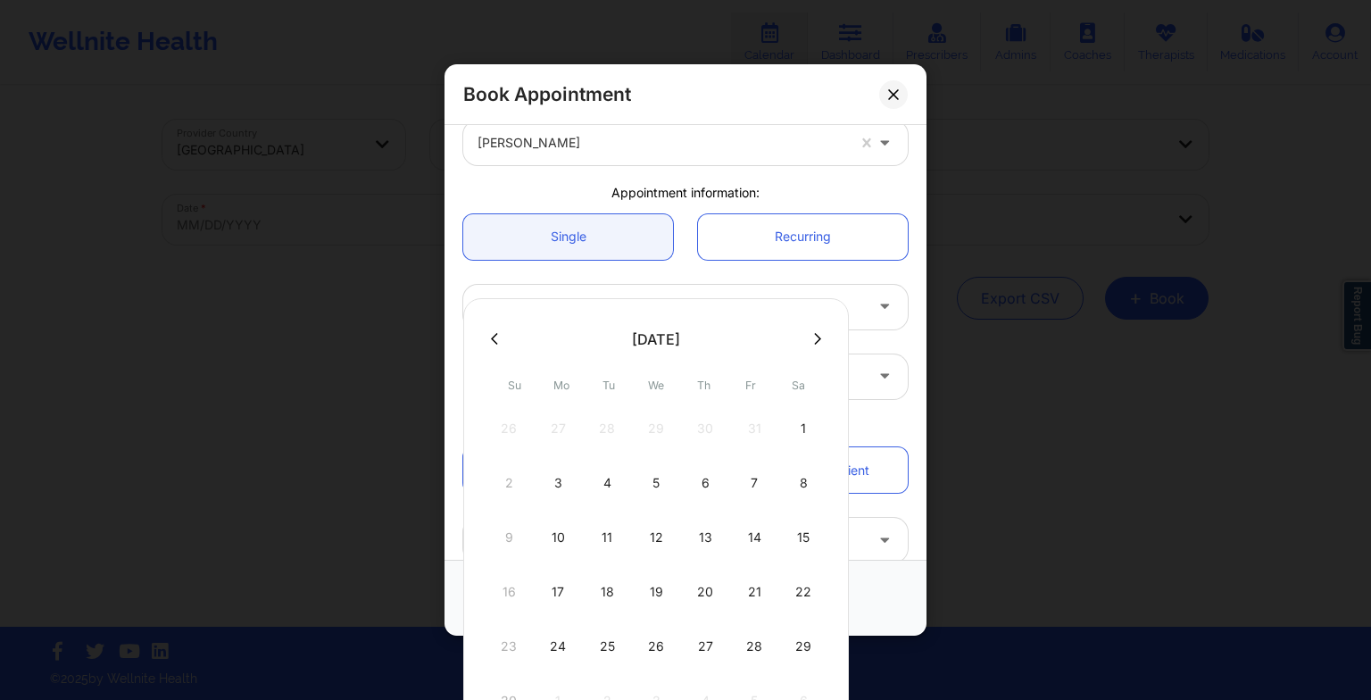
scroll to position [54, 0]
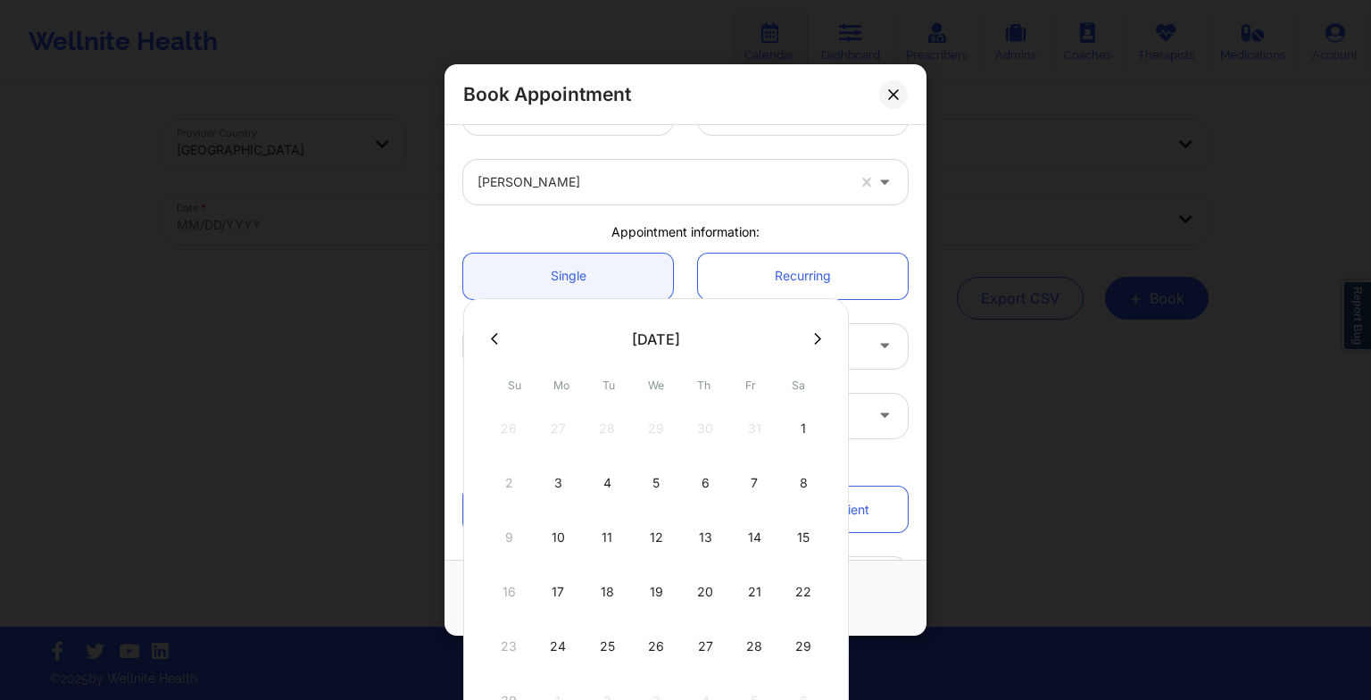
click at [486, 336] on button at bounding box center [494, 338] width 18 height 15
click at [651, 535] on div "15" at bounding box center [656, 537] width 45 height 50
type input "[DATE]"
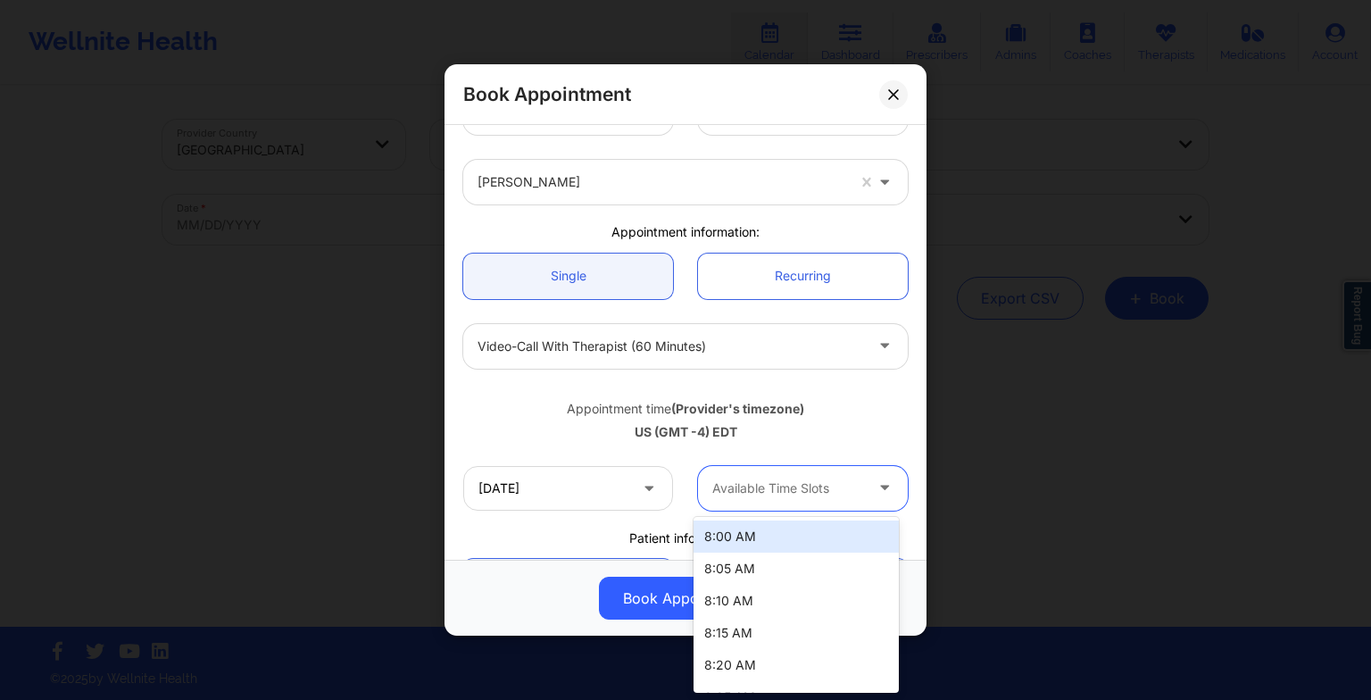
click at [770, 487] on div at bounding box center [787, 487] width 151 height 21
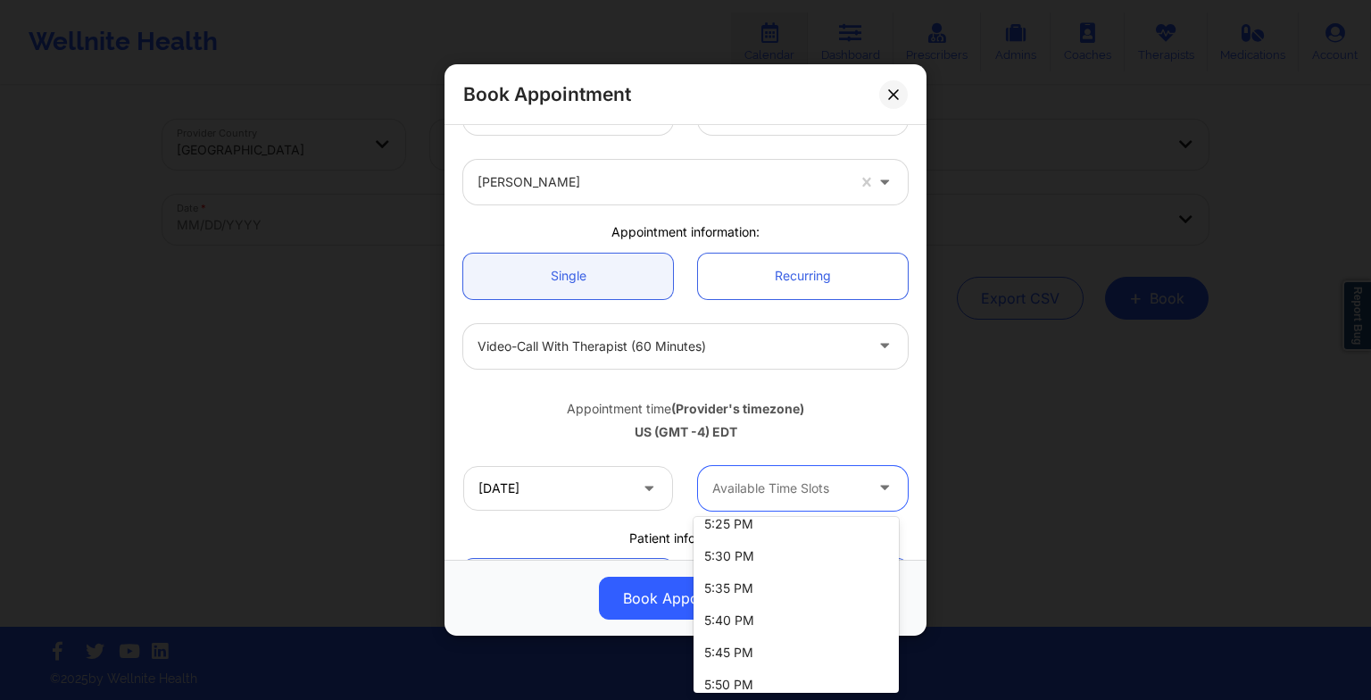
scroll to position [3719, 0]
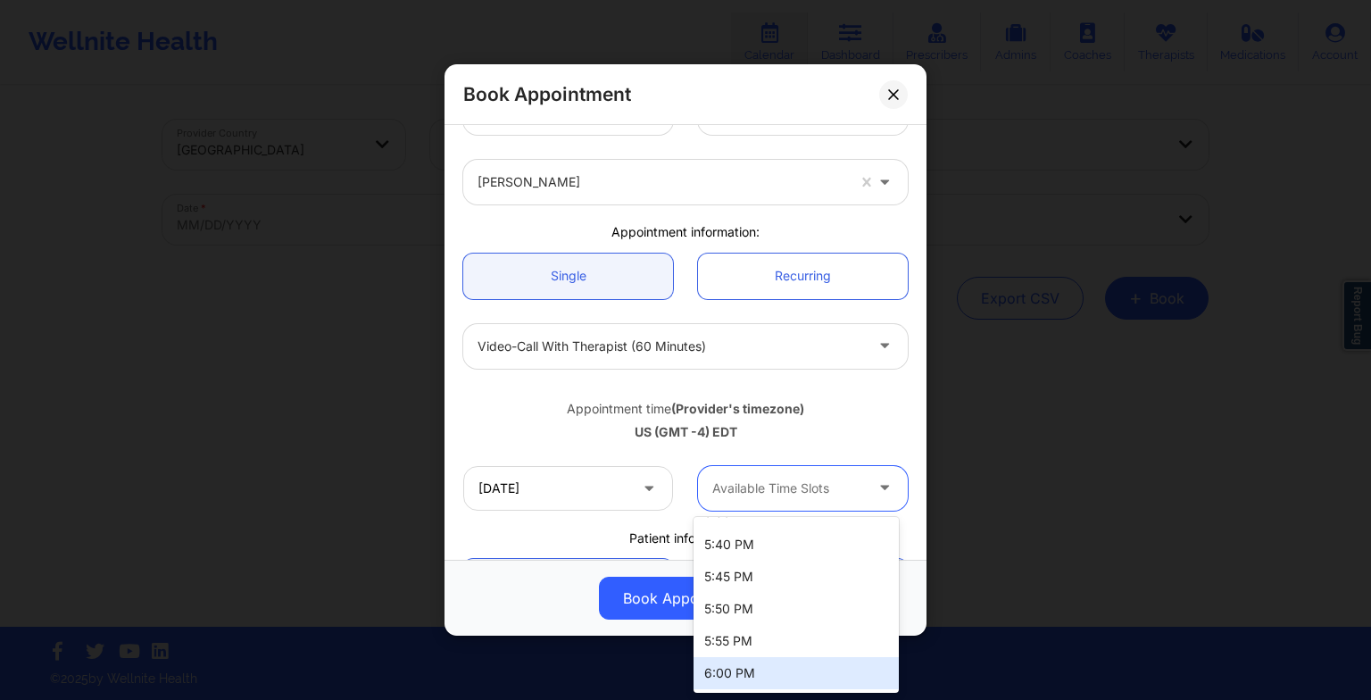
click at [764, 672] on div "6:00 PM" at bounding box center [795, 673] width 205 height 32
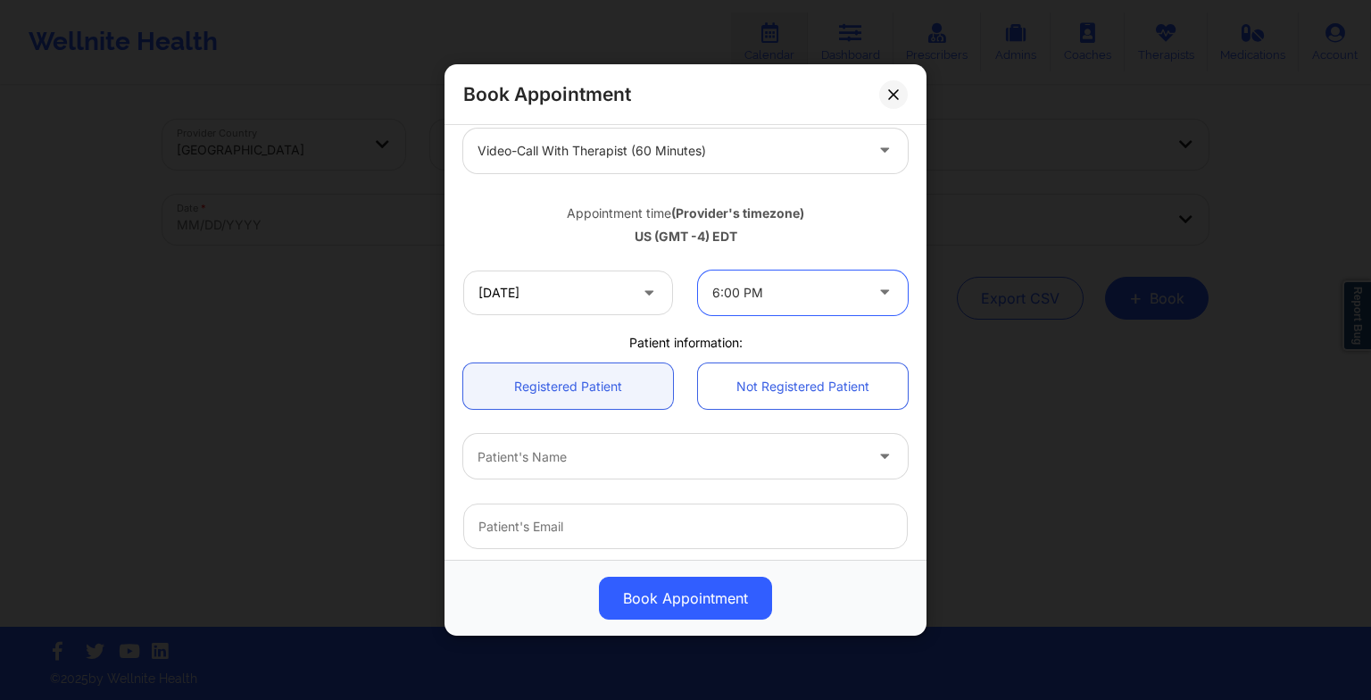
scroll to position [248, 0]
click at [1064, 659] on div "Book Appointment [GEOGRAPHIC_DATA] [US_STATE] [PERSON_NAME] Appointment informa…" at bounding box center [685, 350] width 1371 height 700
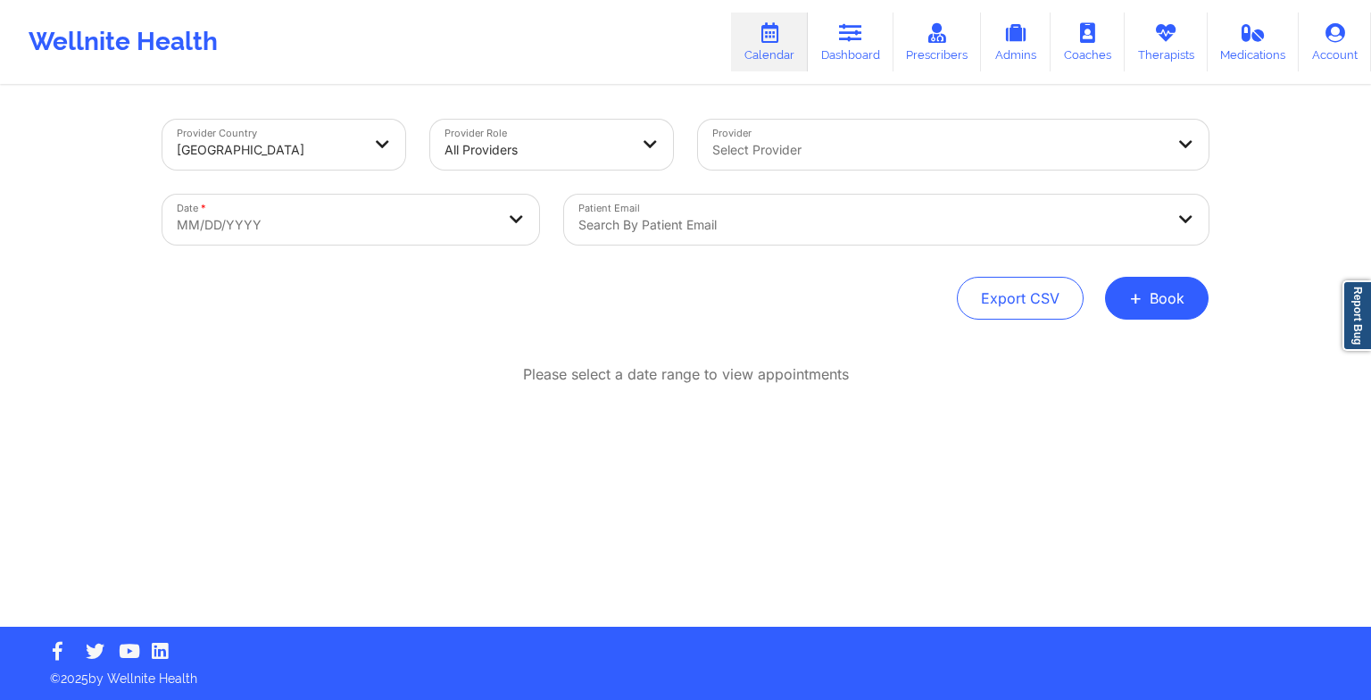
drag, startPoint x: 1064, startPoint y: 659, endPoint x: 1055, endPoint y: 655, distance: 10.0
click at [1055, 655] on footer "© 2025 by Wellnite Health" at bounding box center [685, 662] width 1371 height 73
drag, startPoint x: 1055, startPoint y: 655, endPoint x: 990, endPoint y: 678, distance: 69.2
click at [990, 678] on footer "© 2025 by Wellnite Health" at bounding box center [685, 662] width 1371 height 73
click at [990, 678] on p "© 2025 by Wellnite Health" at bounding box center [685, 672] width 1296 height 30
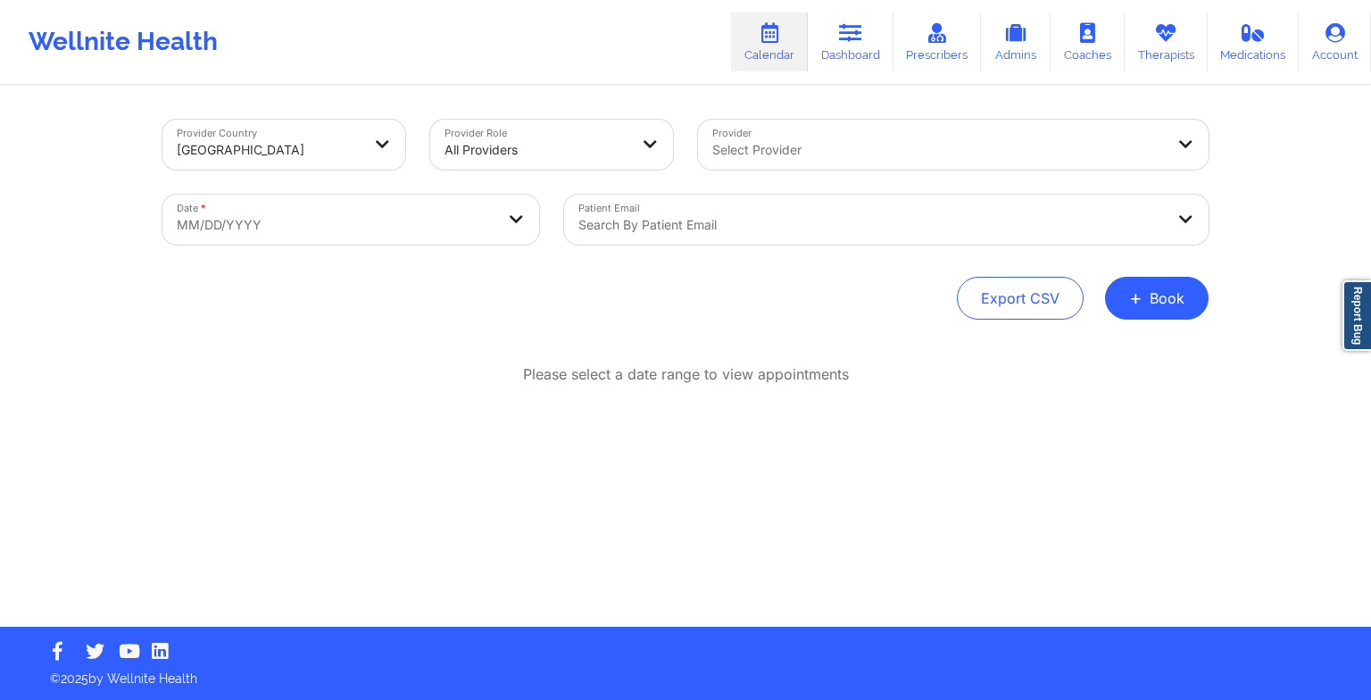
click at [976, 621] on div "Provider Country [GEOGRAPHIC_DATA] Provider Role All Providers Provider Select …" at bounding box center [685, 356] width 1071 height 539
